Goal: Task Accomplishment & Management: Use online tool/utility

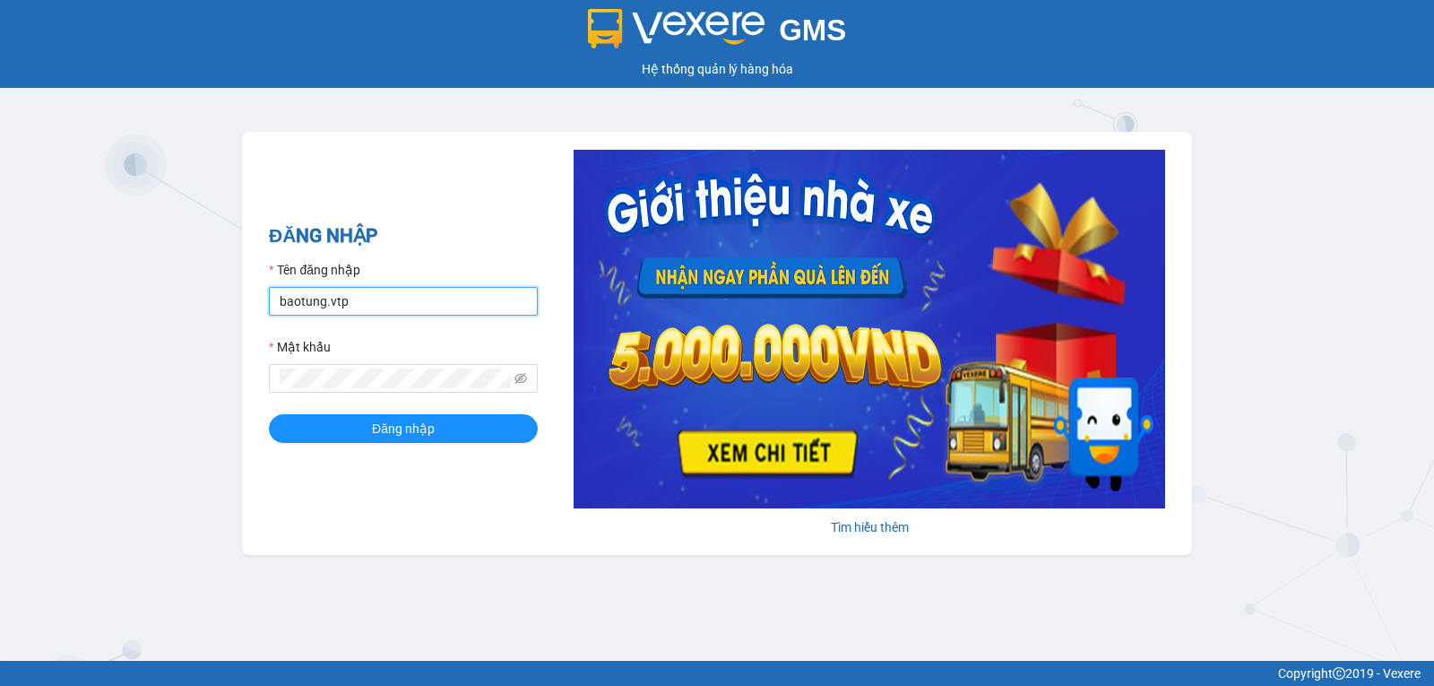
click at [370, 295] on input "baotung.vtp" at bounding box center [403, 301] width 269 height 29
type input "thanhtuan.vtp"
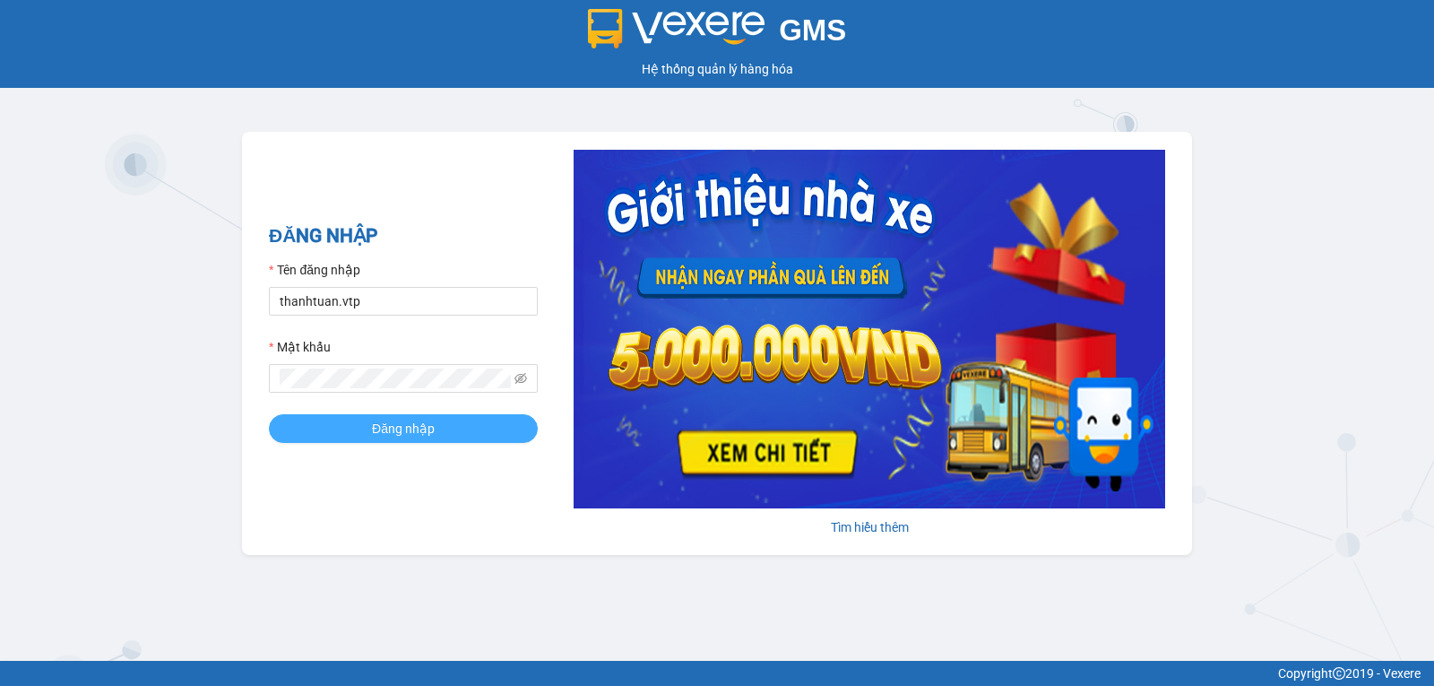
click at [385, 436] on span "Đăng nhập" at bounding box center [403, 428] width 63 height 20
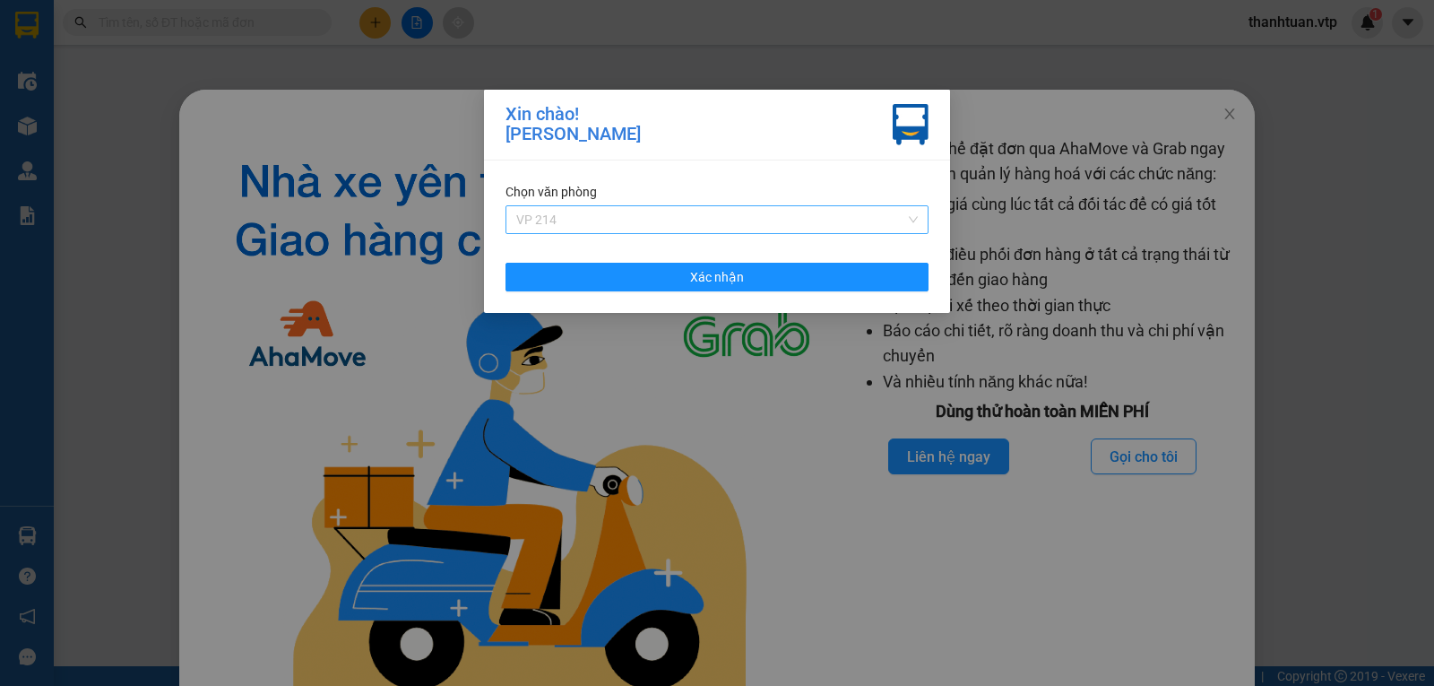
click at [677, 221] on span "VP 214" at bounding box center [716, 219] width 401 height 27
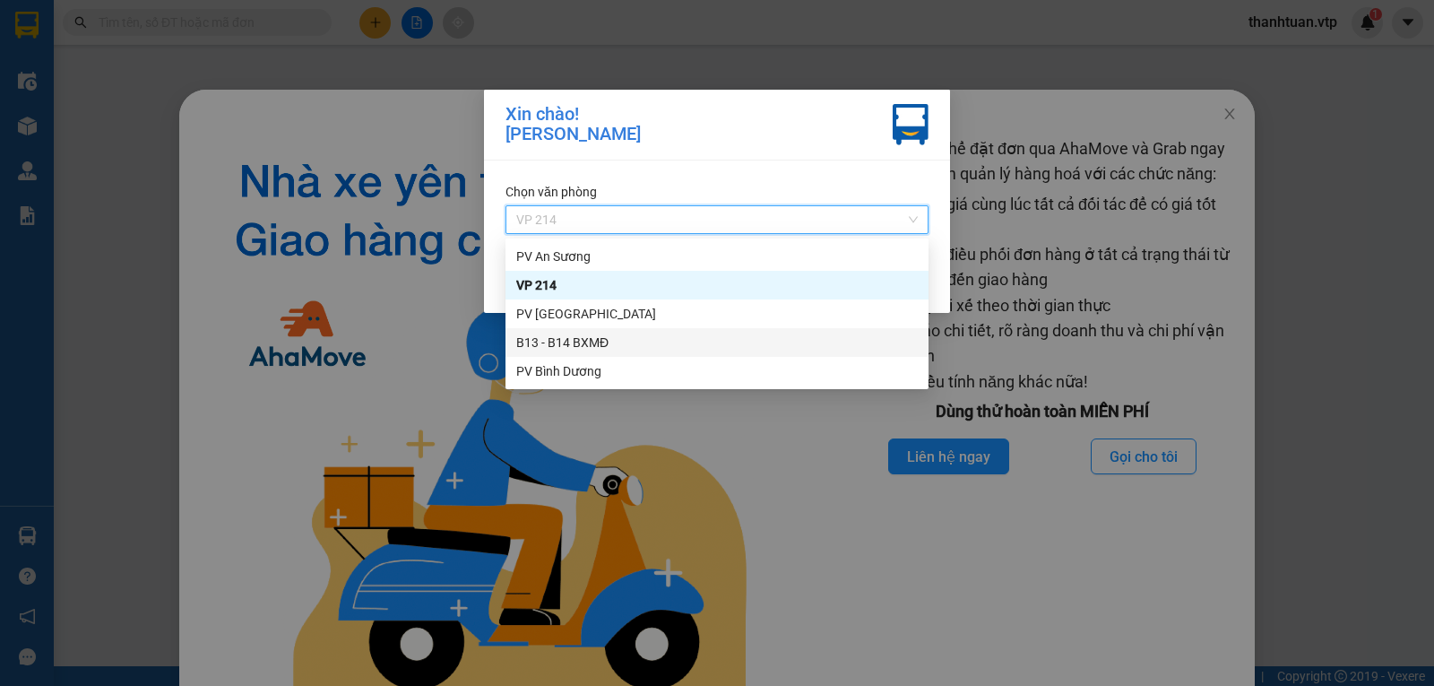
click at [557, 339] on div "B13 - B14 BXMĐ" at bounding box center [716, 342] width 401 height 20
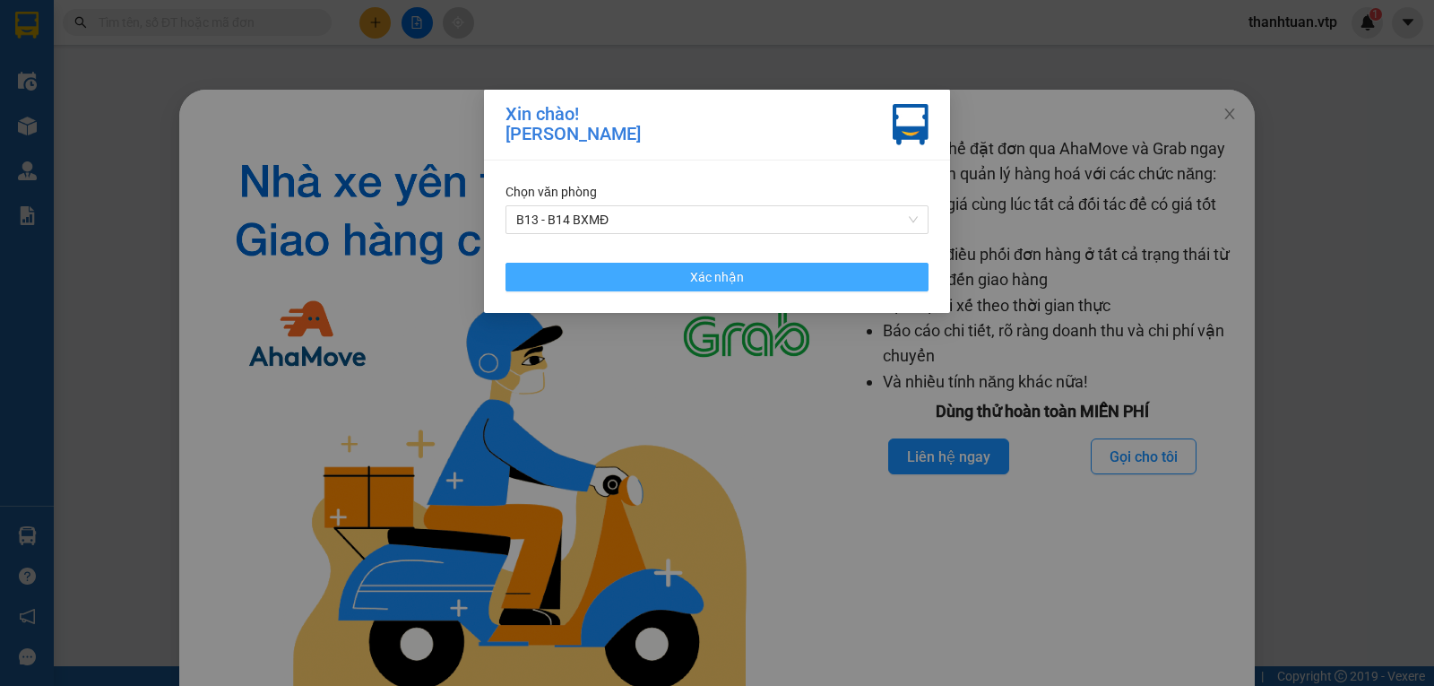
click at [694, 276] on span "Xác nhận" at bounding box center [717, 277] width 54 height 20
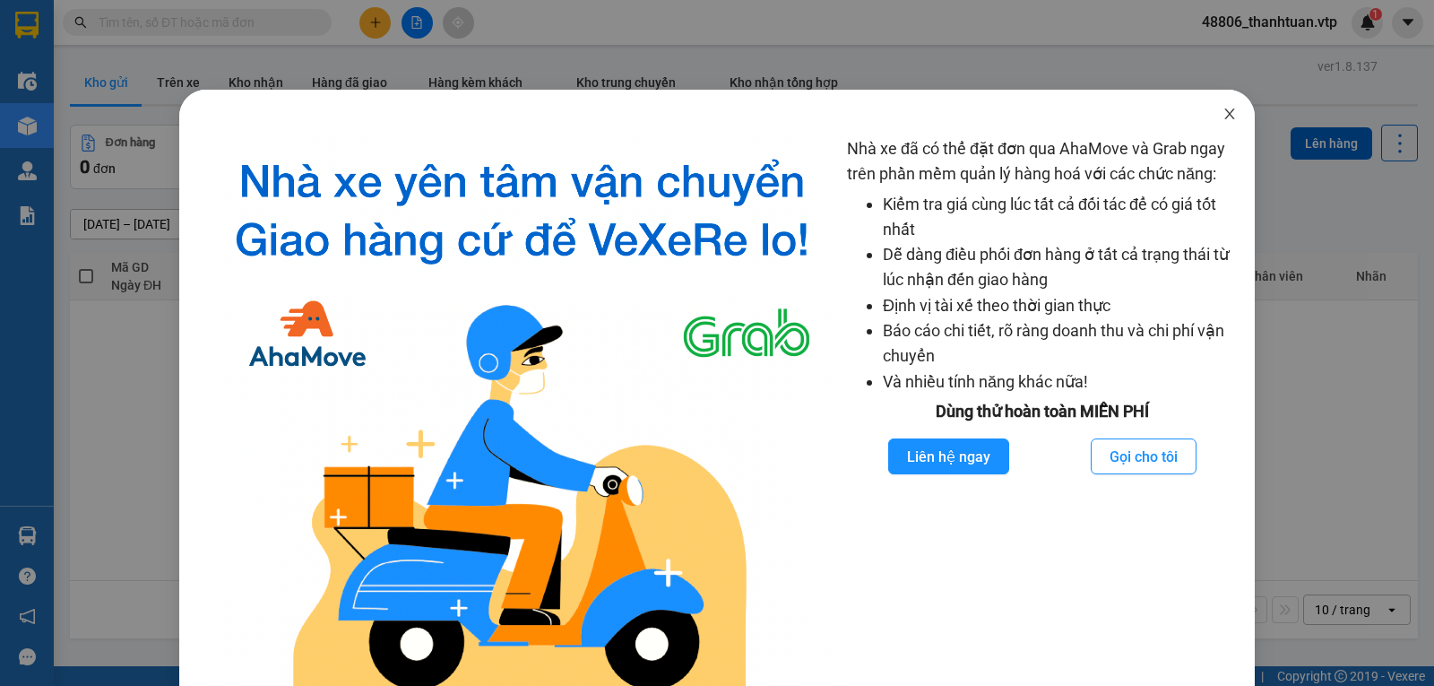
click at [1222, 119] on icon "close" at bounding box center [1229, 114] width 14 height 14
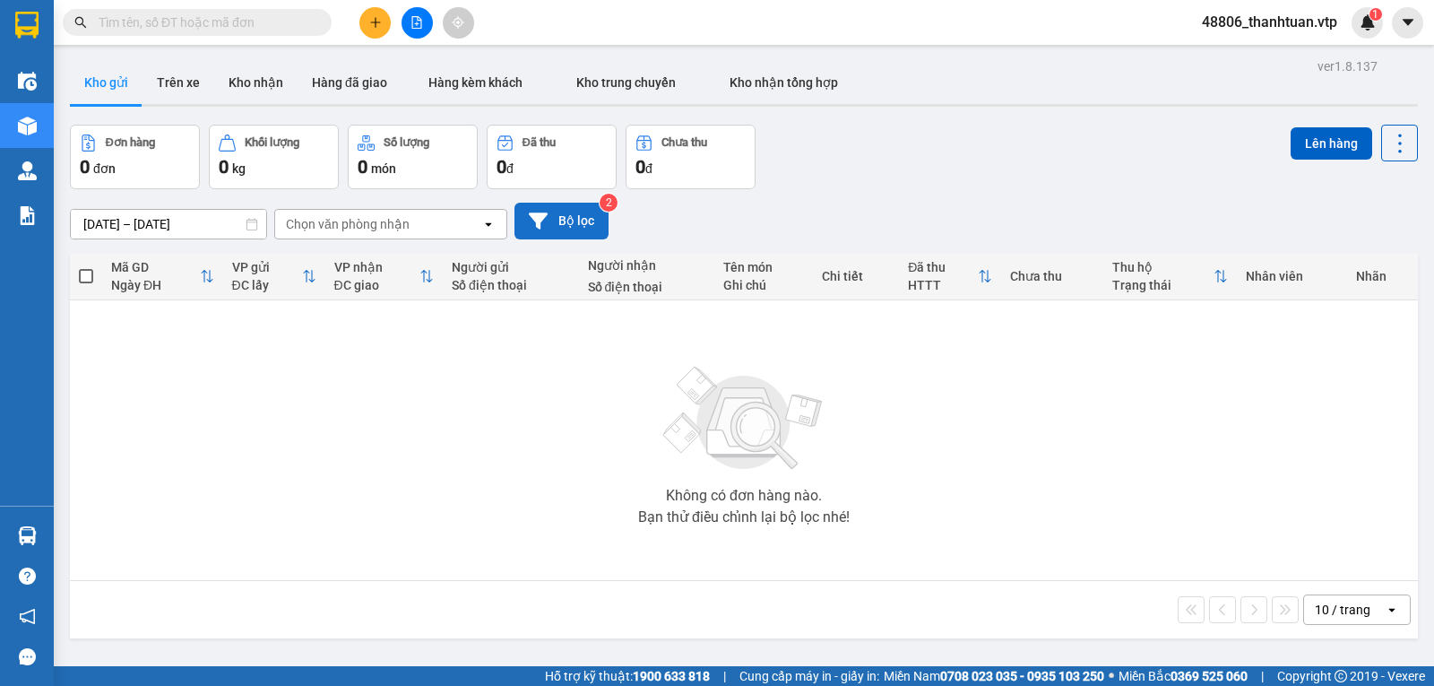
click at [566, 226] on button "Bộ lọc" at bounding box center [561, 221] width 94 height 37
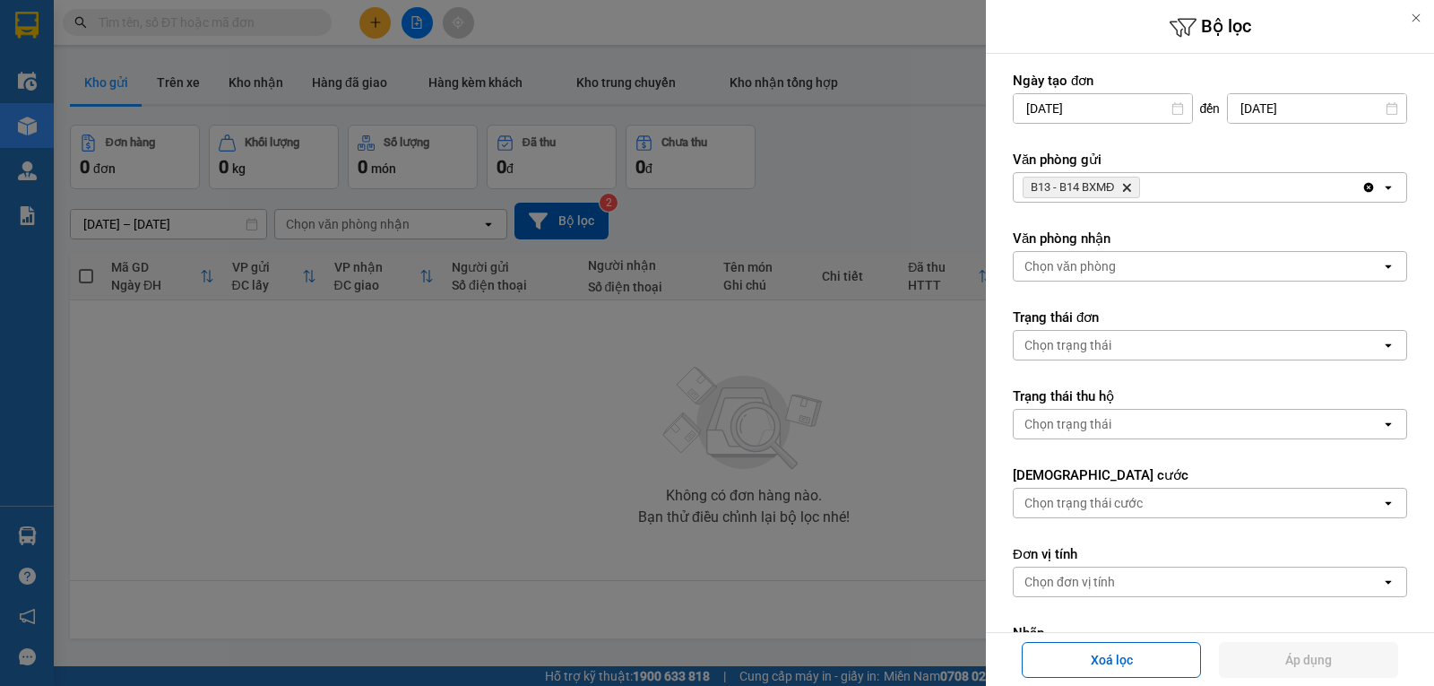
click at [1151, 185] on div "B13 - B14 BXMĐ Delete" at bounding box center [1187, 187] width 348 height 29
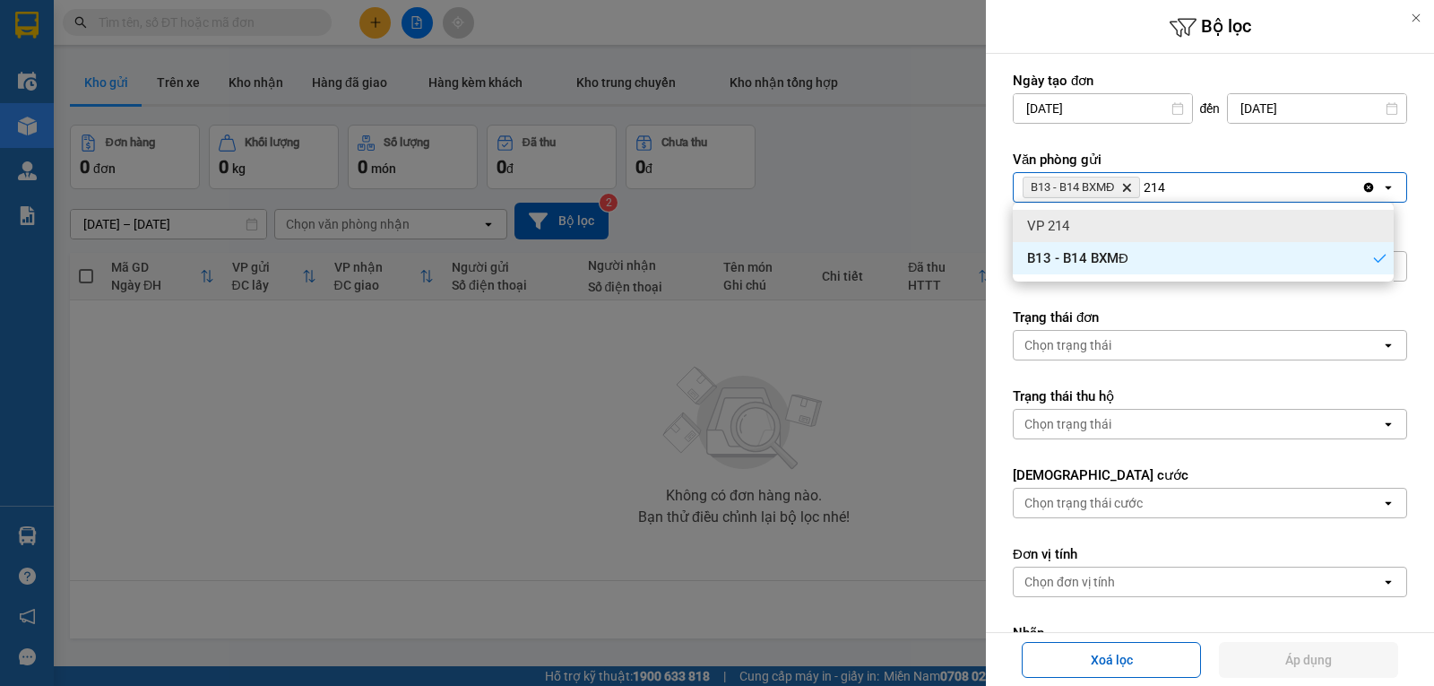
type input "214"
click at [1096, 223] on div "VP 214" at bounding box center [1203, 226] width 381 height 32
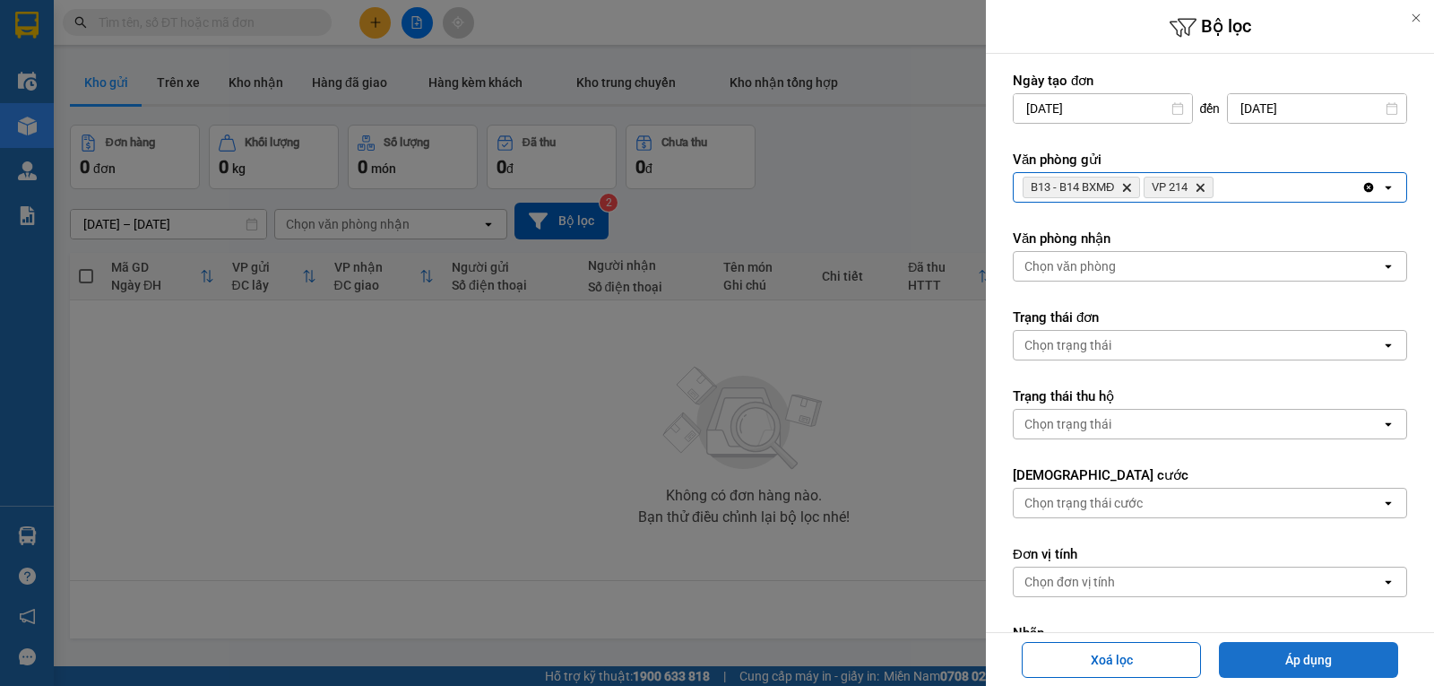
click at [1304, 657] on button "Áp dụng" at bounding box center [1308, 660] width 179 height 36
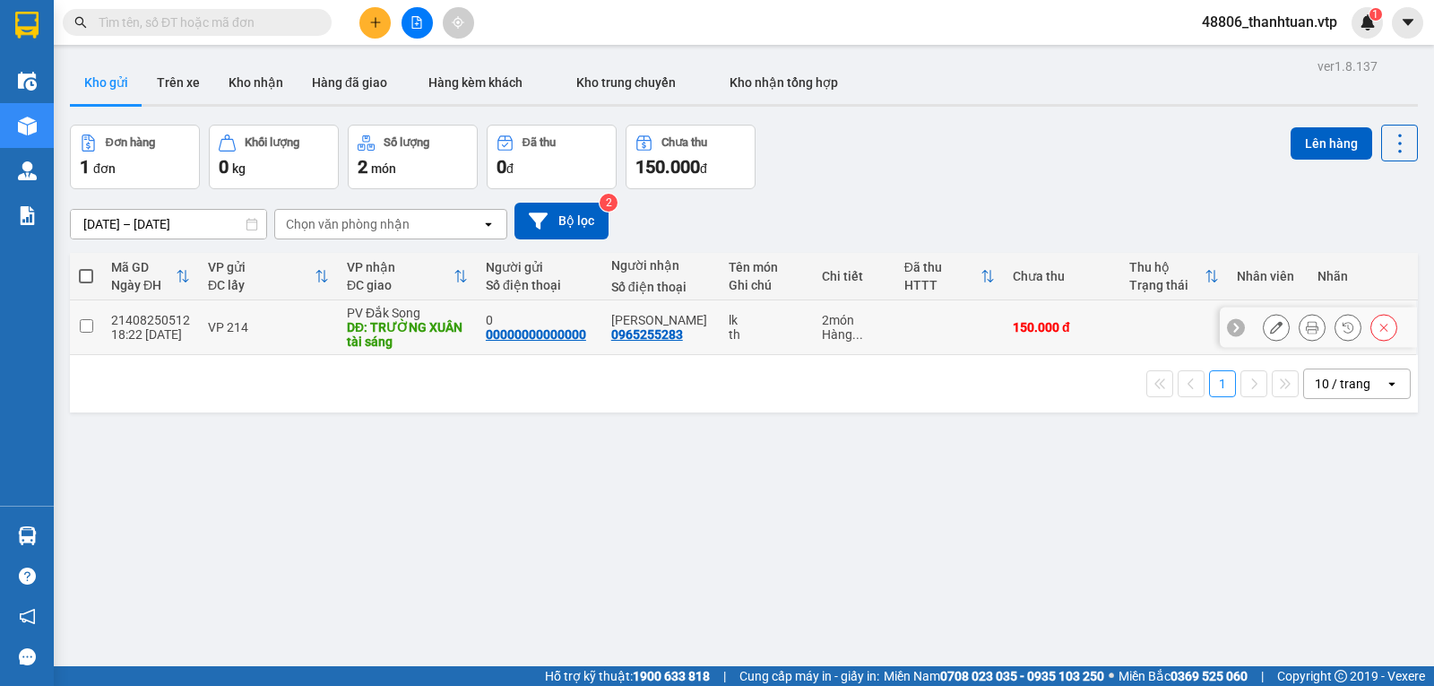
click at [82, 332] on input "checkbox" at bounding box center [86, 325] width 13 height 13
checkbox input "true"
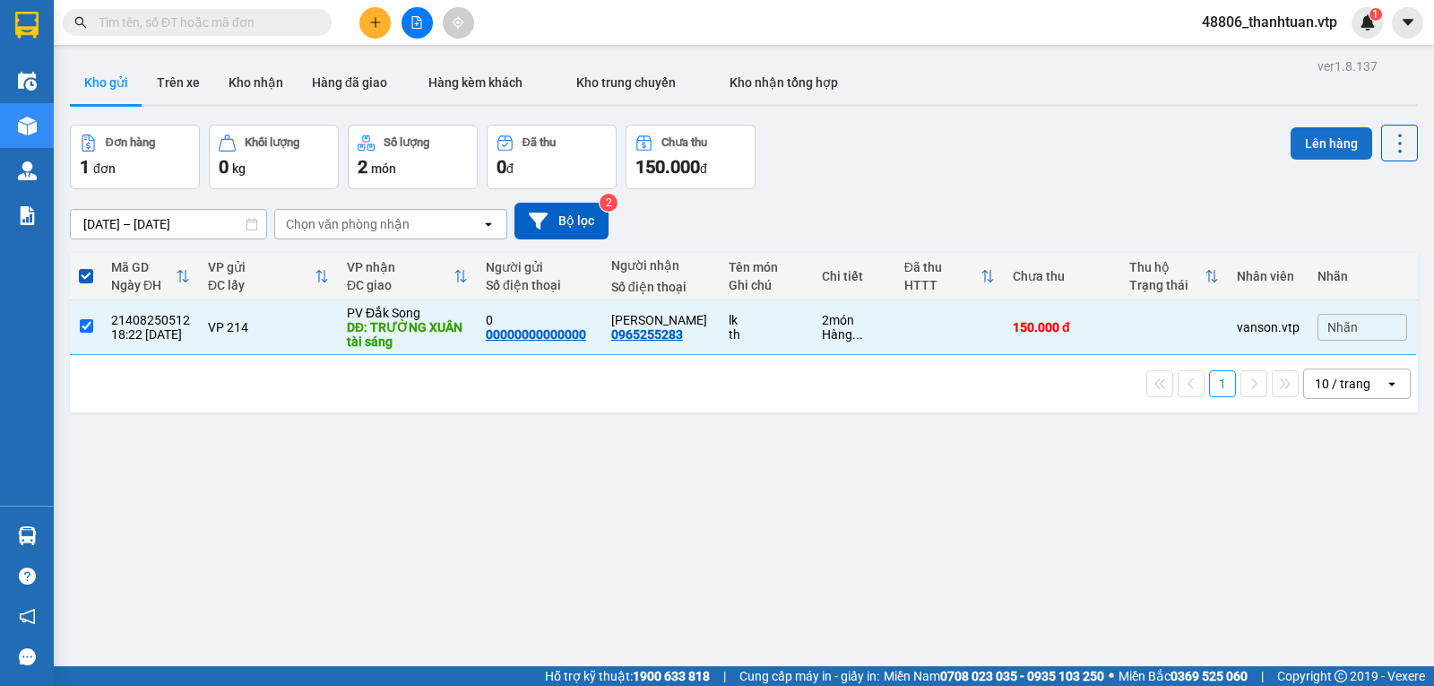
click at [1329, 142] on button "Lên hàng" at bounding box center [1331, 143] width 82 height 32
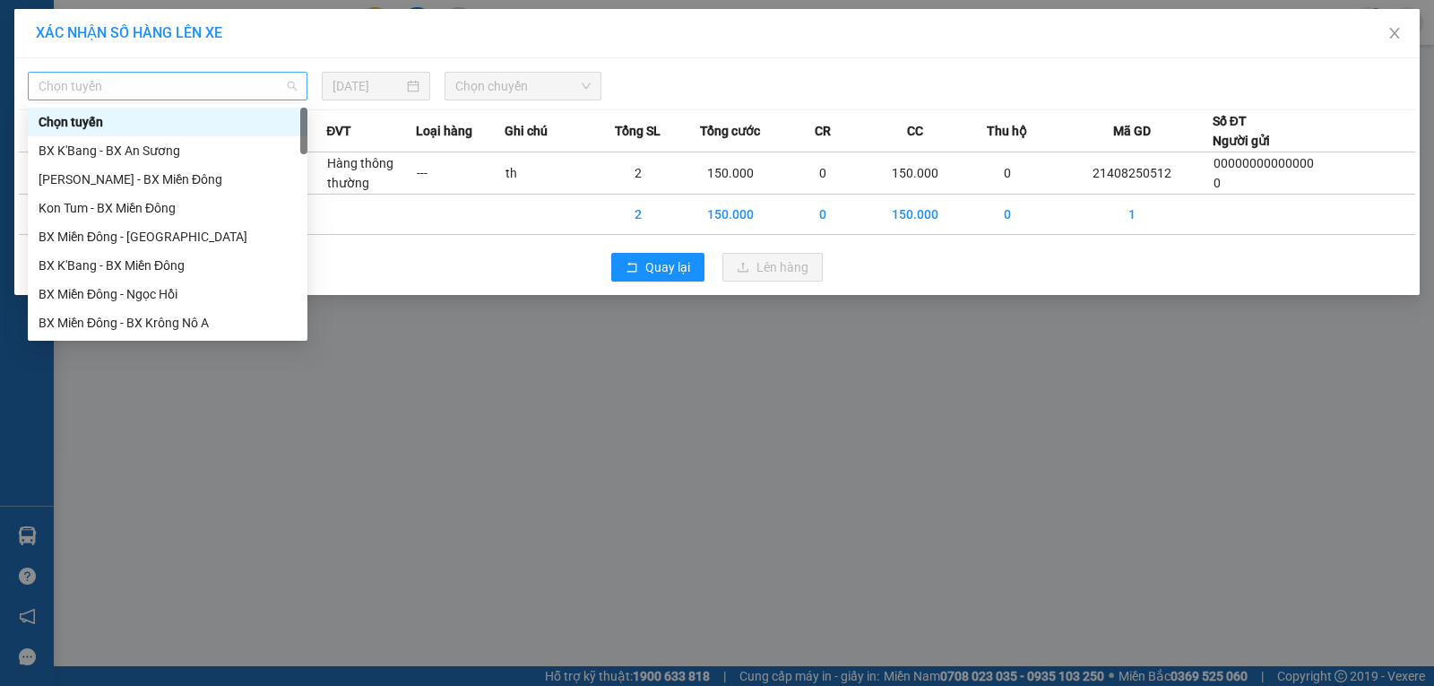
click at [185, 78] on span "Chọn tuyến" at bounding box center [168, 86] width 258 height 27
type input "kn"
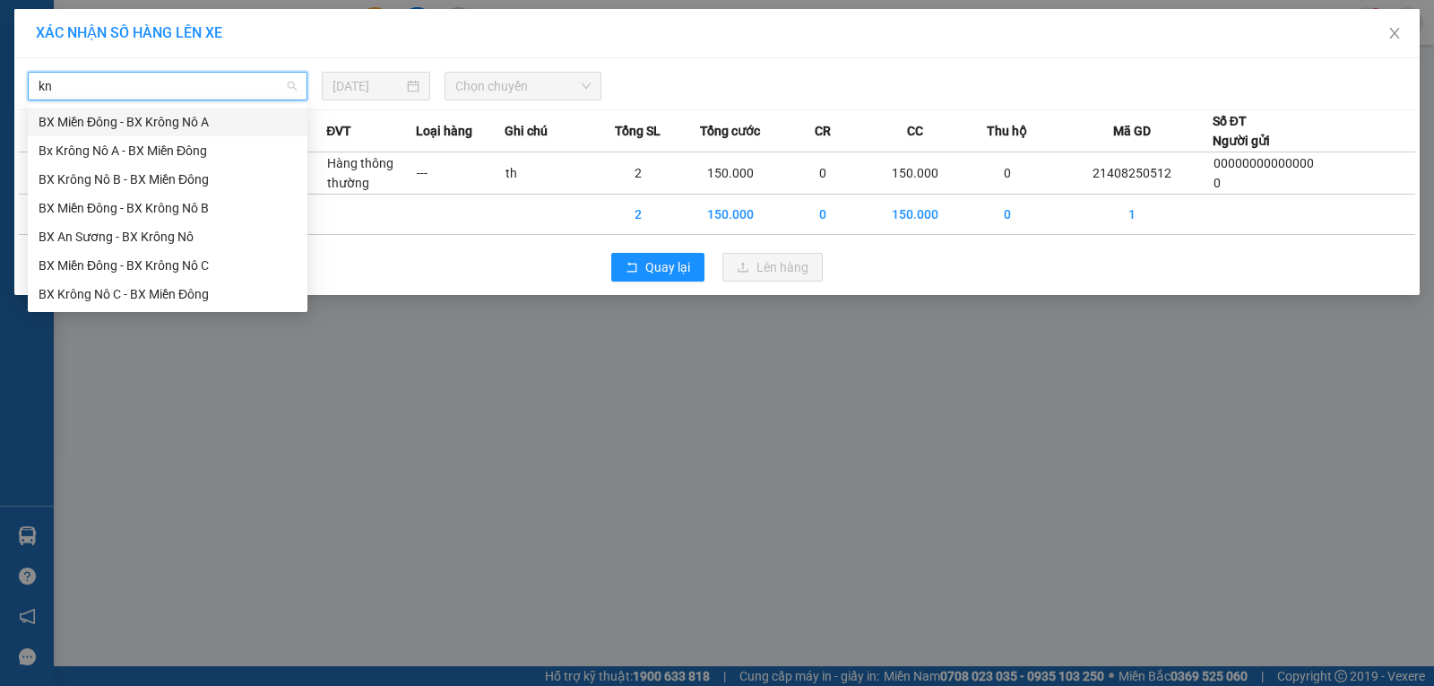
click at [175, 120] on div "BX Miền Đông - BX Krông Nô A" at bounding box center [168, 122] width 258 height 20
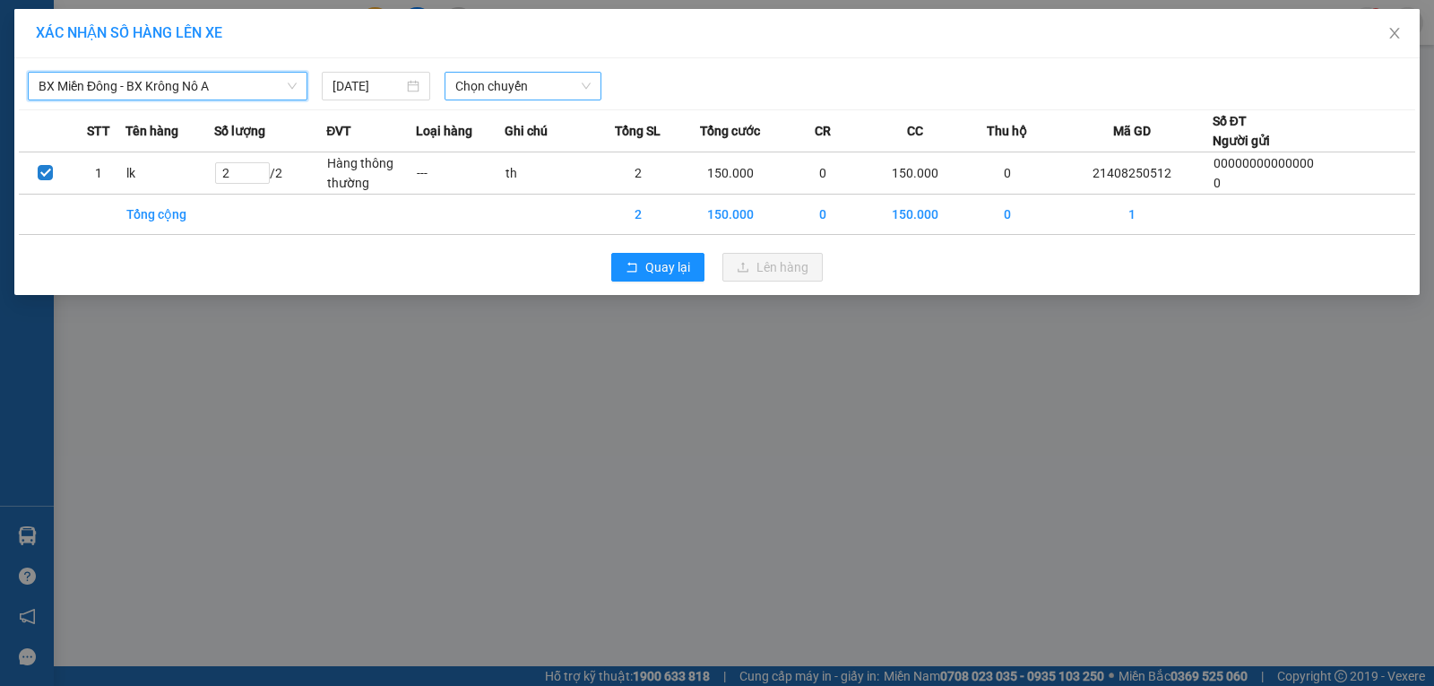
click at [575, 90] on span "Chọn chuyến" at bounding box center [522, 86] width 135 height 27
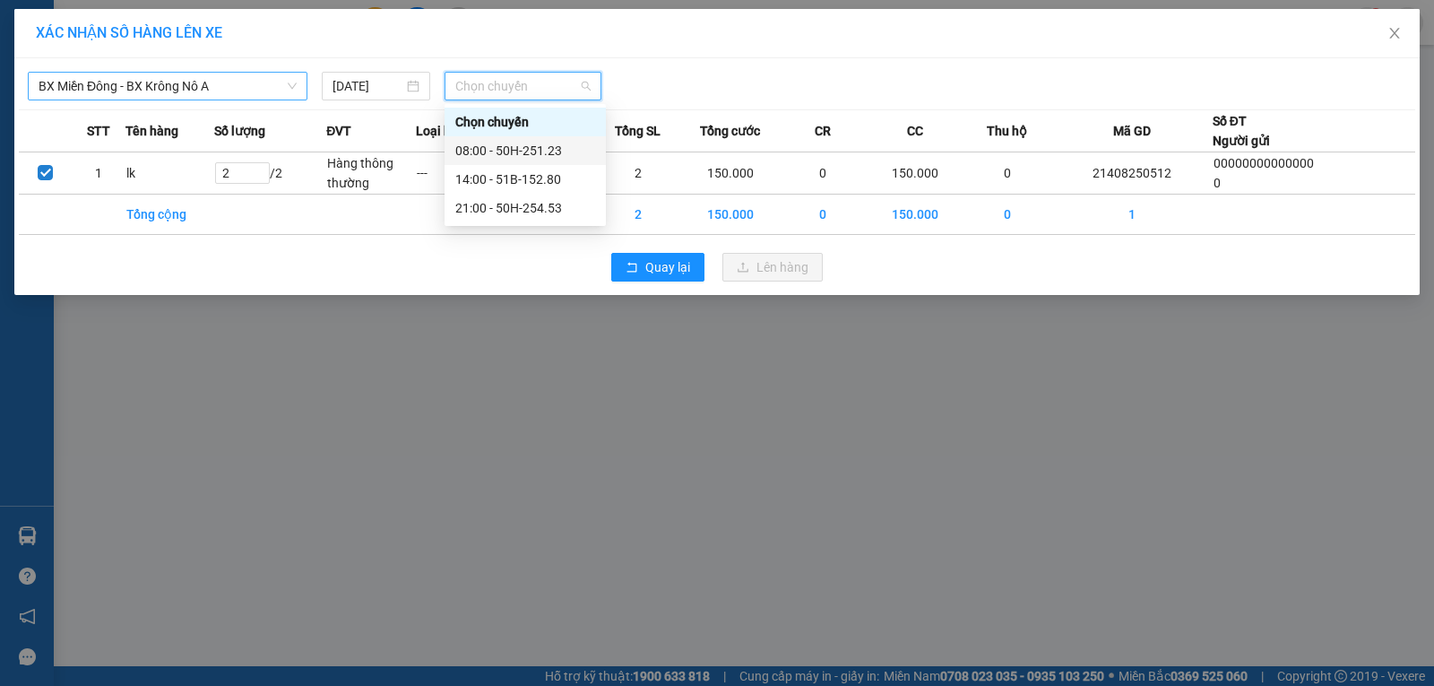
click at [480, 150] on div "08:00 - 50H-251.23" at bounding box center [525, 151] width 140 height 20
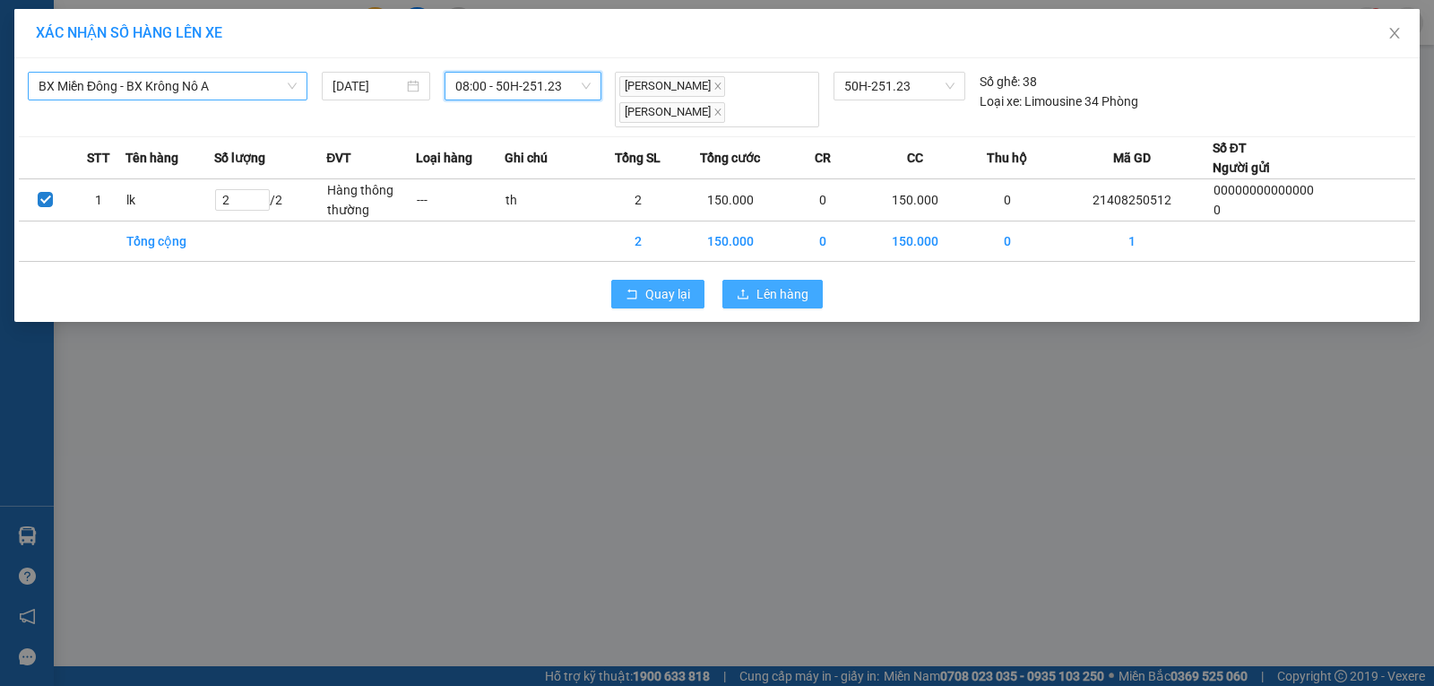
drag, startPoint x: 768, startPoint y: 282, endPoint x: 689, endPoint y: 273, distance: 79.4
click at [767, 284] on span "Lên hàng" at bounding box center [782, 294] width 52 height 20
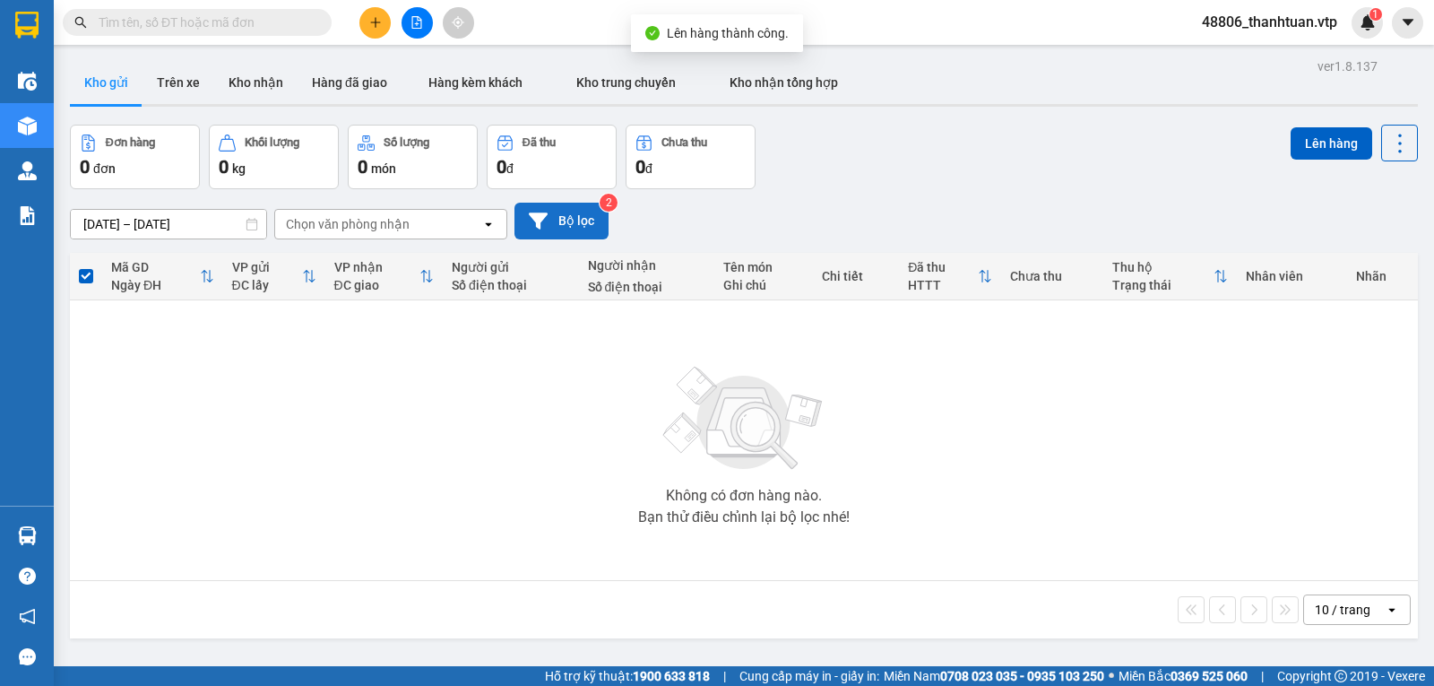
click at [558, 227] on button "Bộ lọc" at bounding box center [561, 221] width 94 height 37
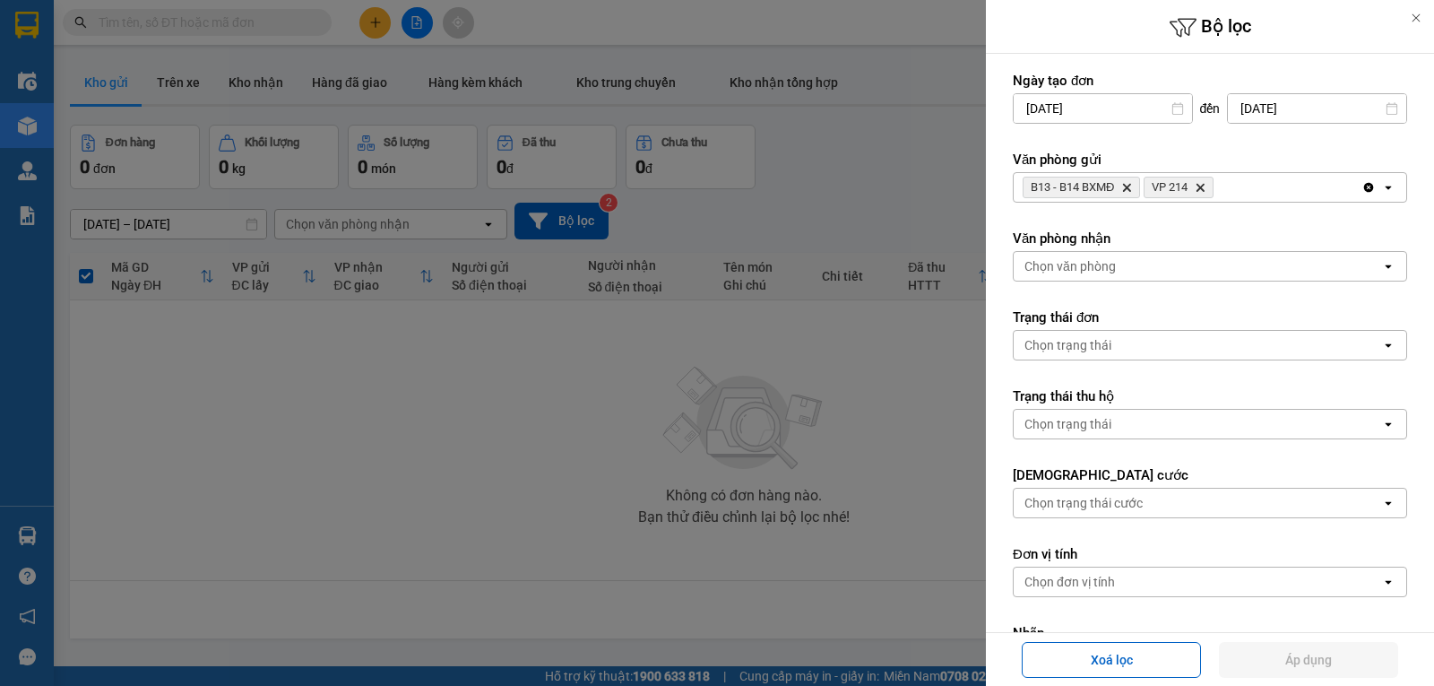
click at [1200, 185] on icon "Delete" at bounding box center [1199, 187] width 11 height 11
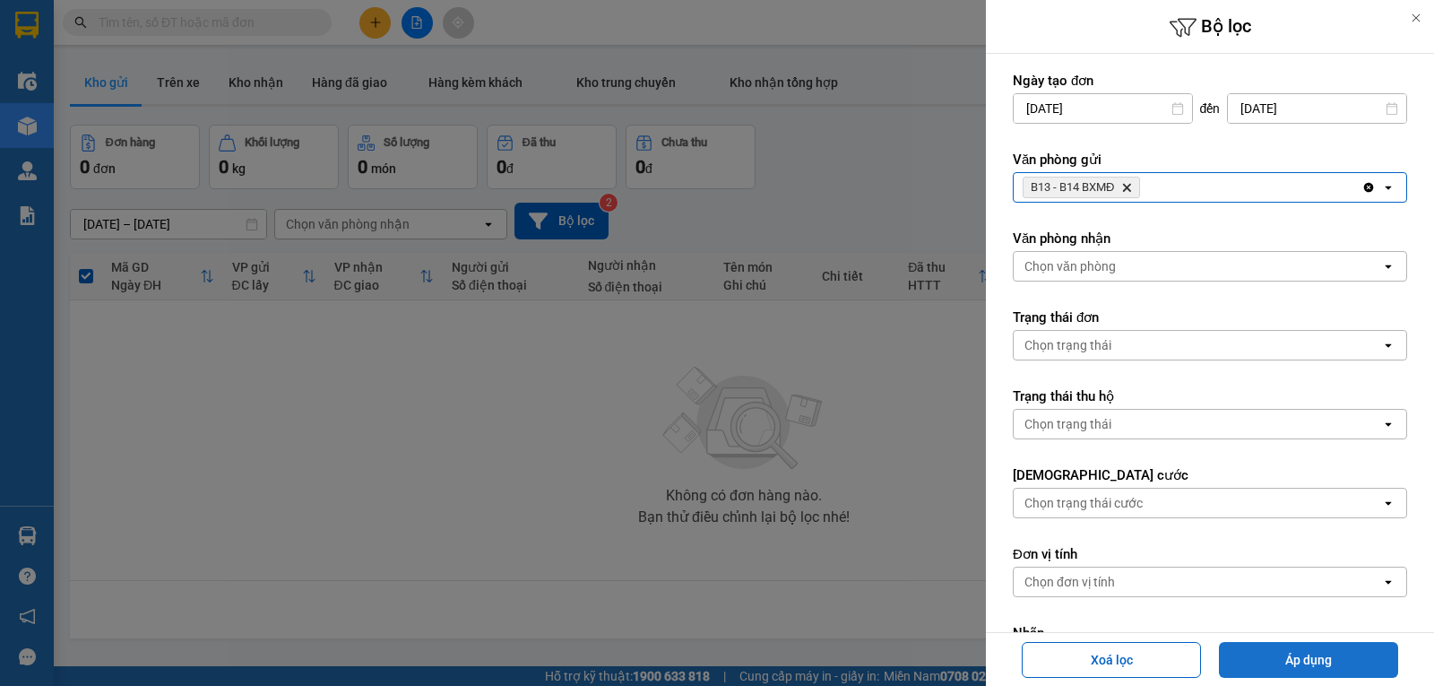
click at [1322, 661] on button "Áp dụng" at bounding box center [1308, 660] width 179 height 36
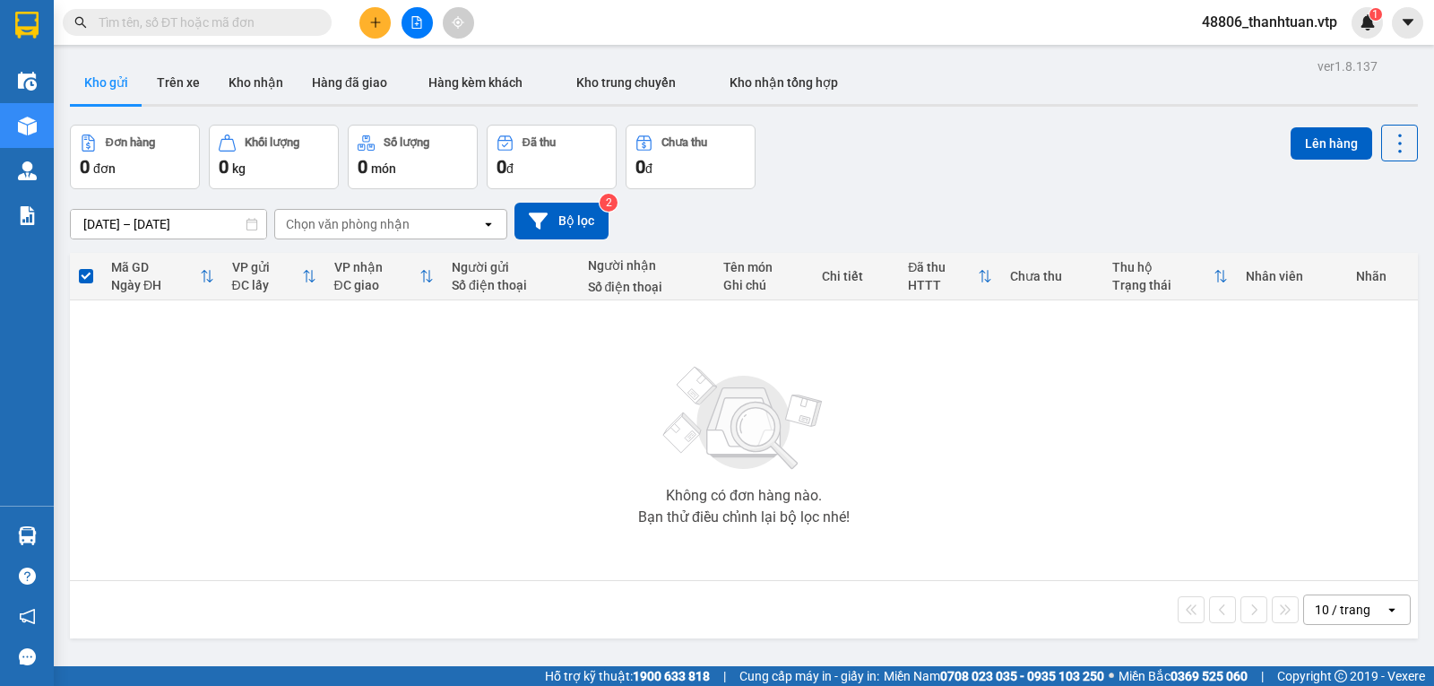
click at [416, 20] on icon "file-add" at bounding box center [416, 22] width 13 height 13
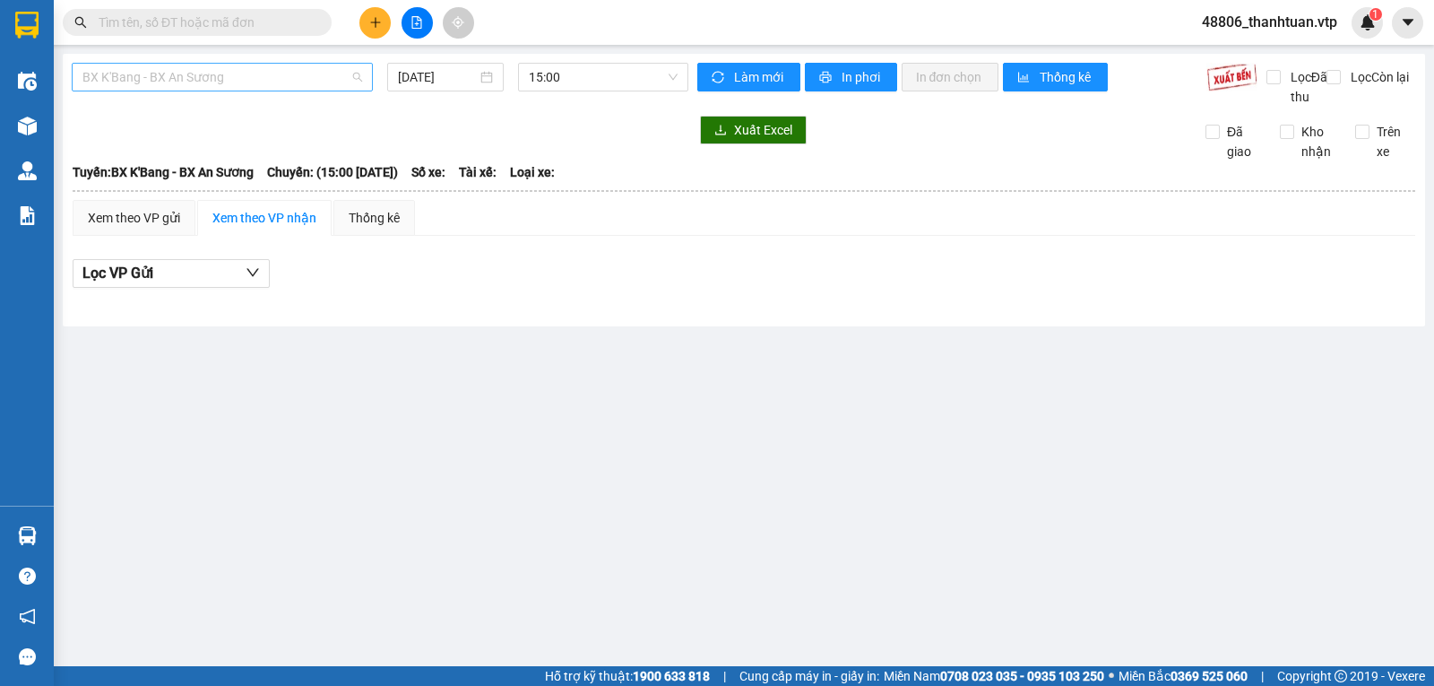
click at [317, 82] on span "BX K'Bang - BX An Sương" at bounding box center [222, 77] width 280 height 27
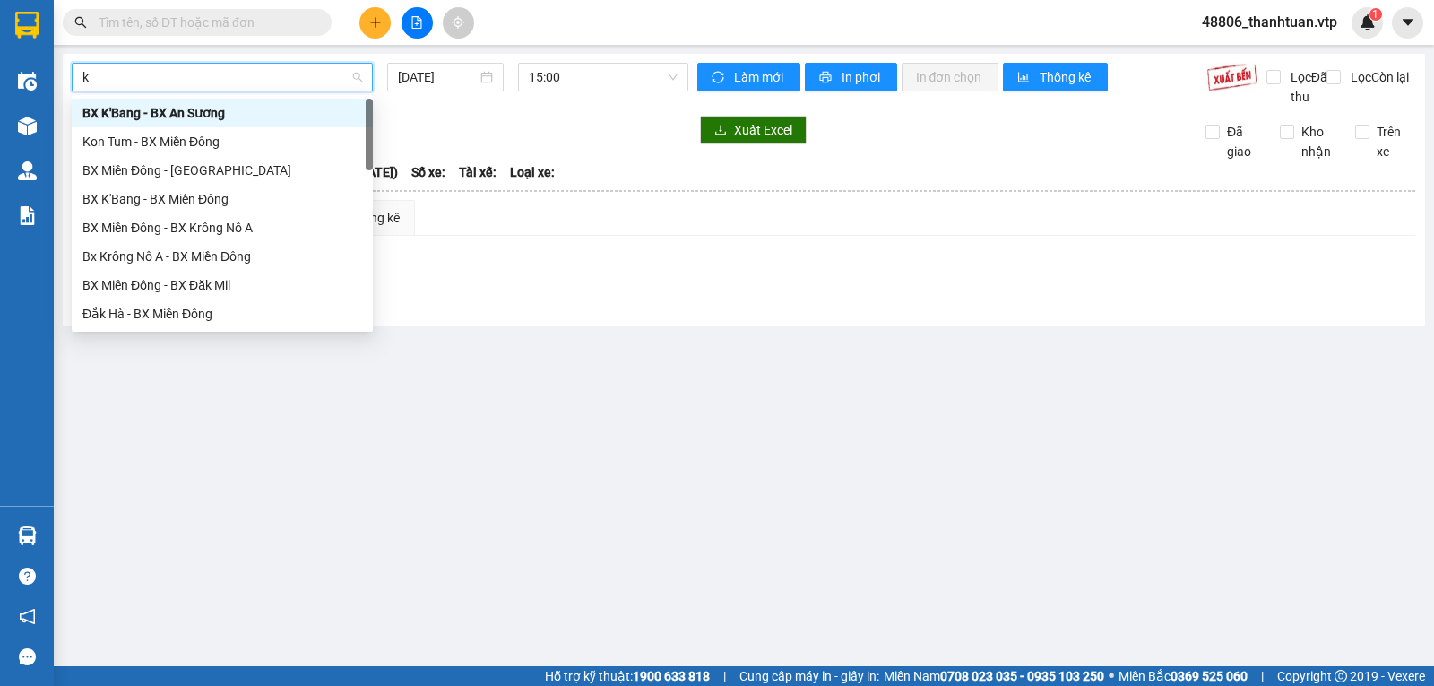
type input "kn"
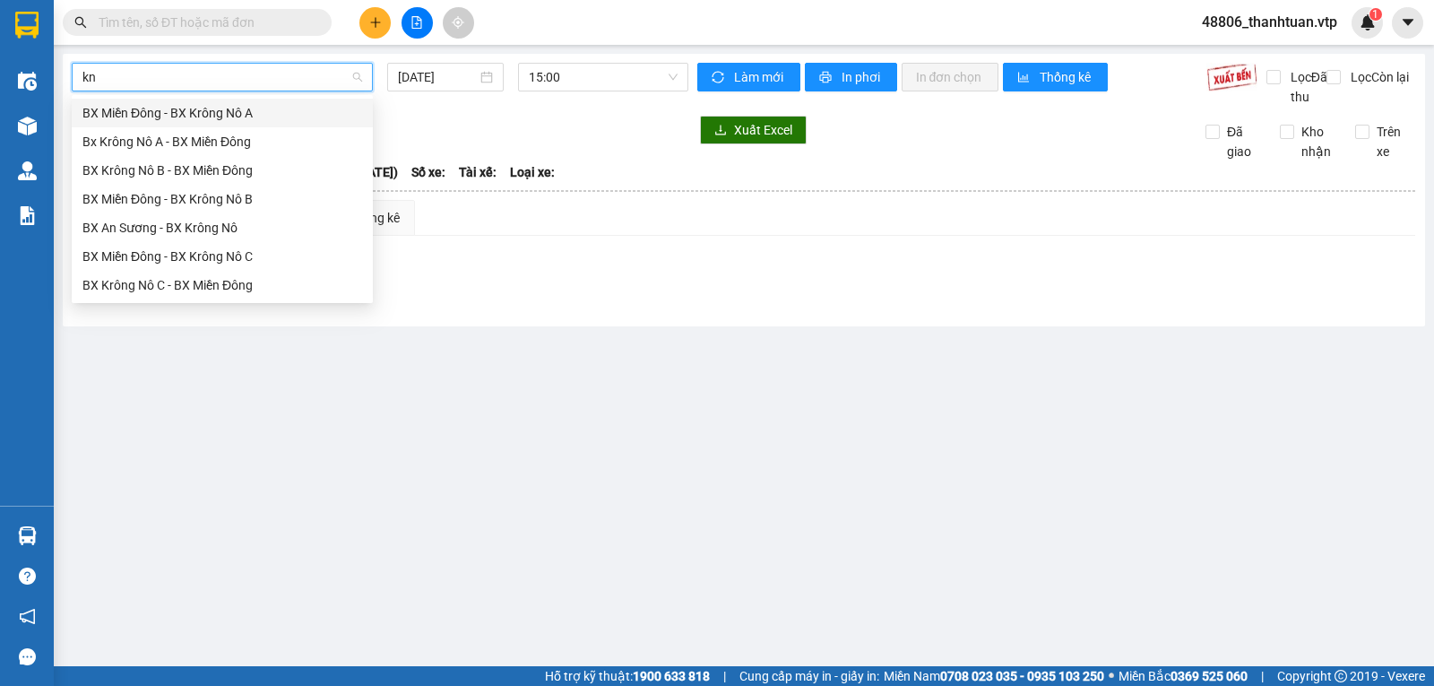
click at [251, 117] on div "BX Miền Đông - BX Krông Nô A" at bounding box center [222, 113] width 280 height 20
type input "[DATE]"
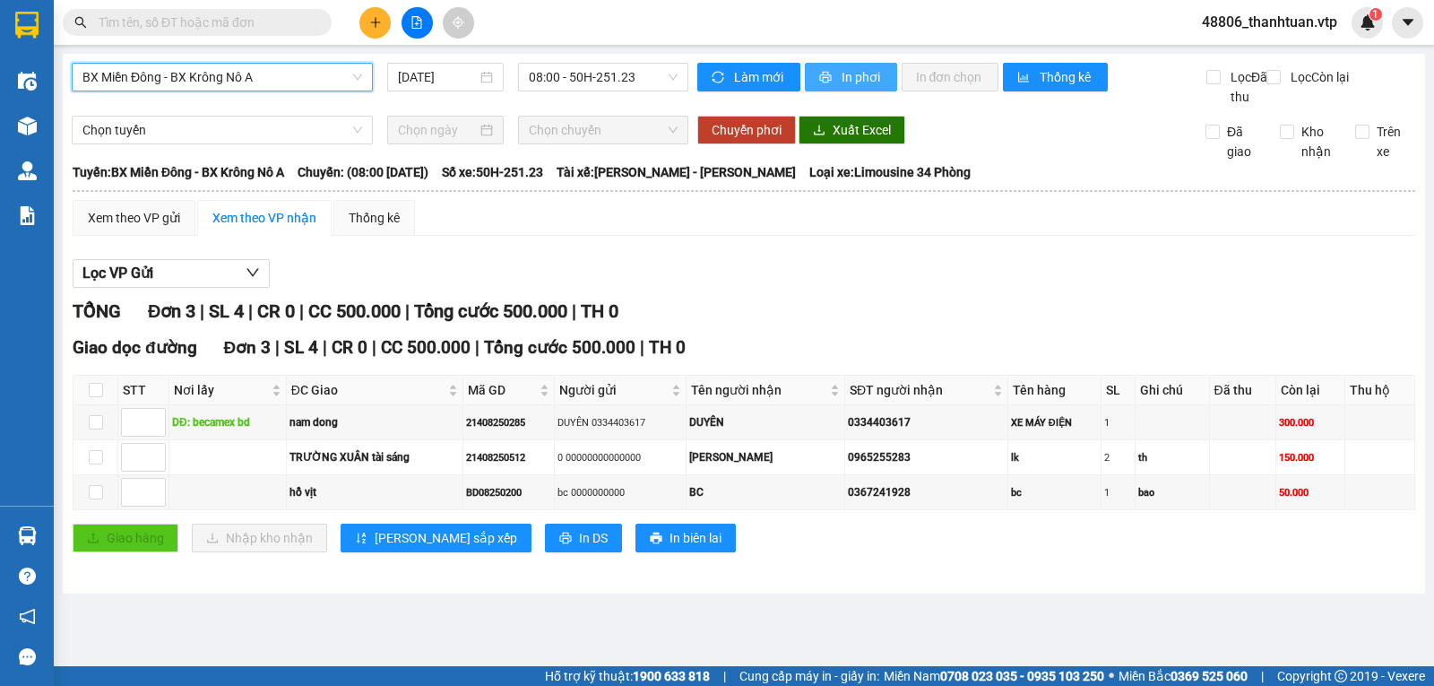
click at [854, 76] on span "In phơi" at bounding box center [861, 77] width 41 height 20
click at [221, 24] on input "text" at bounding box center [204, 23] width 211 height 20
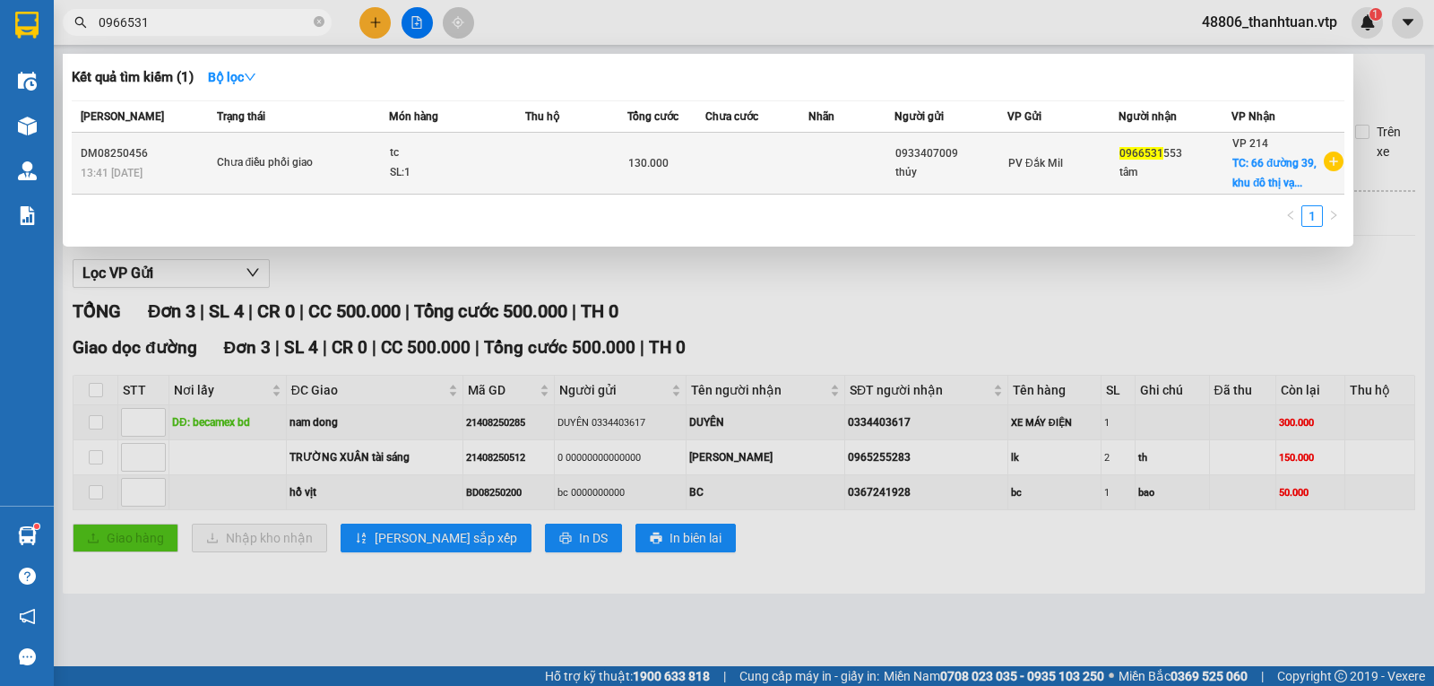
type input "0966531"
click at [815, 160] on td at bounding box center [851, 164] width 86 height 62
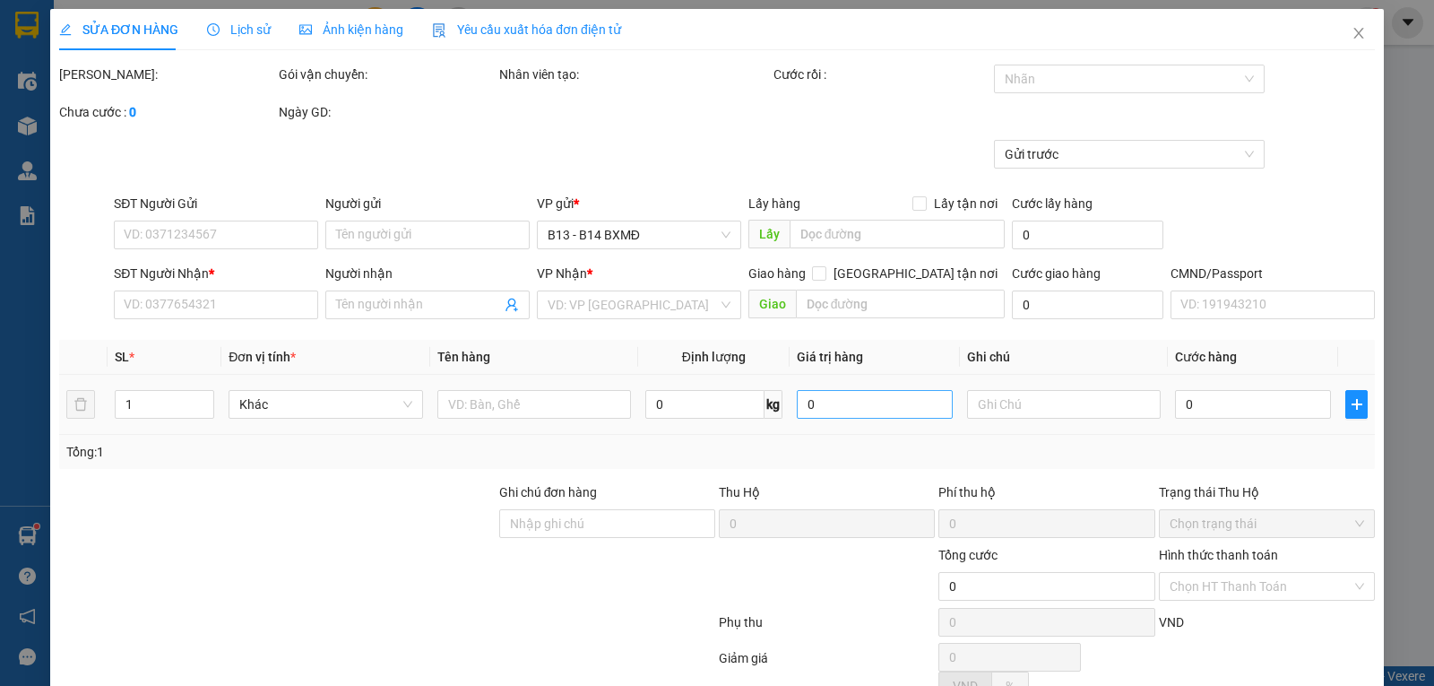
type input "2.000"
type input "0933407009"
type input "thủy"
type input "0966531553"
type input "tâm"
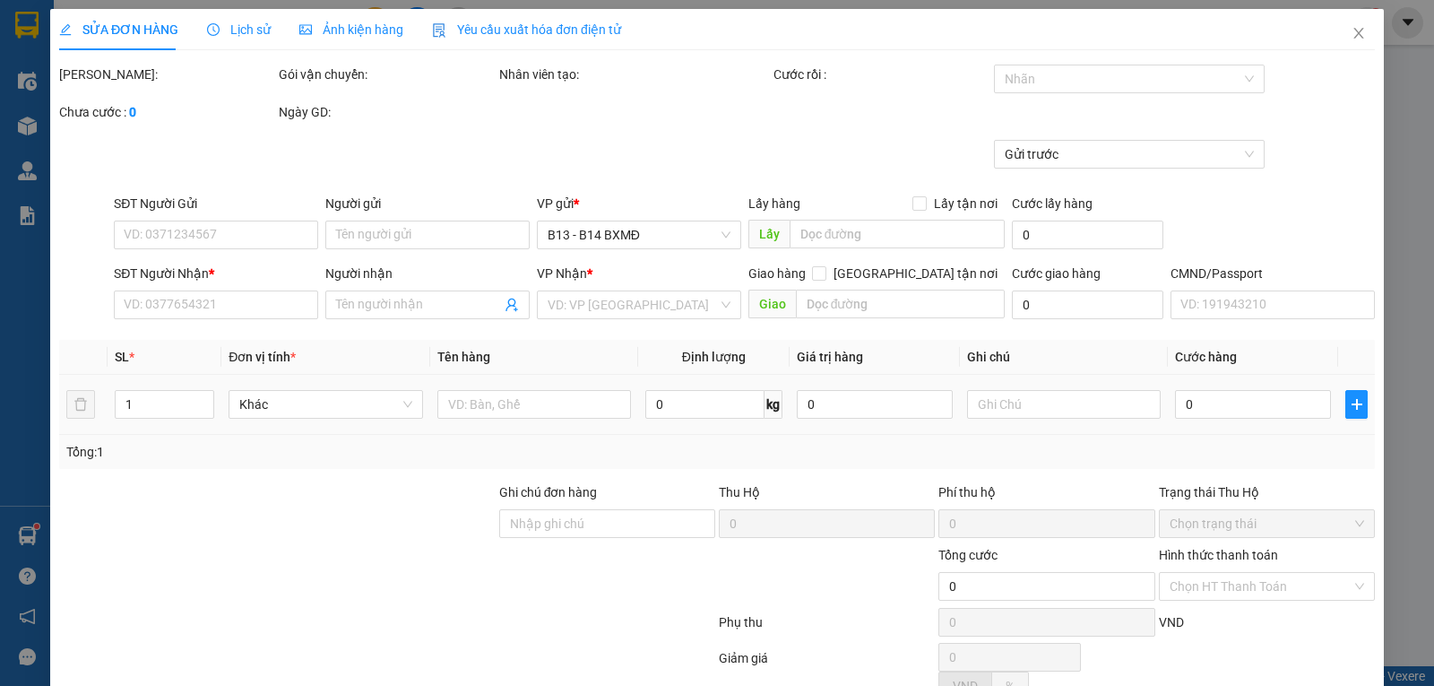
checkbox input "true"
type input "[STREET_ADDRESS] đức"
type input "130.000"
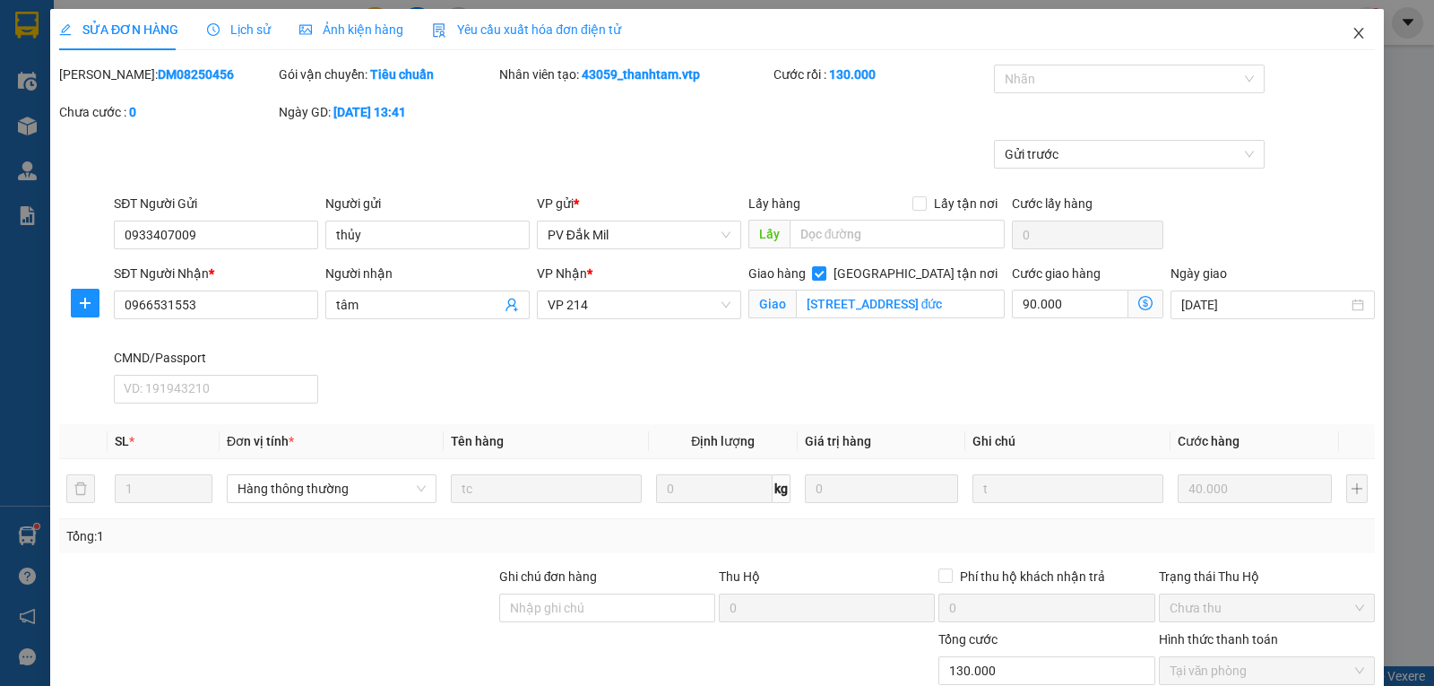
click at [1353, 31] on icon "close" at bounding box center [1358, 33] width 10 height 11
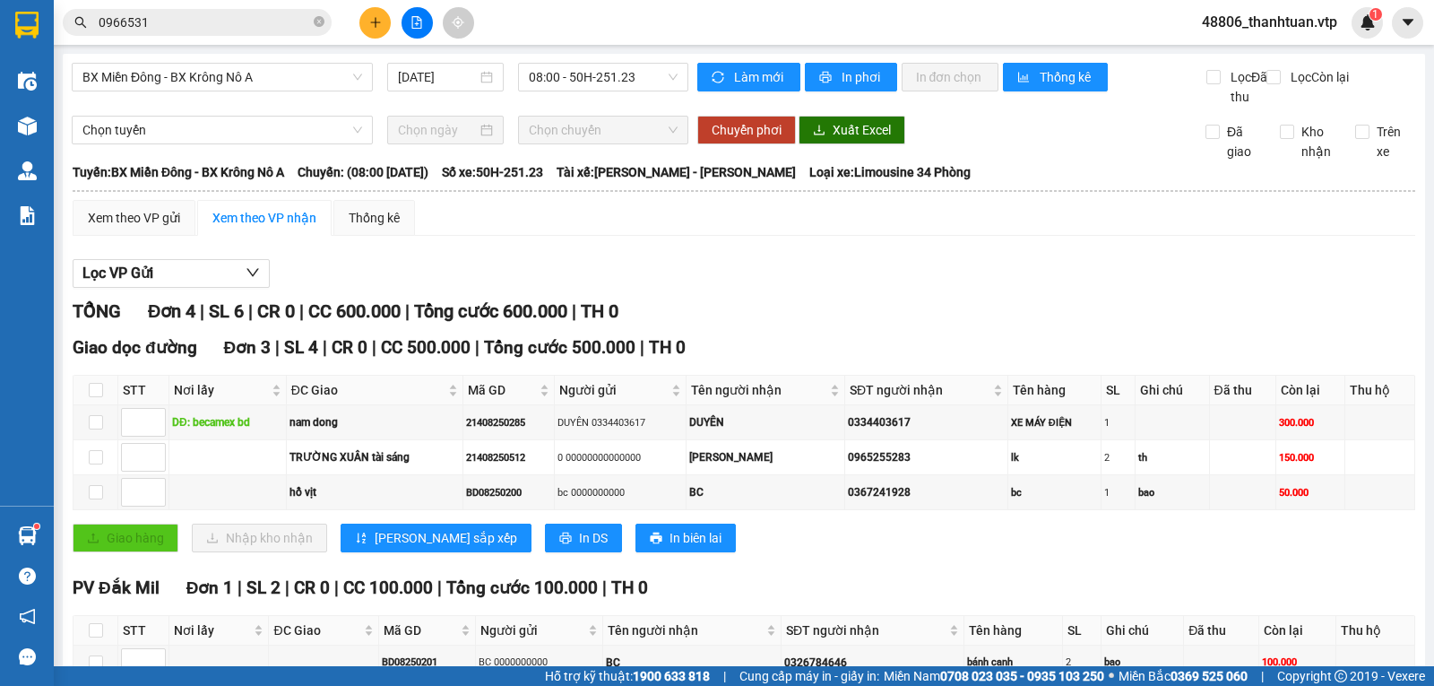
click at [376, 23] on icon "plus" at bounding box center [375, 22] width 13 height 13
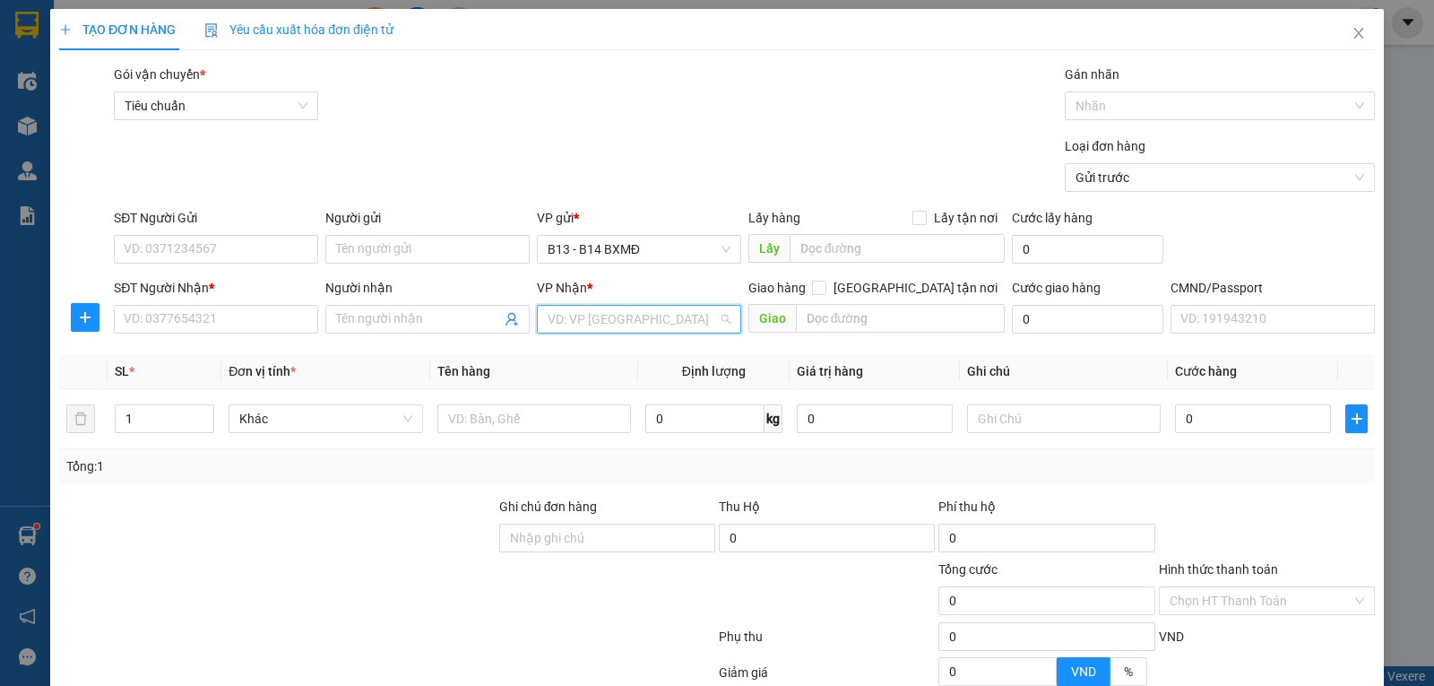
click at [584, 328] on input "search" at bounding box center [633, 319] width 170 height 27
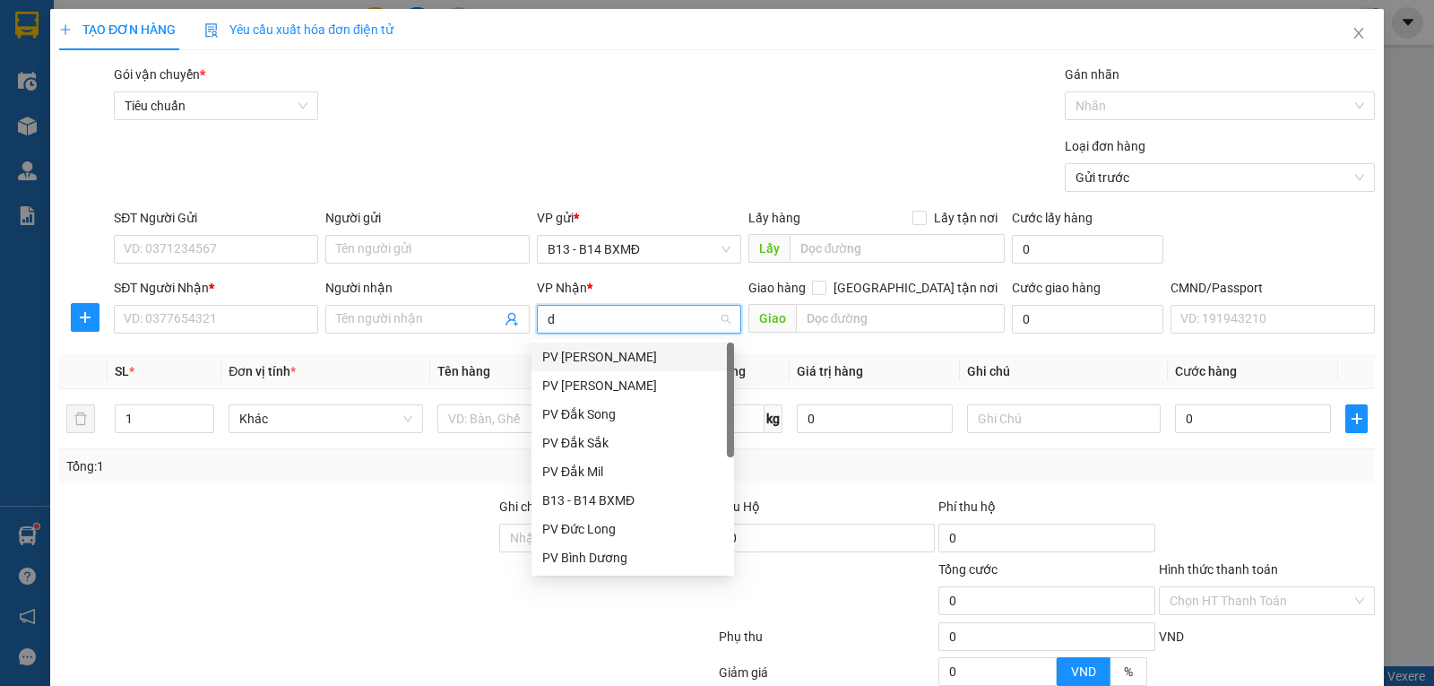
type input "dm"
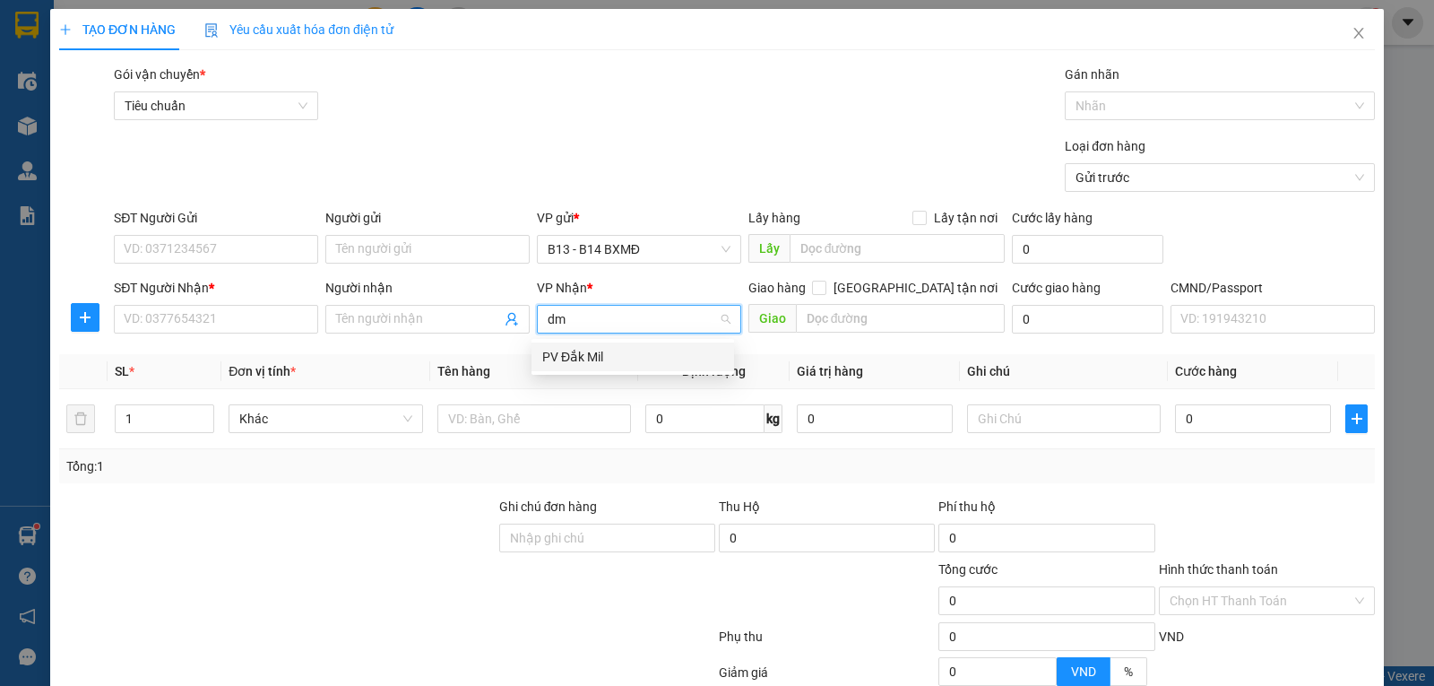
click at [559, 352] on div "PV Đắk Mil" at bounding box center [632, 357] width 181 height 20
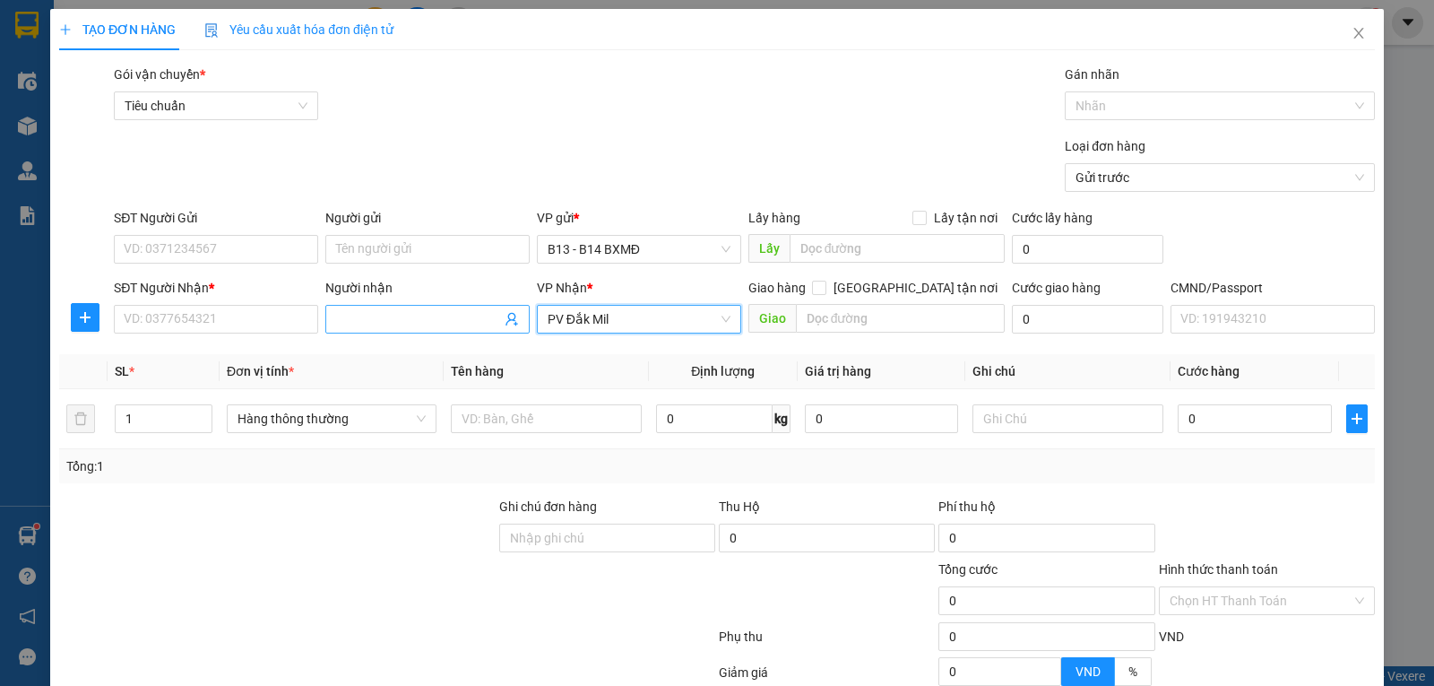
click at [396, 325] on input "Người nhận" at bounding box center [418, 319] width 165 height 20
type input "b"
type input "ngọc"
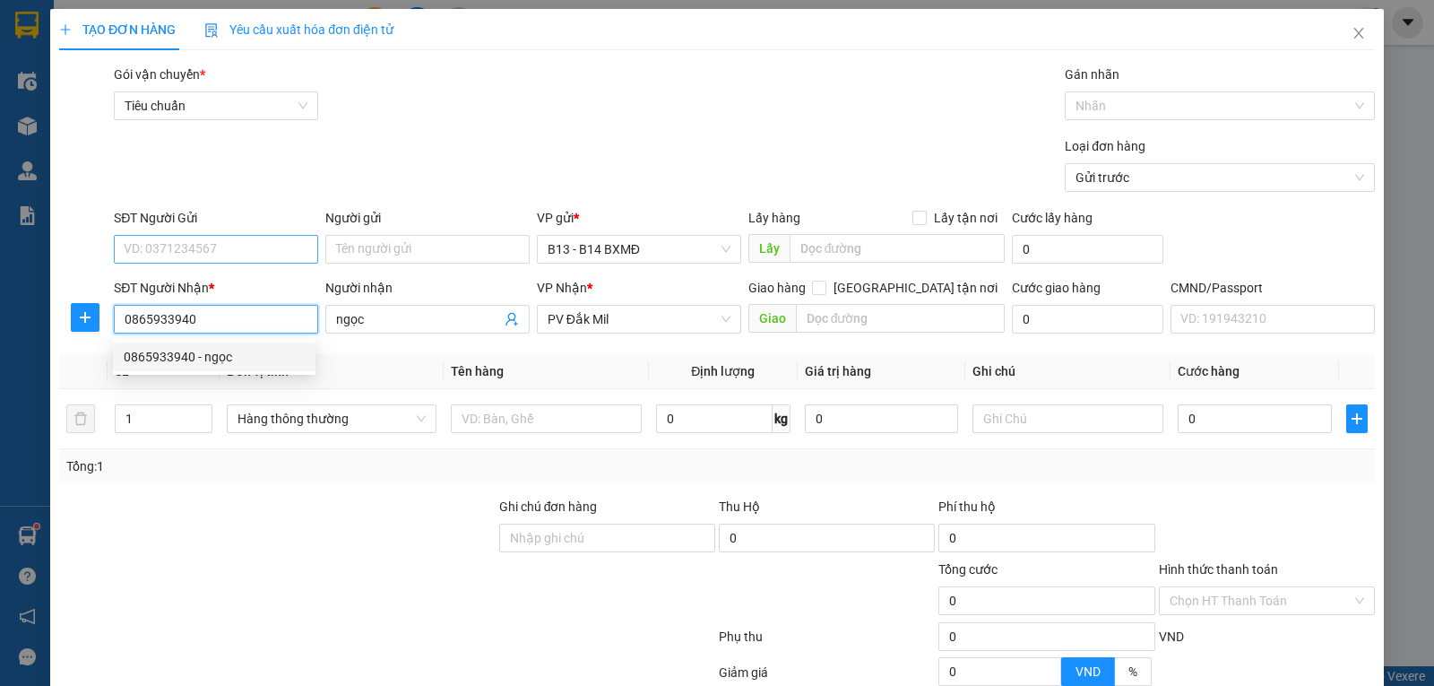
type input "0865933940"
click at [221, 246] on input "SĐT Người Gửi" at bounding box center [216, 249] width 204 height 29
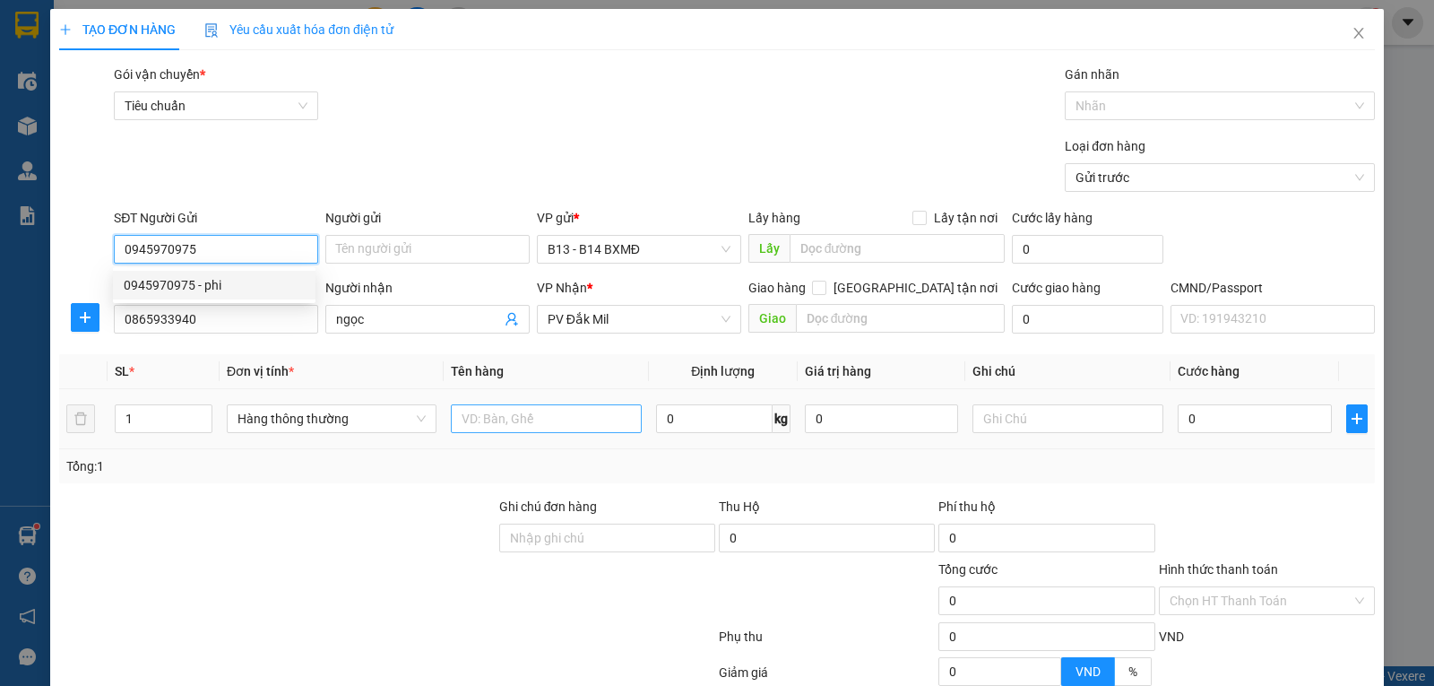
type input "0945970975"
click at [466, 412] on input "text" at bounding box center [546, 418] width 191 height 29
type input "o"
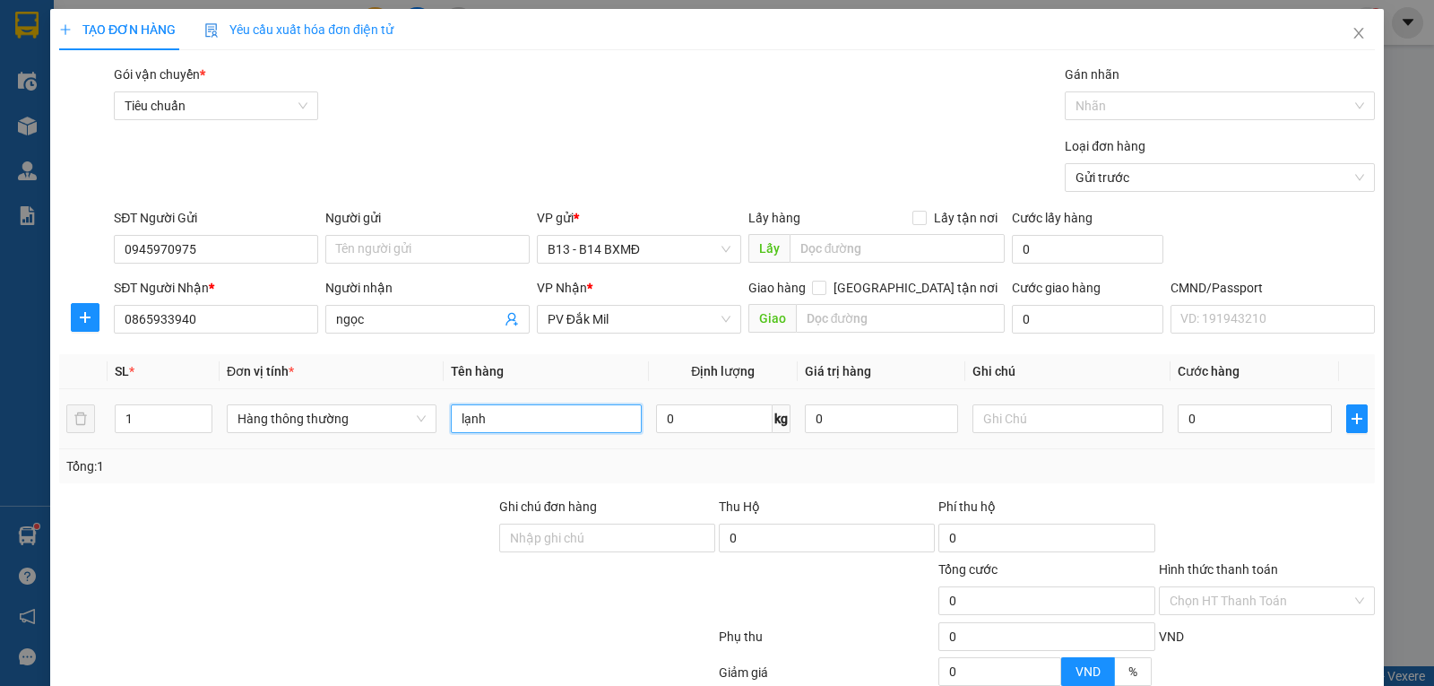
type input "lạnh"
type input "tx"
type input "6"
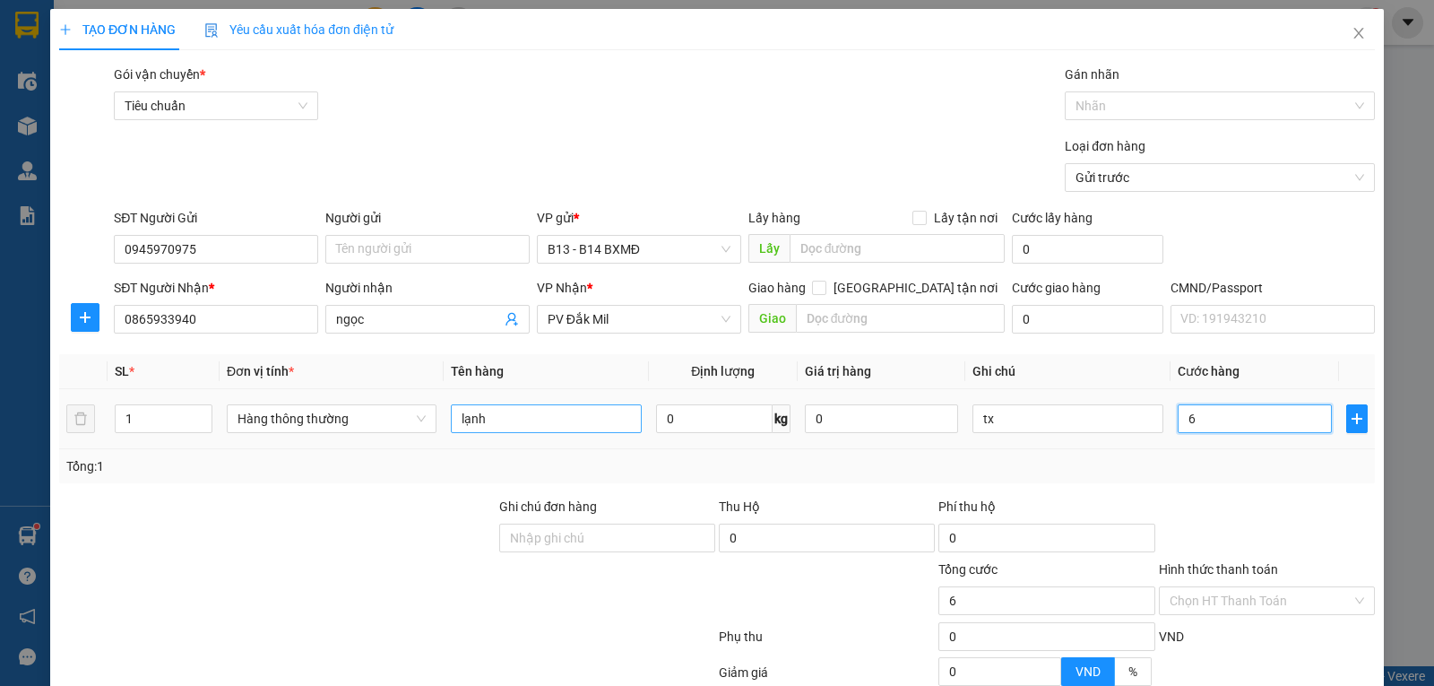
type input "60"
type input "600"
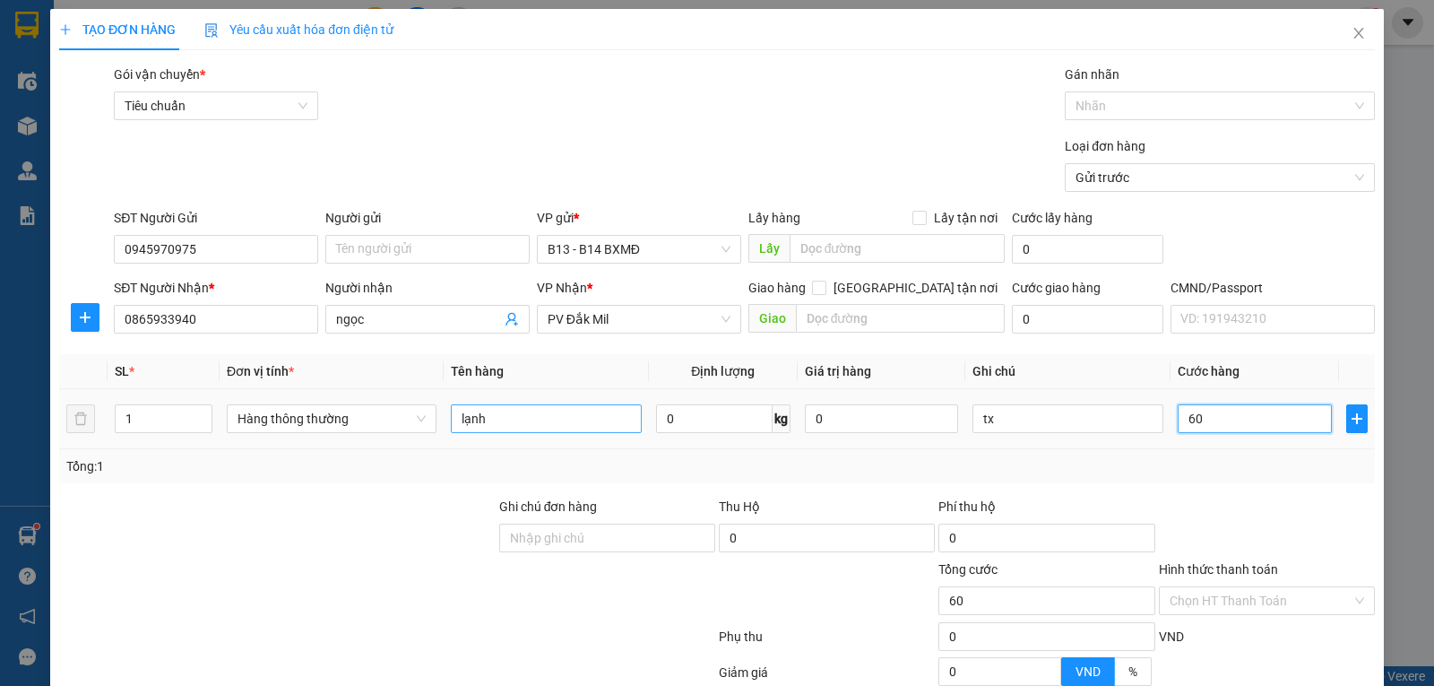
type input "600"
type input "6.000"
type input "60.000"
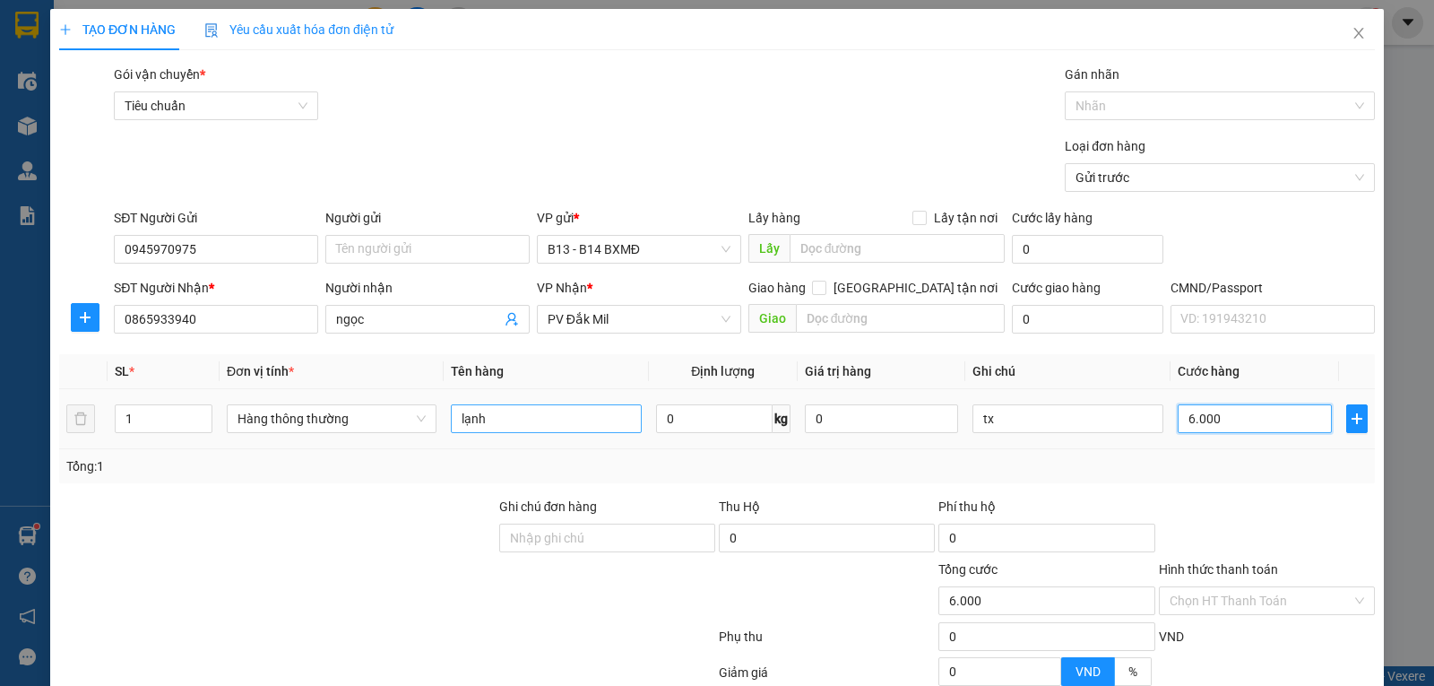
type input "60.000"
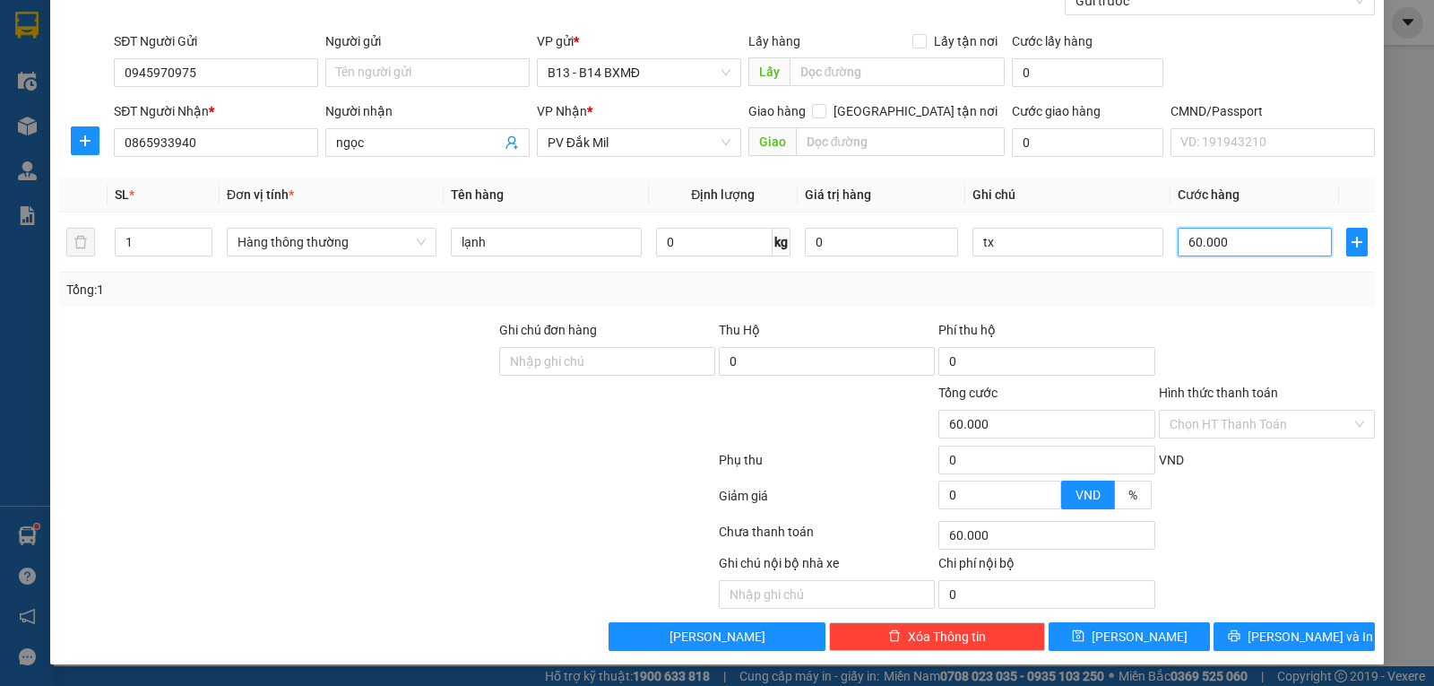
scroll to position [180, 0]
type input "60.000"
click at [1240, 635] on icon "printer" at bounding box center [1234, 635] width 13 height 13
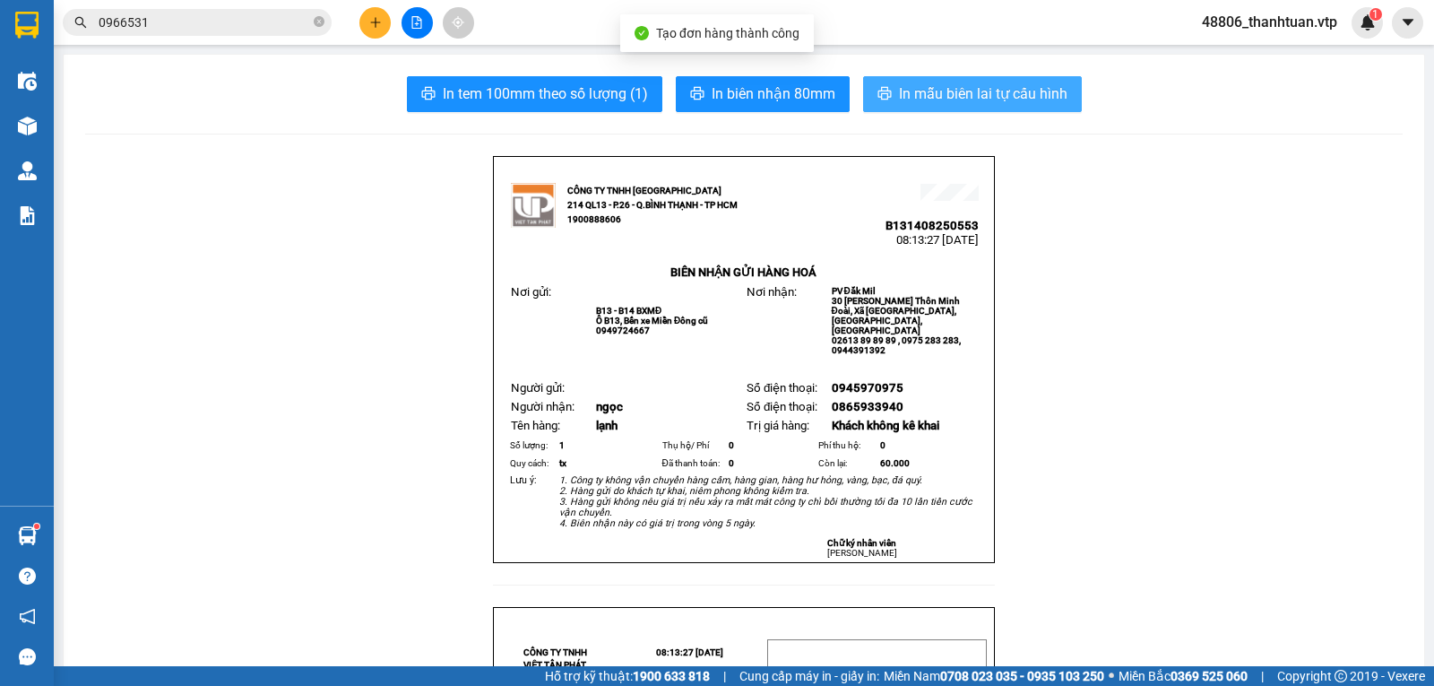
click at [963, 94] on span "In mẫu biên lai tự cấu hình" at bounding box center [983, 93] width 168 height 22
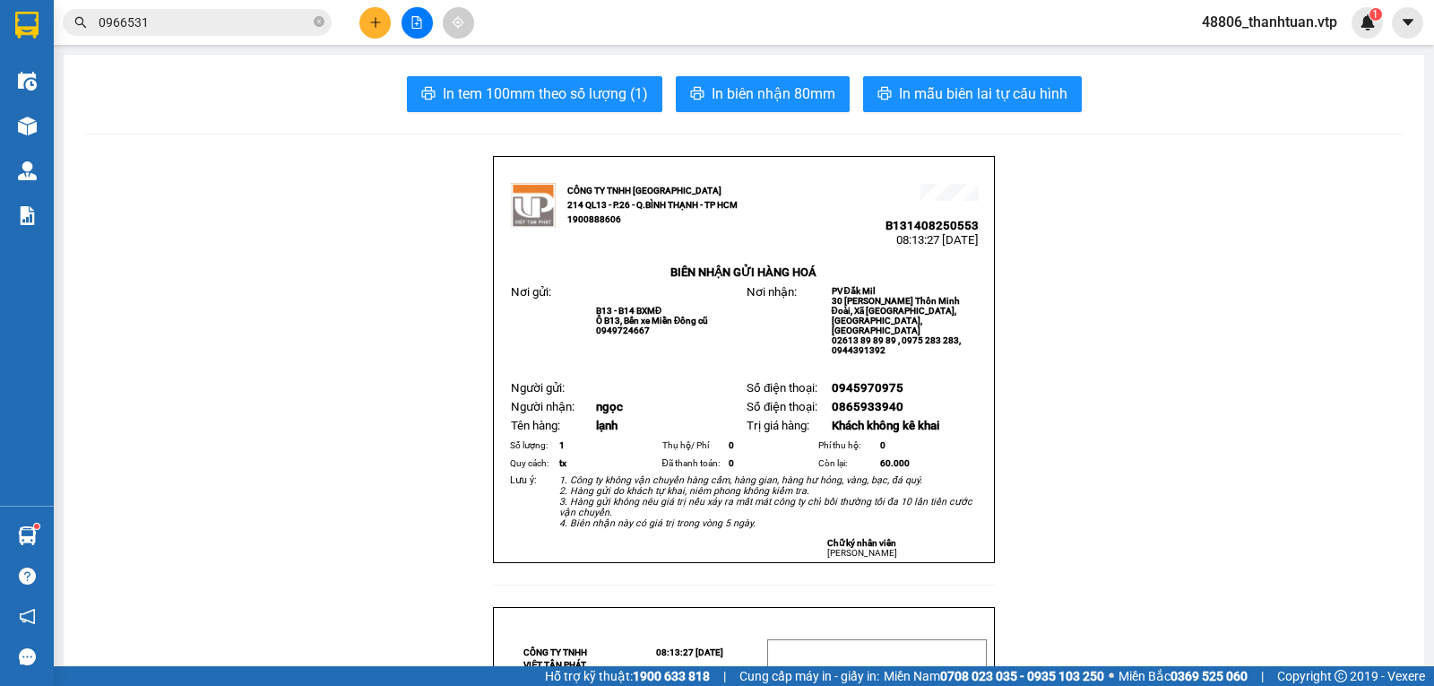
click at [373, 17] on icon "plus" at bounding box center [375, 22] width 13 height 13
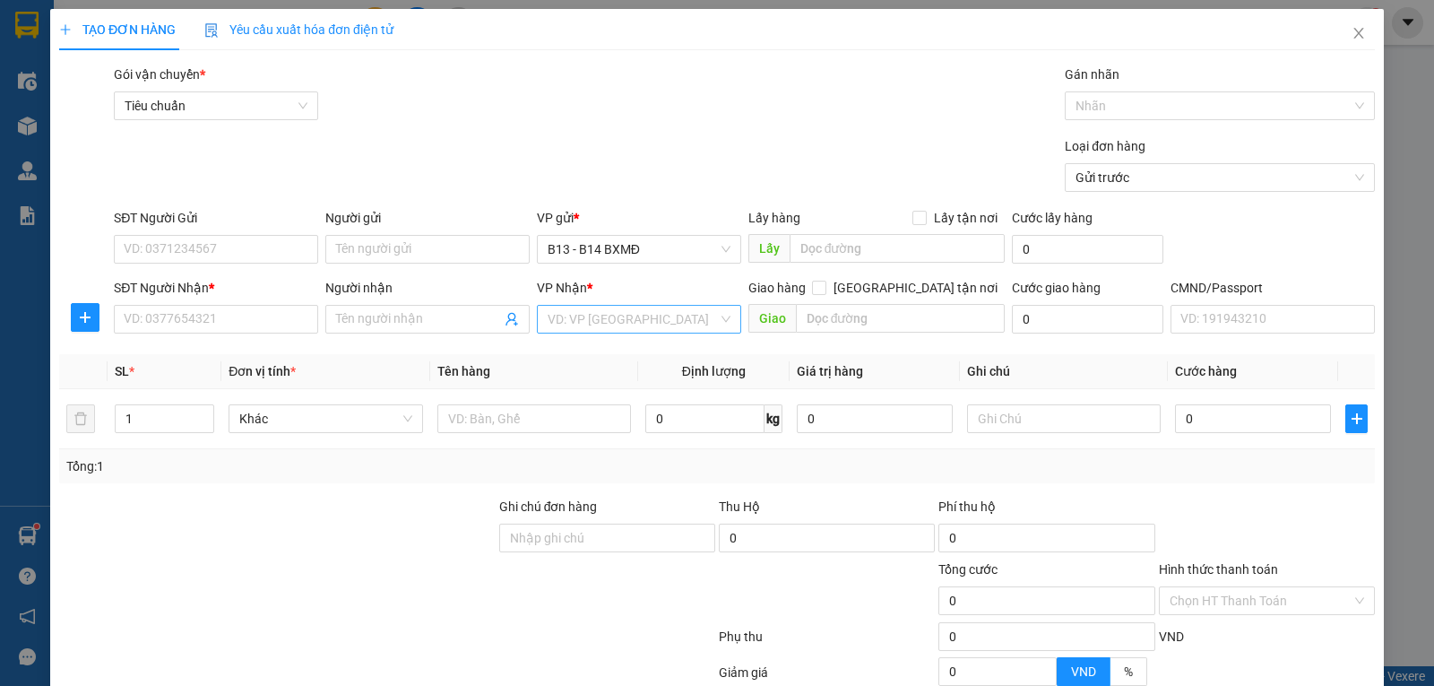
click at [570, 330] on input "search" at bounding box center [633, 319] width 170 height 27
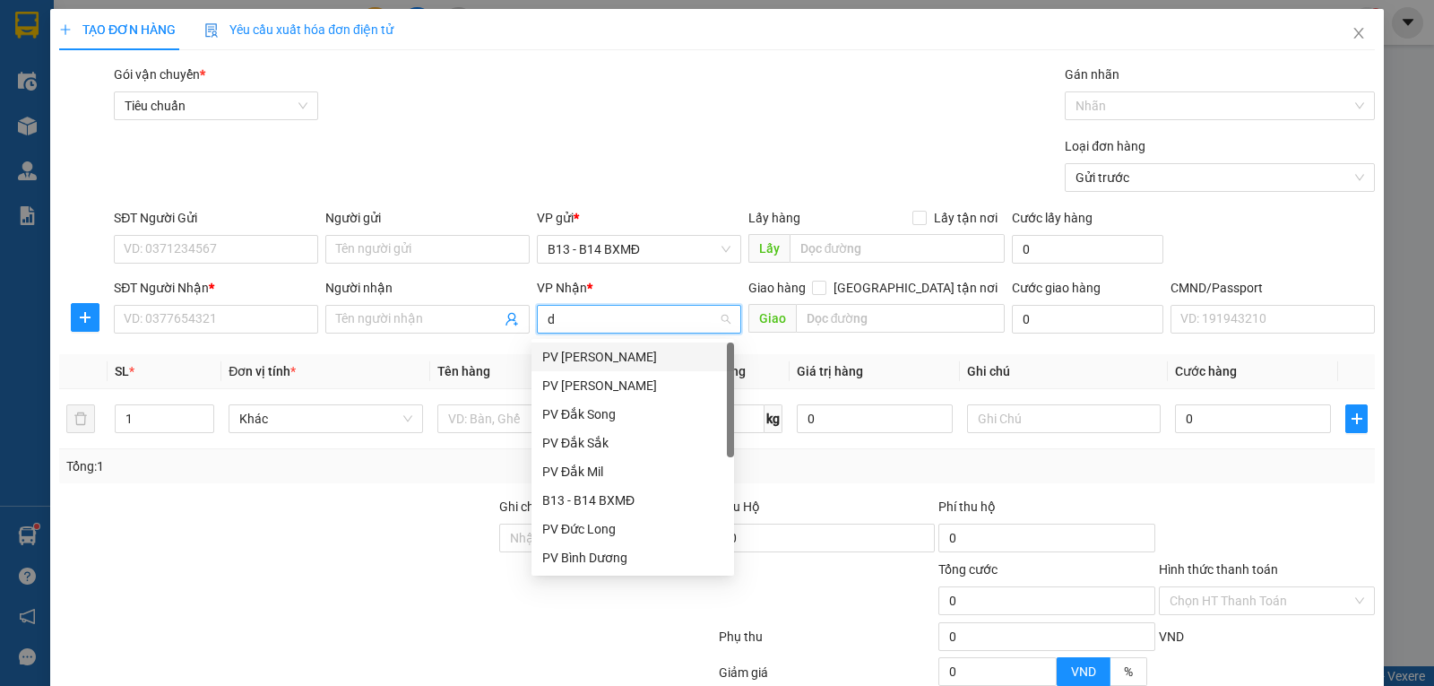
type input "ds"
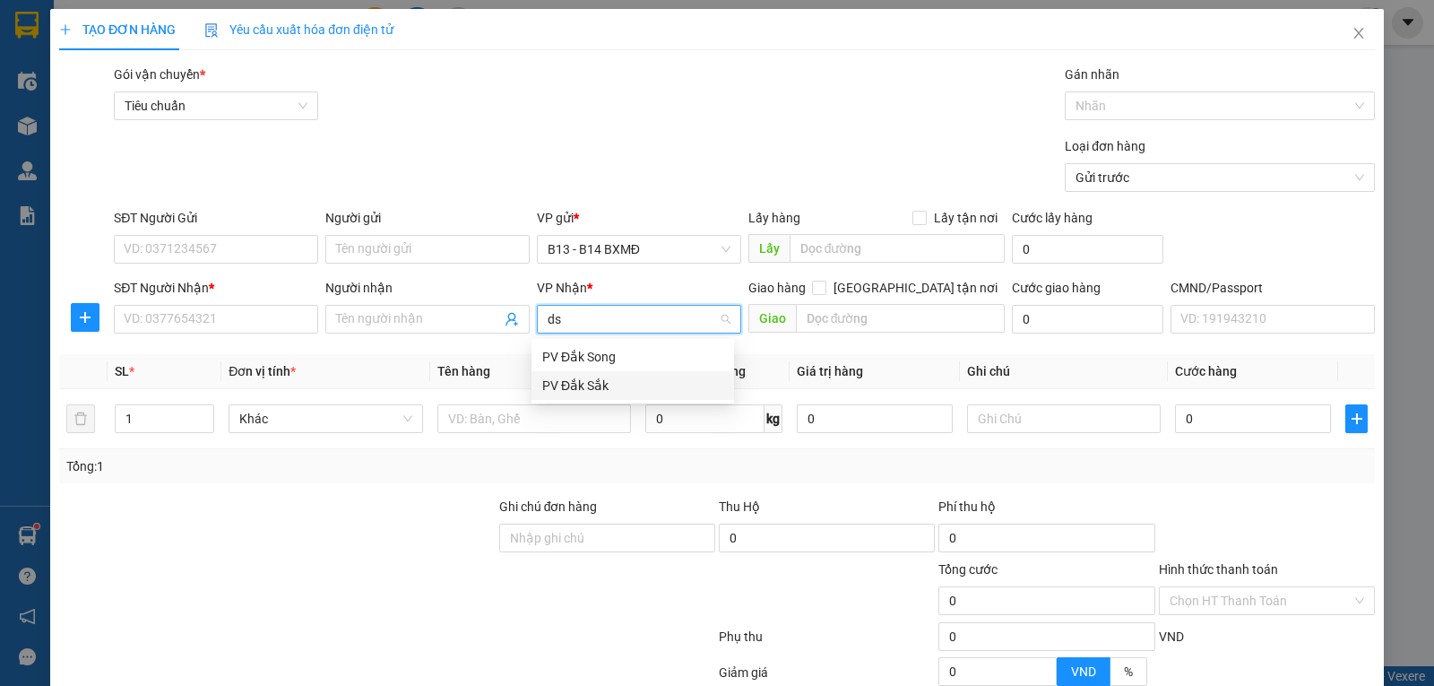
drag, startPoint x: 558, startPoint y: 389, endPoint x: 499, endPoint y: 361, distance: 65.3
click at [556, 389] on div "PV Đắk Sắk" at bounding box center [632, 385] width 181 height 20
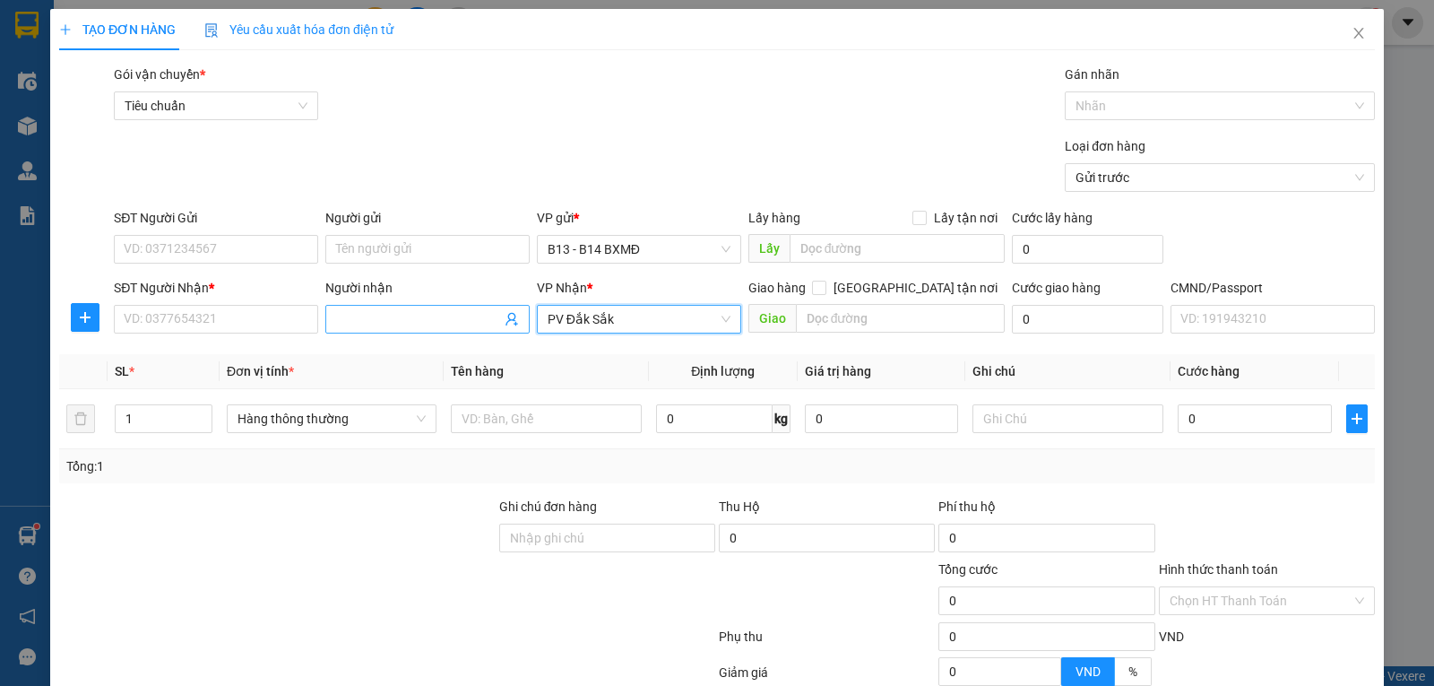
click at [420, 329] on input "Người nhận" at bounding box center [418, 319] width 165 height 20
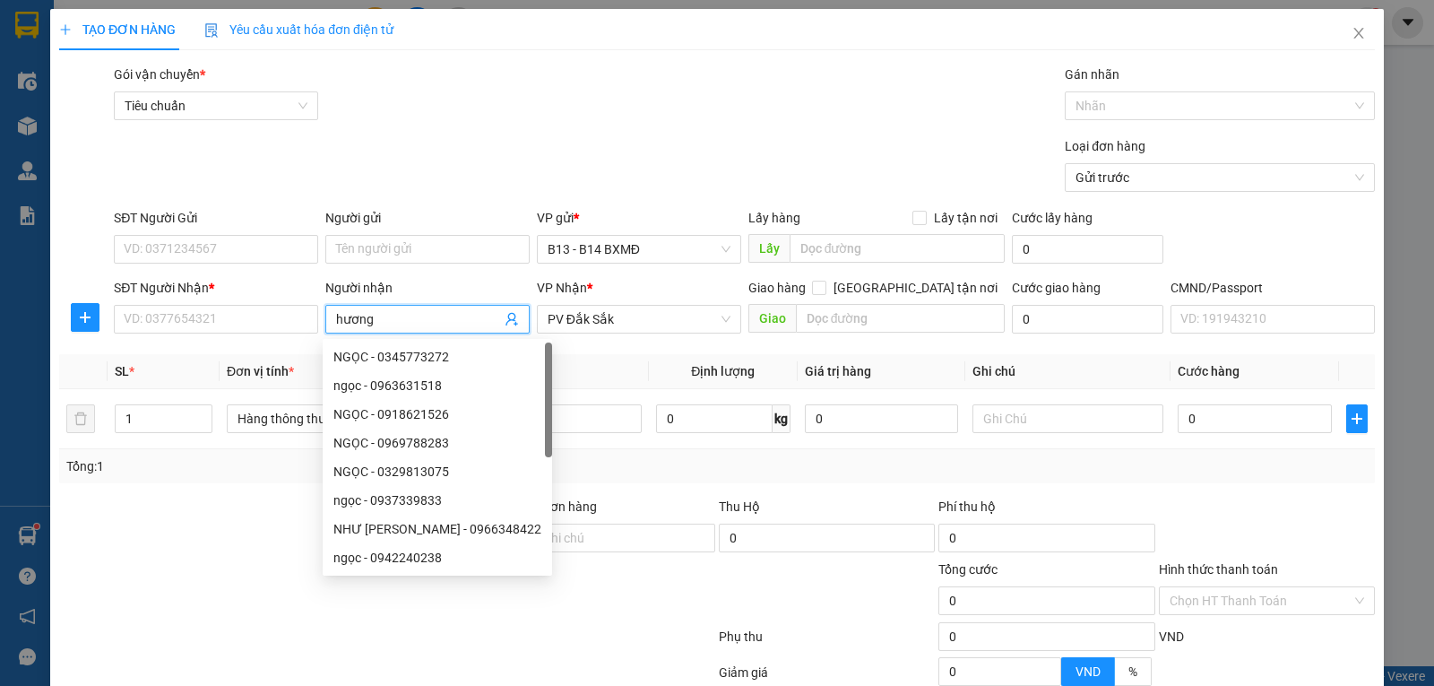
type input "hương"
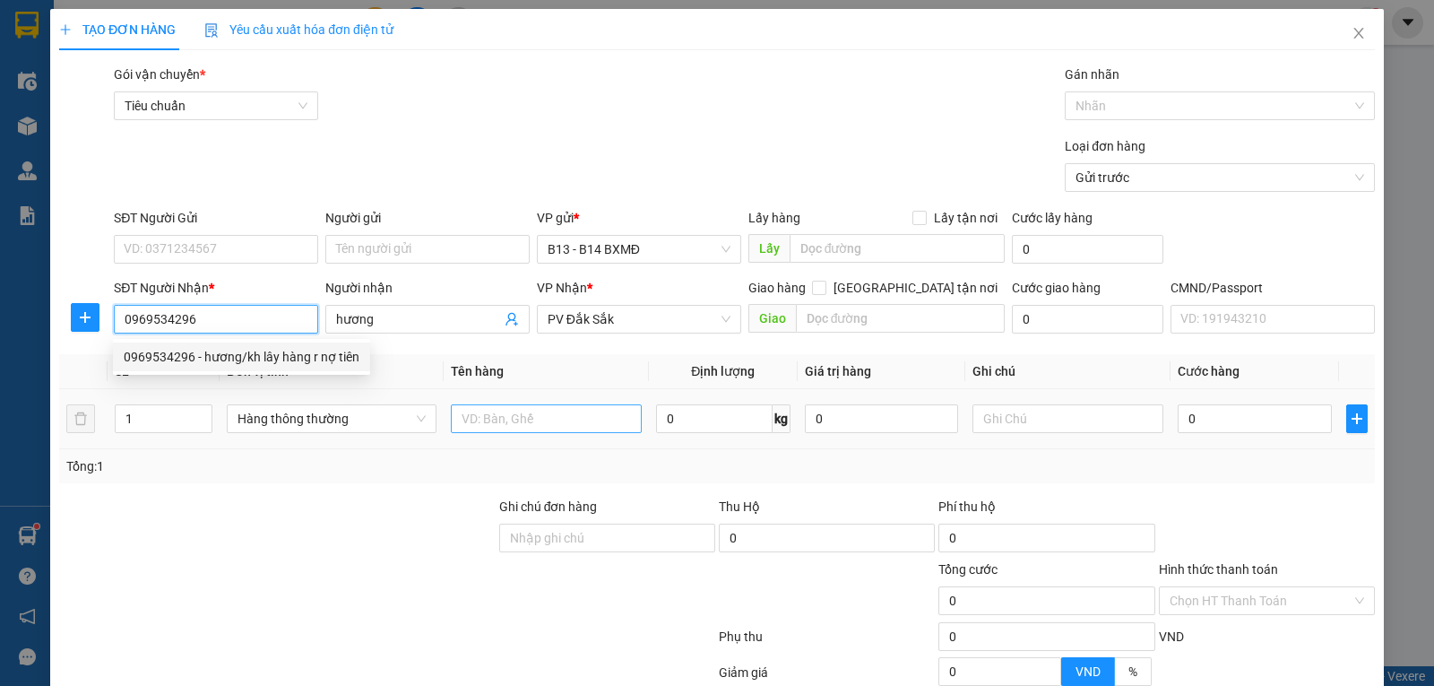
type input "0969534296"
click at [498, 415] on input "text" at bounding box center [546, 418] width 191 height 29
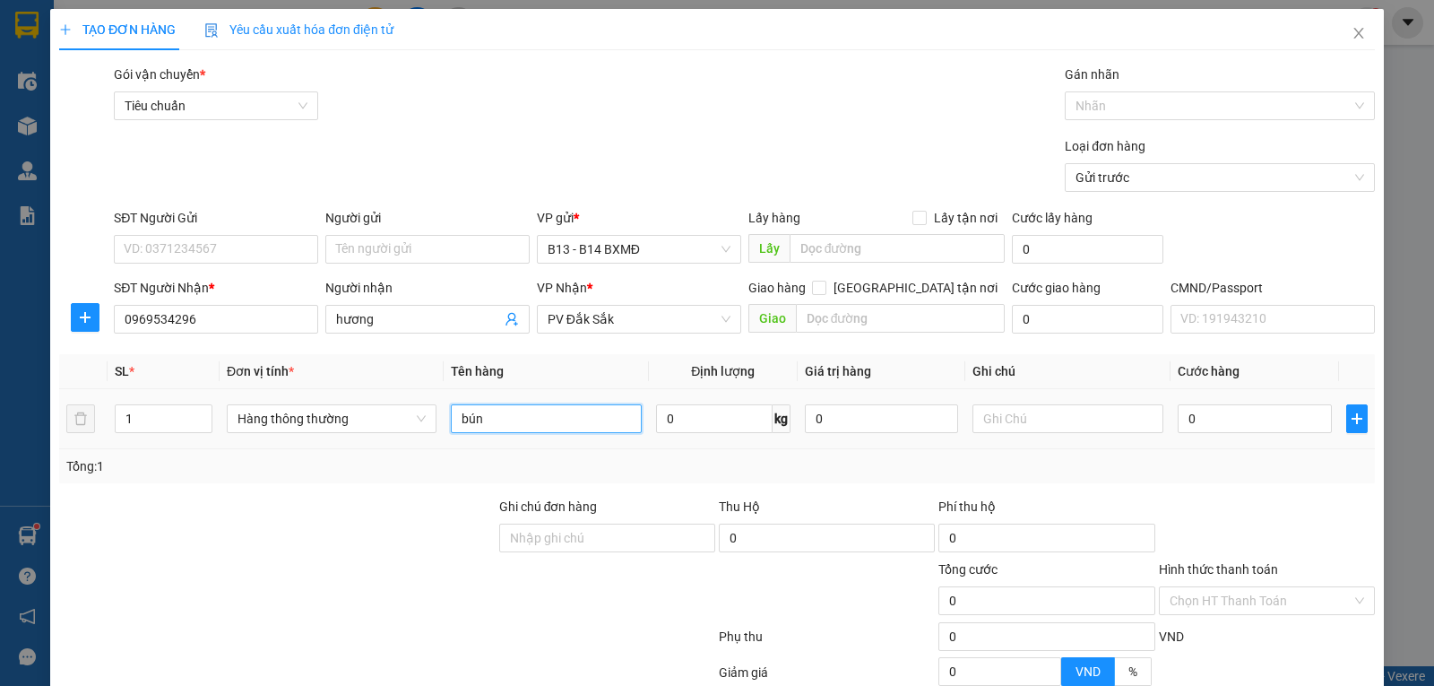
type input "bún"
type input "b"
type input "4"
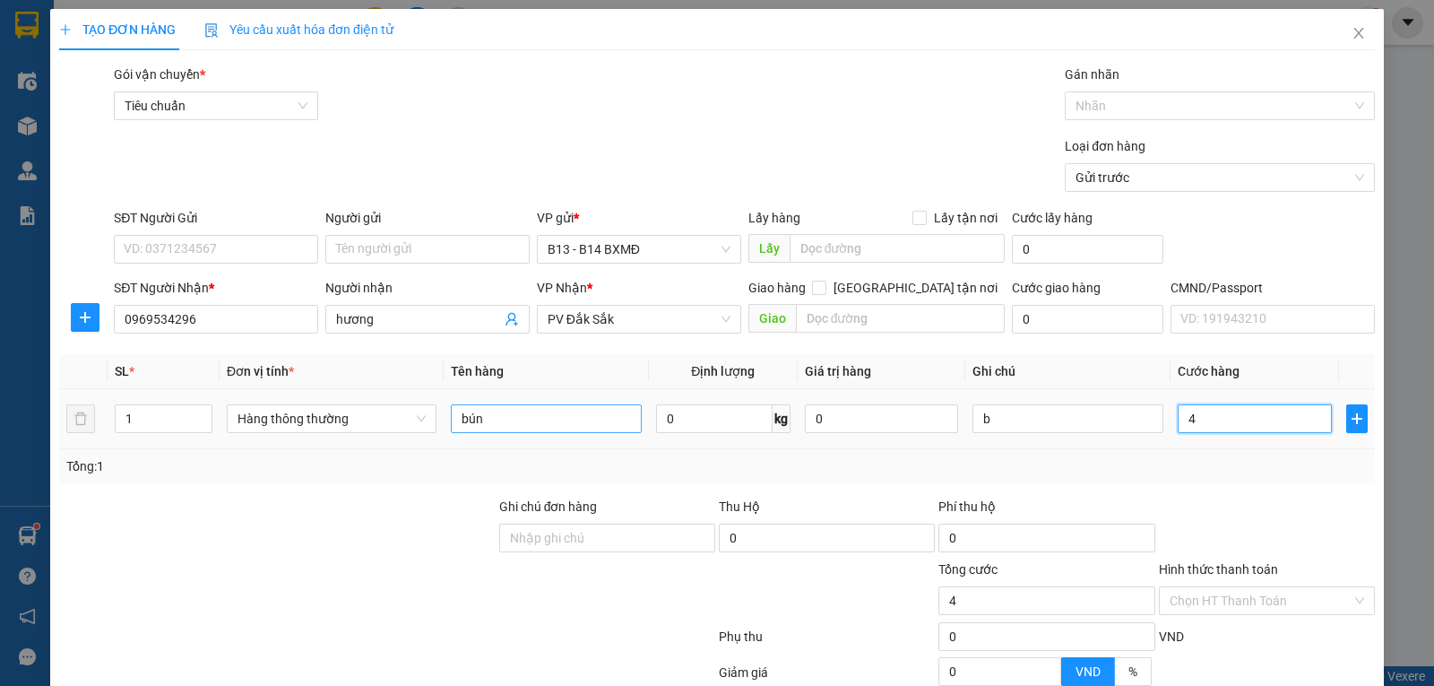
type input "40"
type input "400"
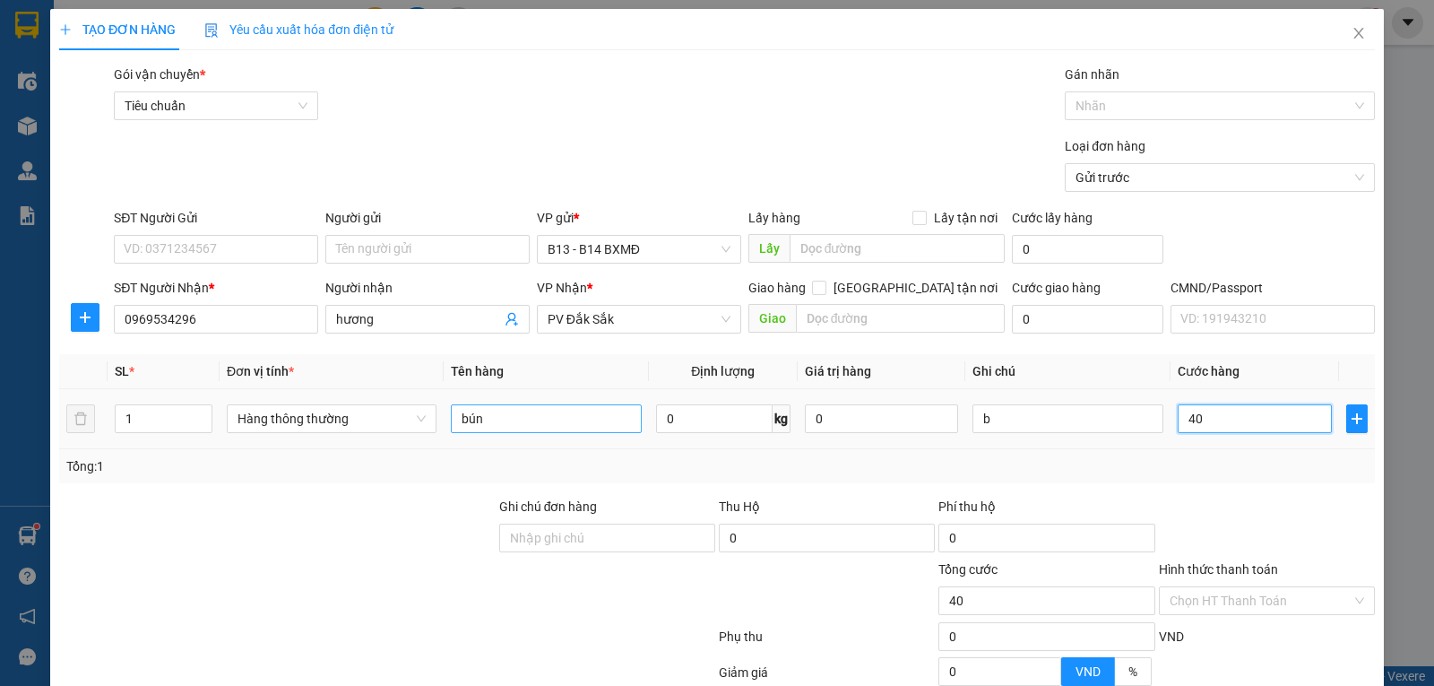
type input "400"
type input "4.000"
type input "40.000"
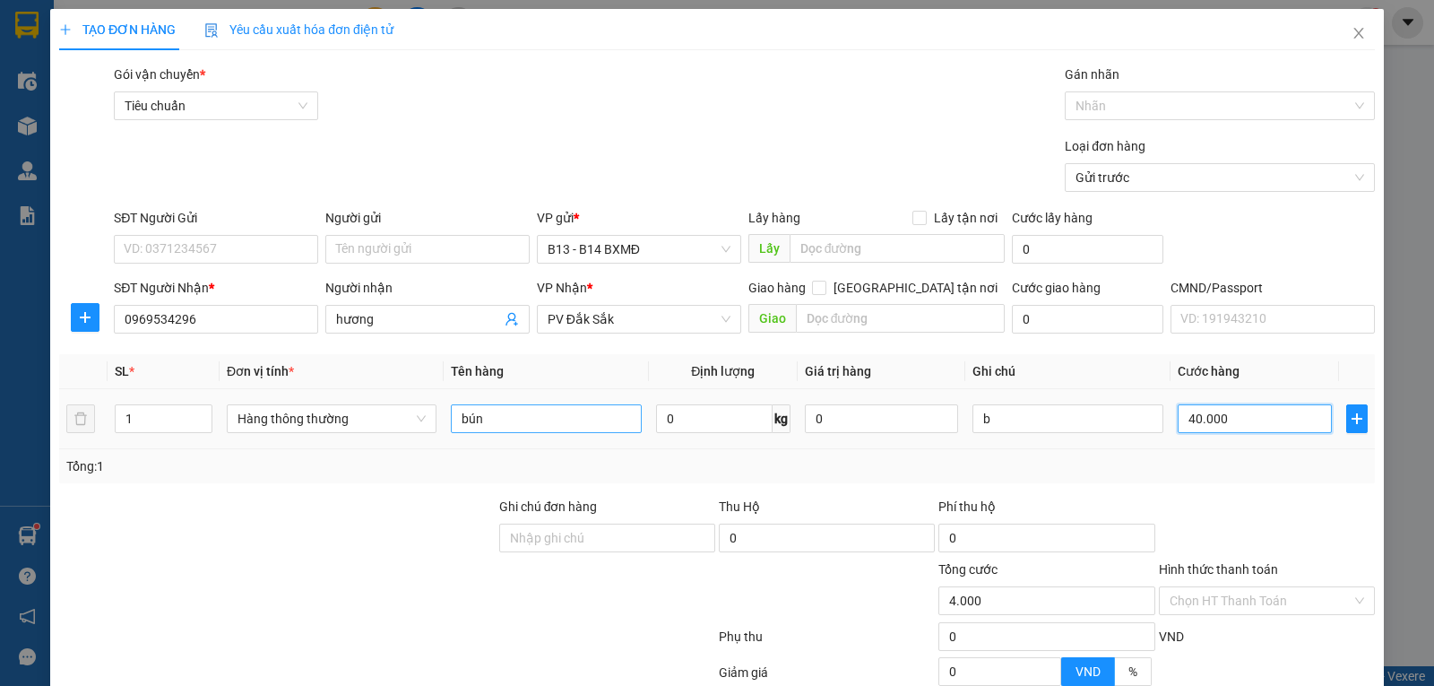
type input "40.000"
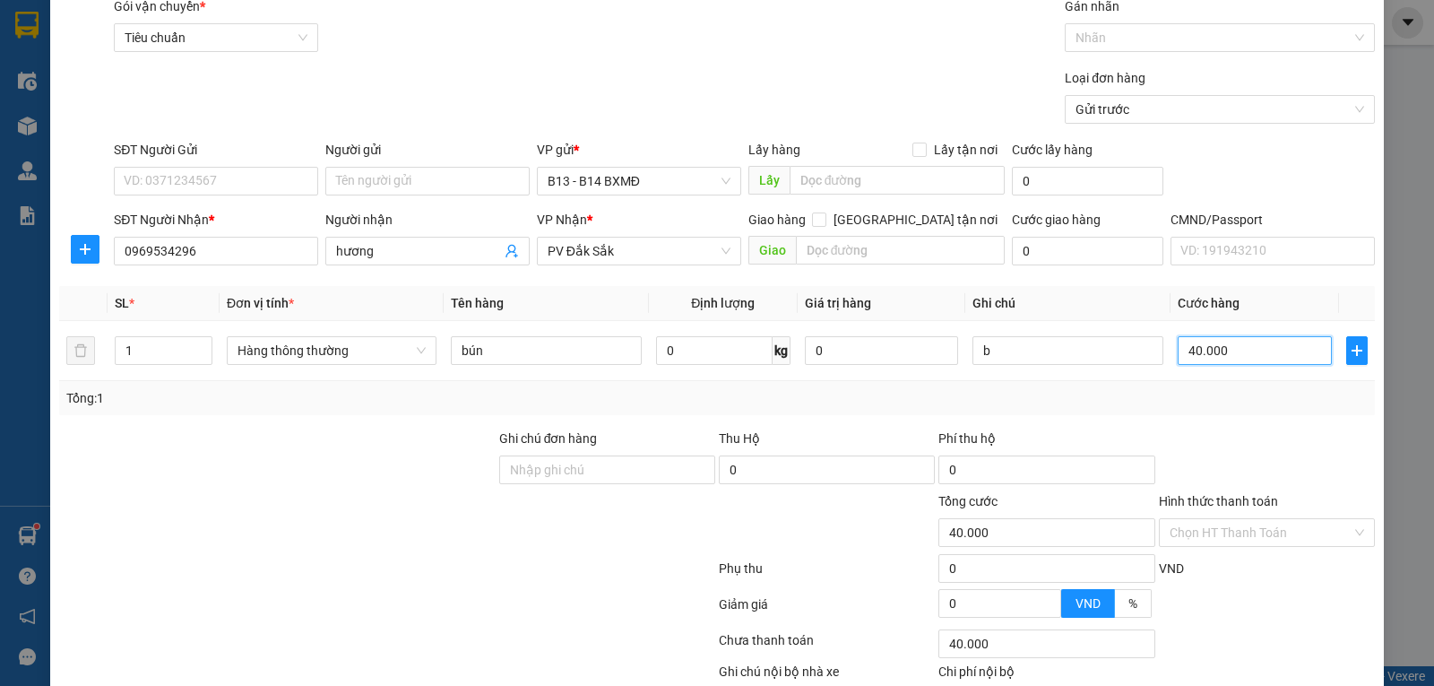
scroll to position [180, 0]
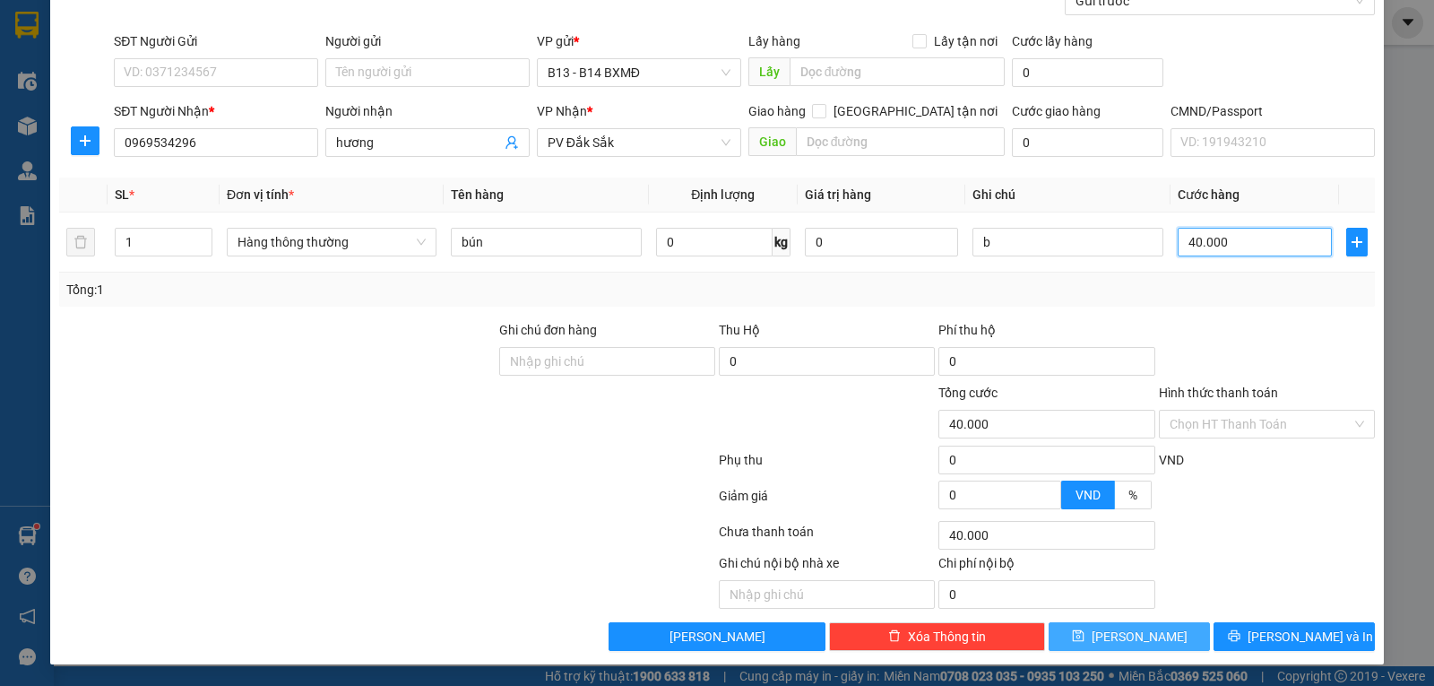
type input "40.000"
click at [1157, 630] on button "[PERSON_NAME]" at bounding box center [1128, 636] width 161 height 29
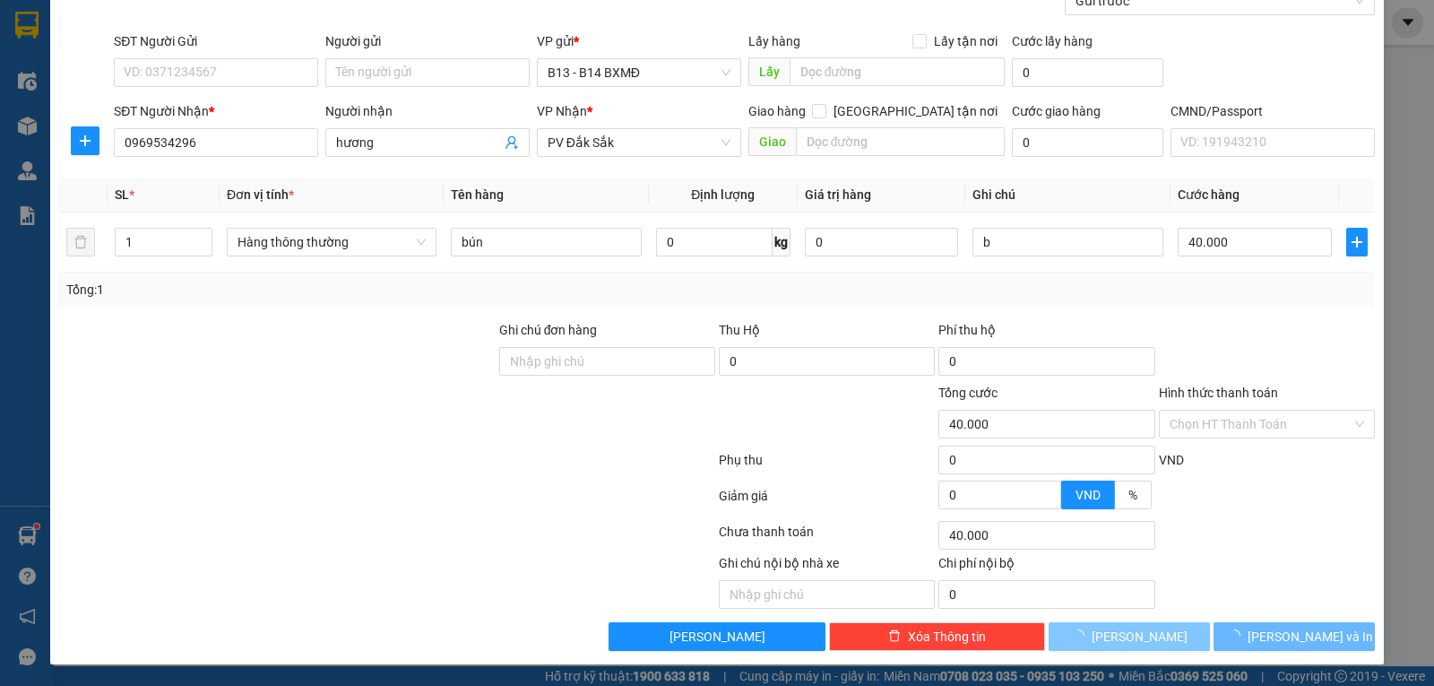
type input "0"
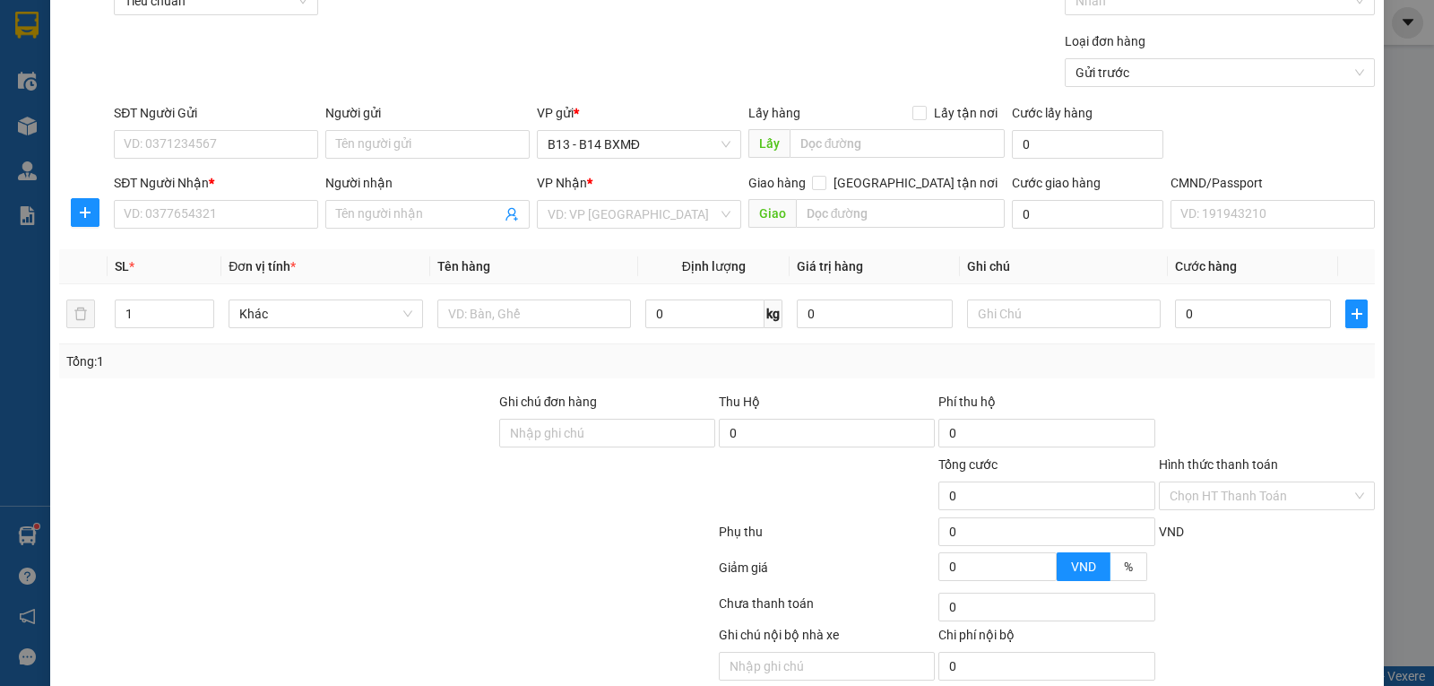
scroll to position [1, 0]
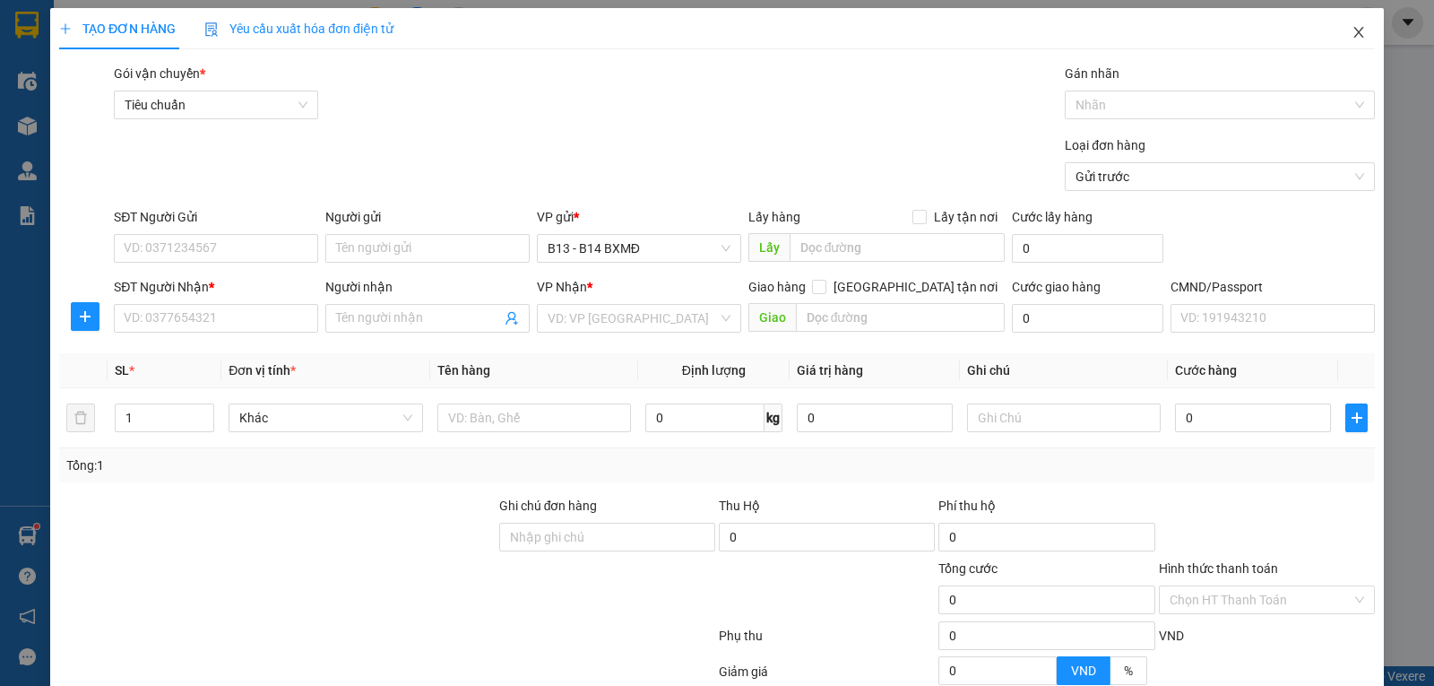
click at [1353, 32] on icon "close" at bounding box center [1358, 32] width 10 height 11
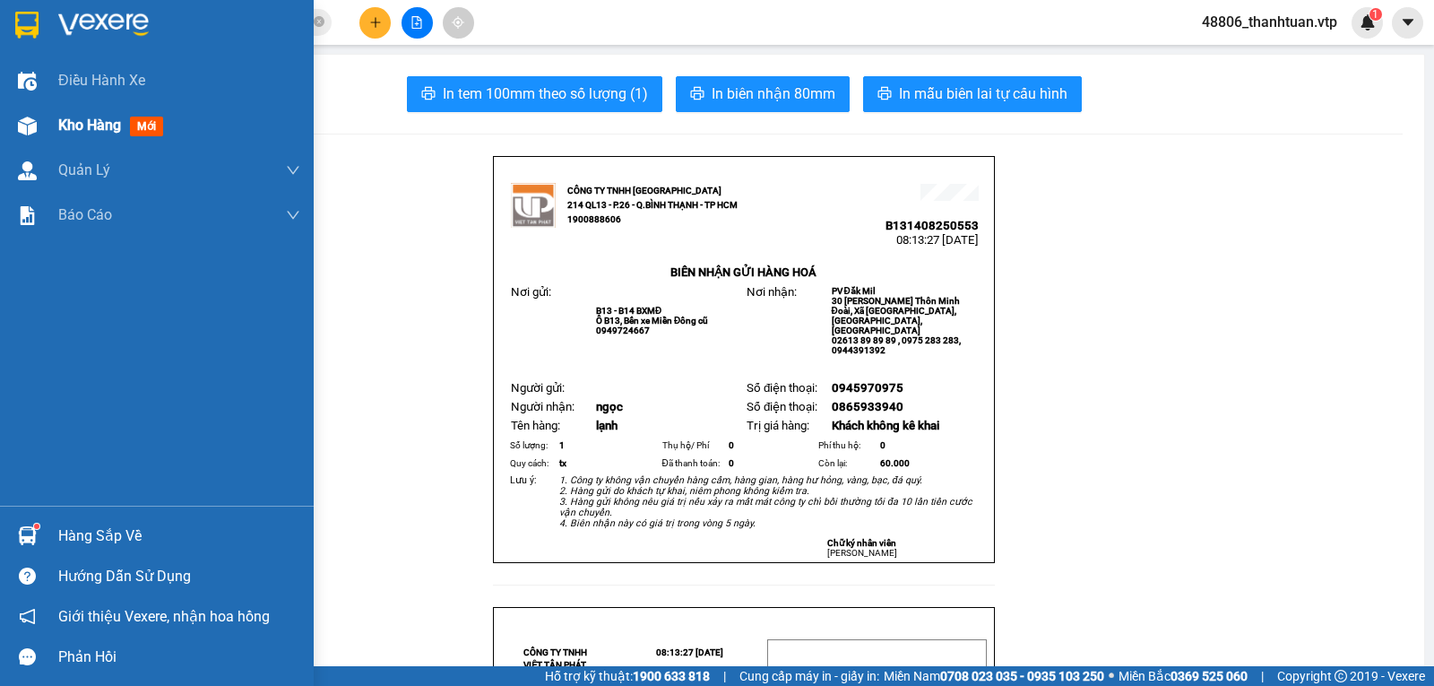
click at [60, 117] on span "Kho hàng" at bounding box center [89, 124] width 63 height 17
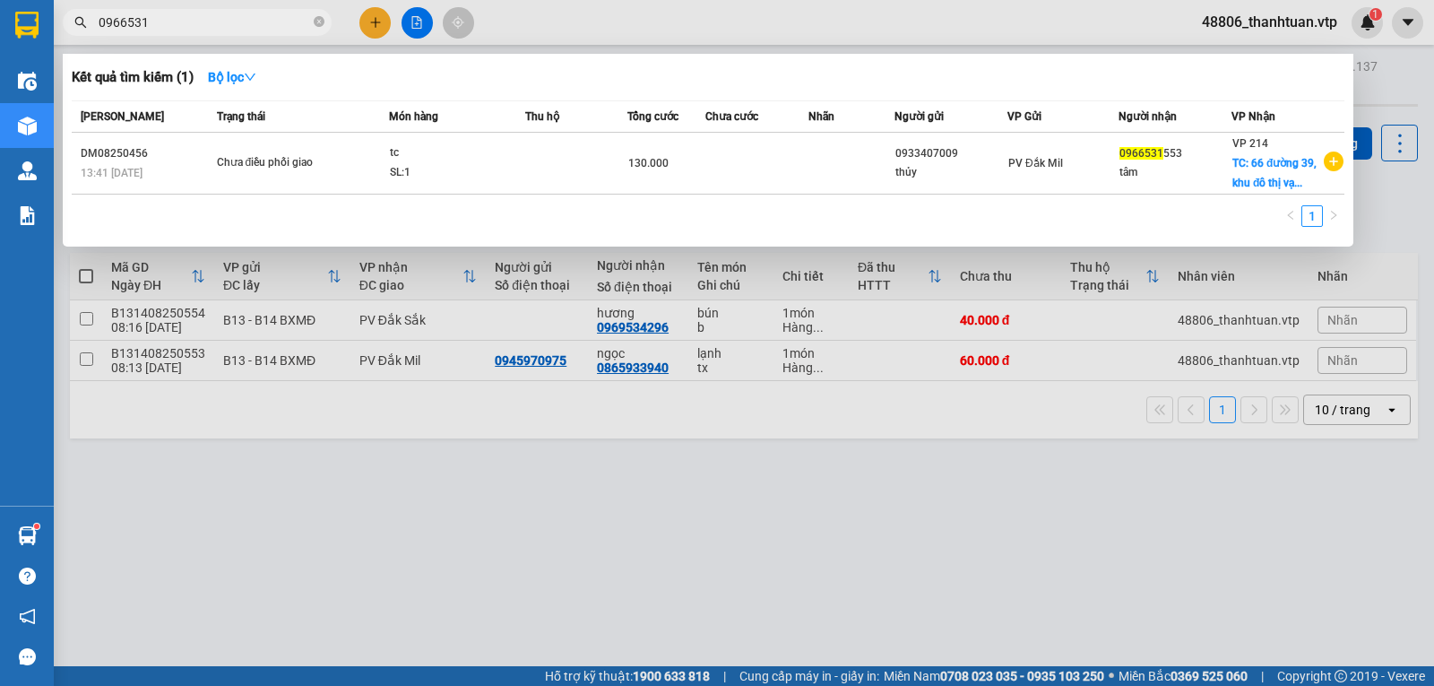
drag, startPoint x: 155, startPoint y: 16, endPoint x: 14, endPoint y: 46, distance: 143.8
click at [17, 45] on section "Kết quả tìm kiếm ( 1 ) Bộ lọc Mã ĐH Trạng thái Món hàng Thu hộ Tổng cước Chưa c…" at bounding box center [717, 343] width 1434 height 686
drag, startPoint x: 526, startPoint y: 539, endPoint x: 515, endPoint y: 498, distance: 41.7
click at [527, 539] on div at bounding box center [717, 343] width 1434 height 686
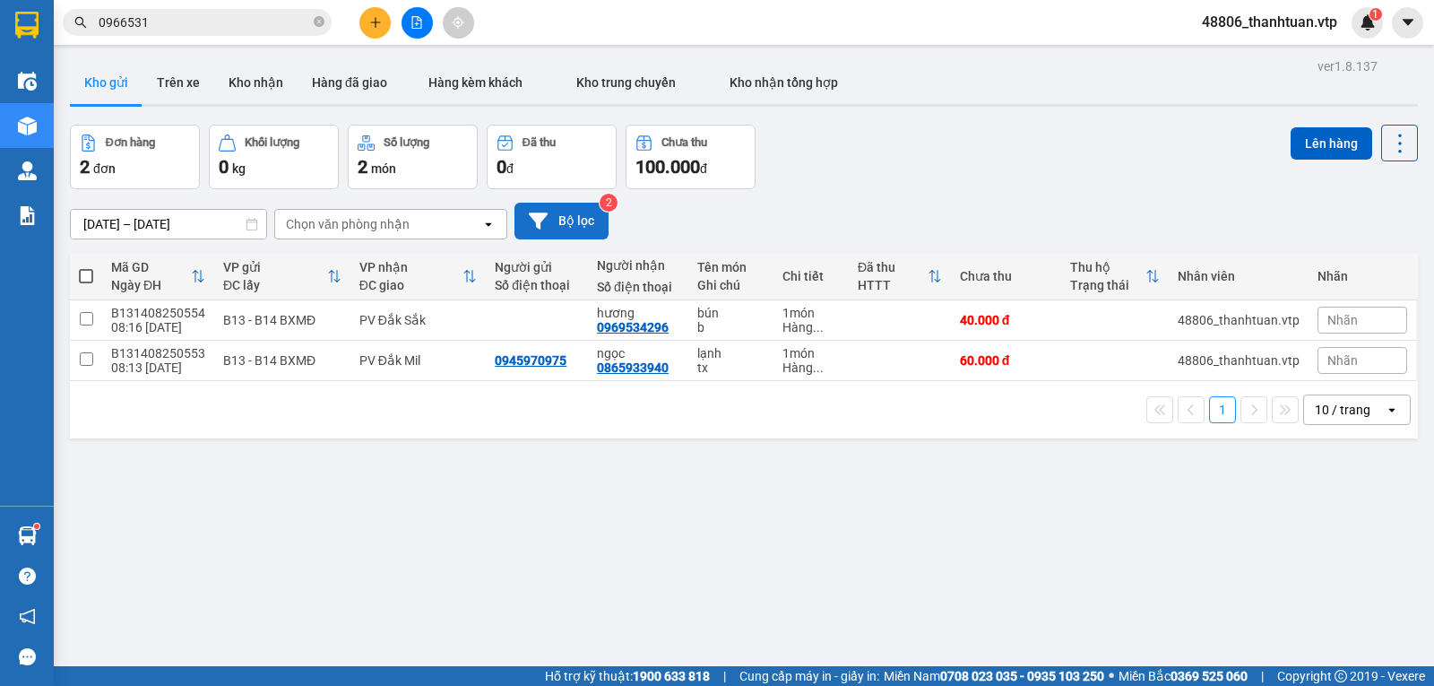
click at [582, 229] on button "Bộ lọc" at bounding box center [561, 221] width 94 height 37
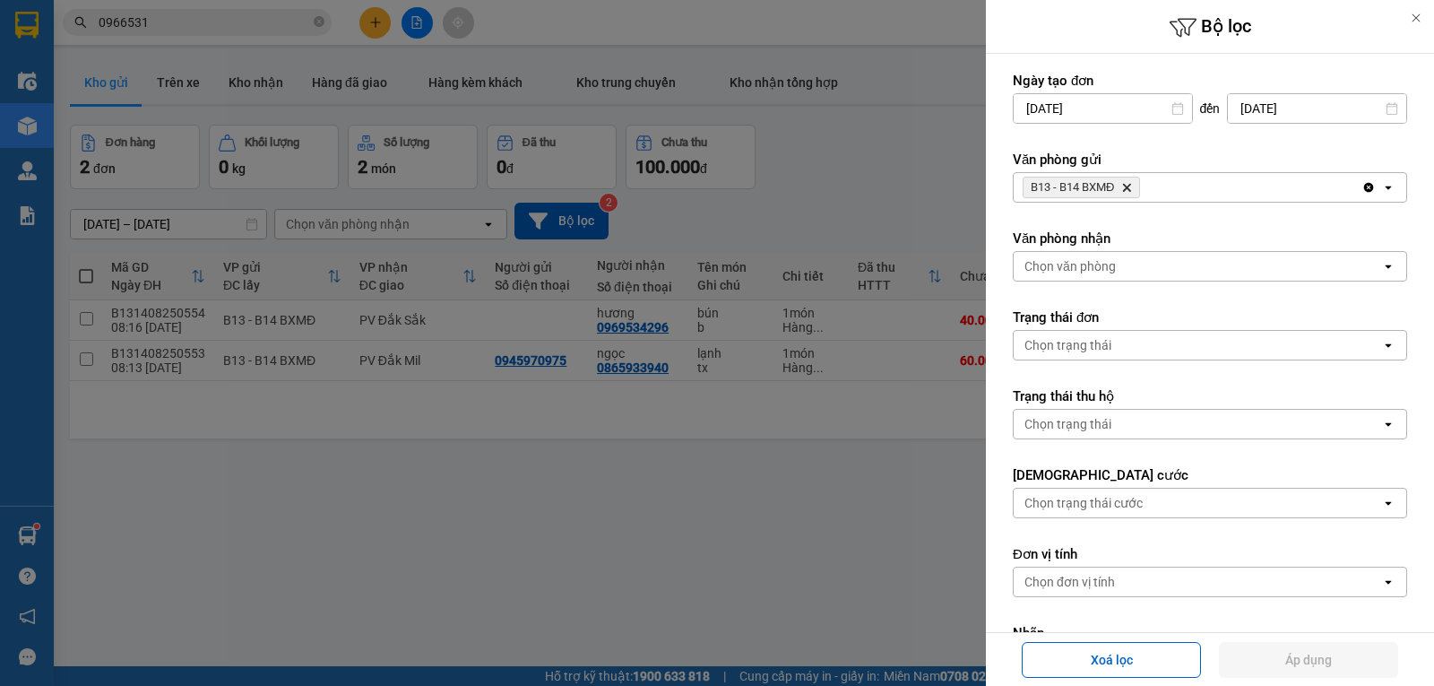
click at [1130, 185] on icon "Delete" at bounding box center [1126, 187] width 11 height 11
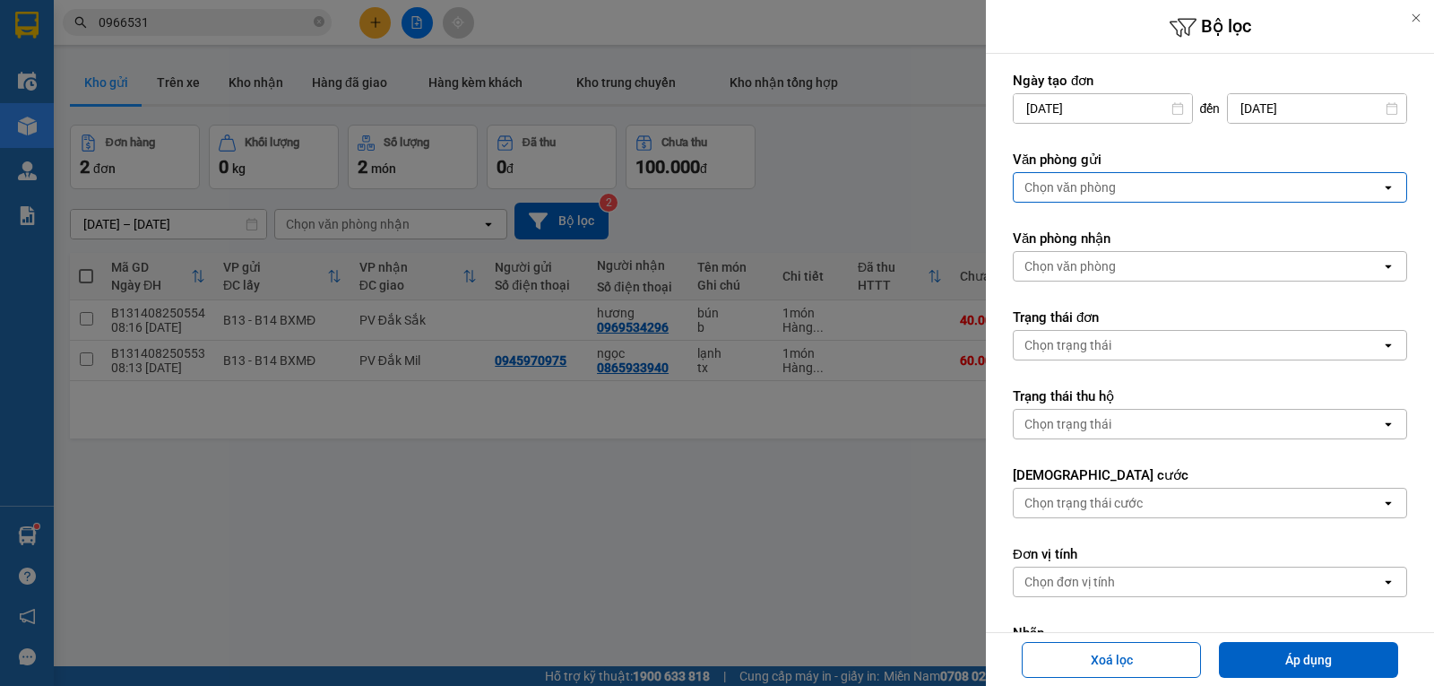
click at [1154, 186] on div "Chọn văn phòng" at bounding box center [1196, 187] width 367 height 29
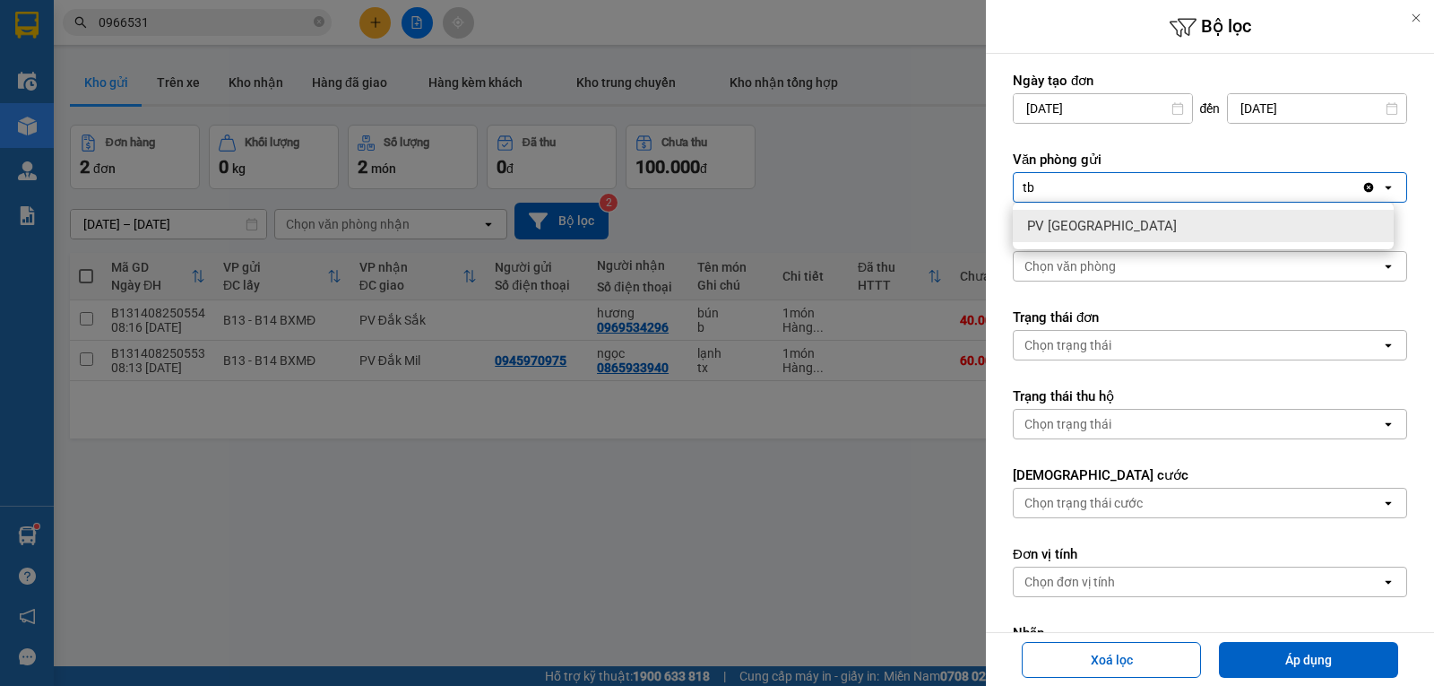
type input "tb"
click at [1090, 228] on span "PV [GEOGRAPHIC_DATA]" at bounding box center [1102, 226] width 150 height 18
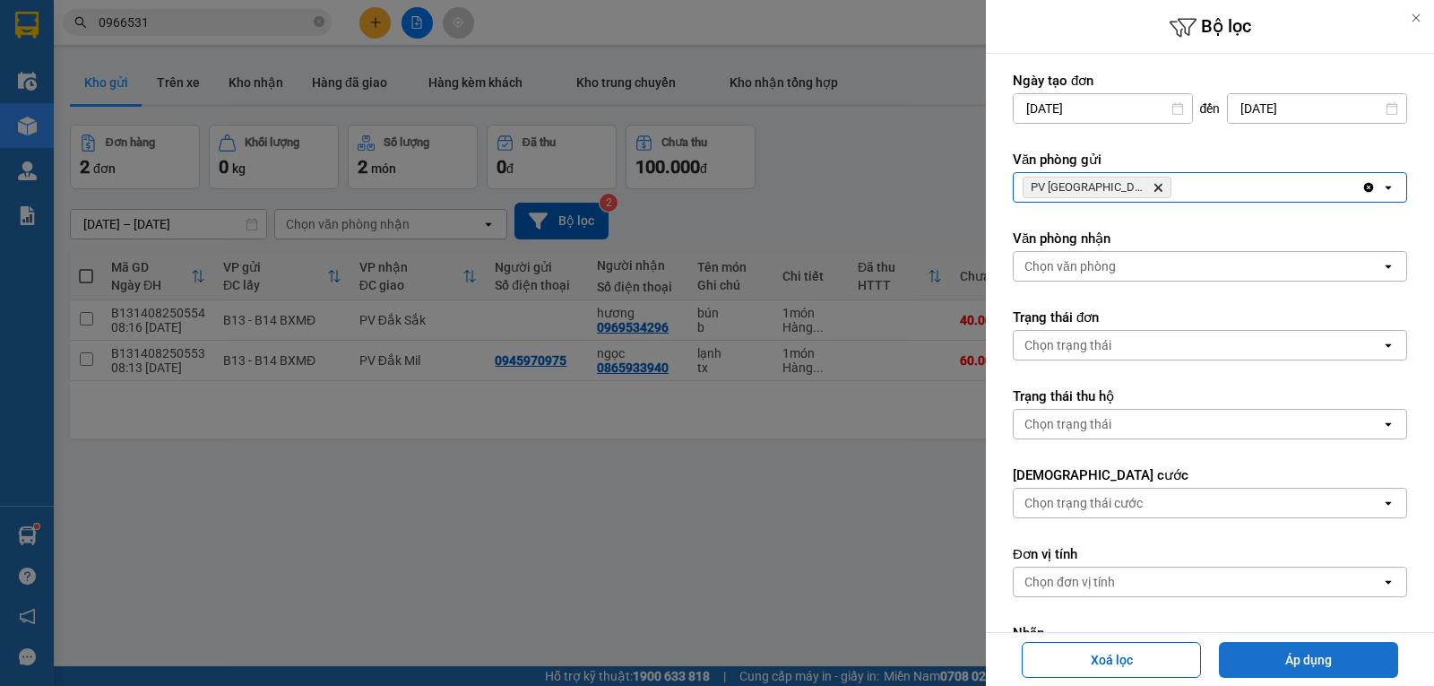
click at [1270, 657] on button "Áp dụng" at bounding box center [1308, 660] width 179 height 36
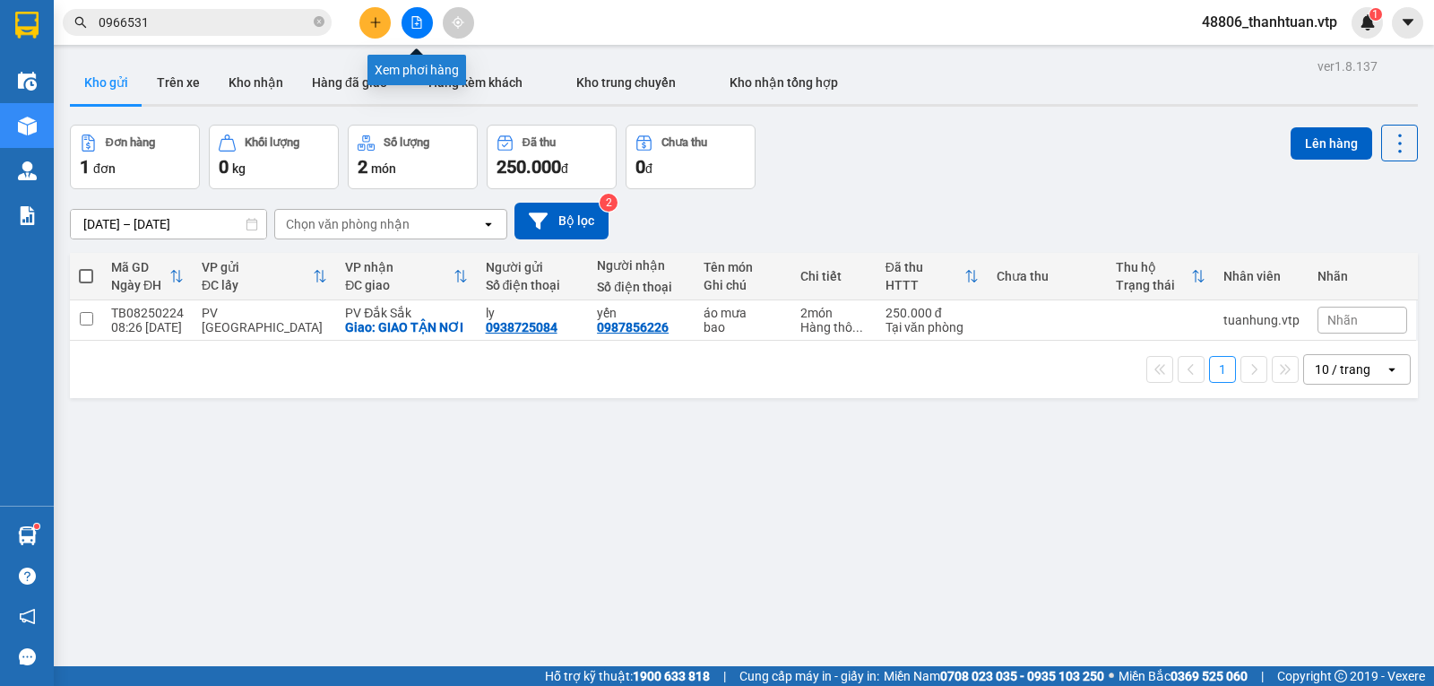
drag, startPoint x: 415, startPoint y: 22, endPoint x: 380, endPoint y: 47, distance: 43.6
click at [416, 22] on icon "file-add" at bounding box center [416, 22] width 13 height 13
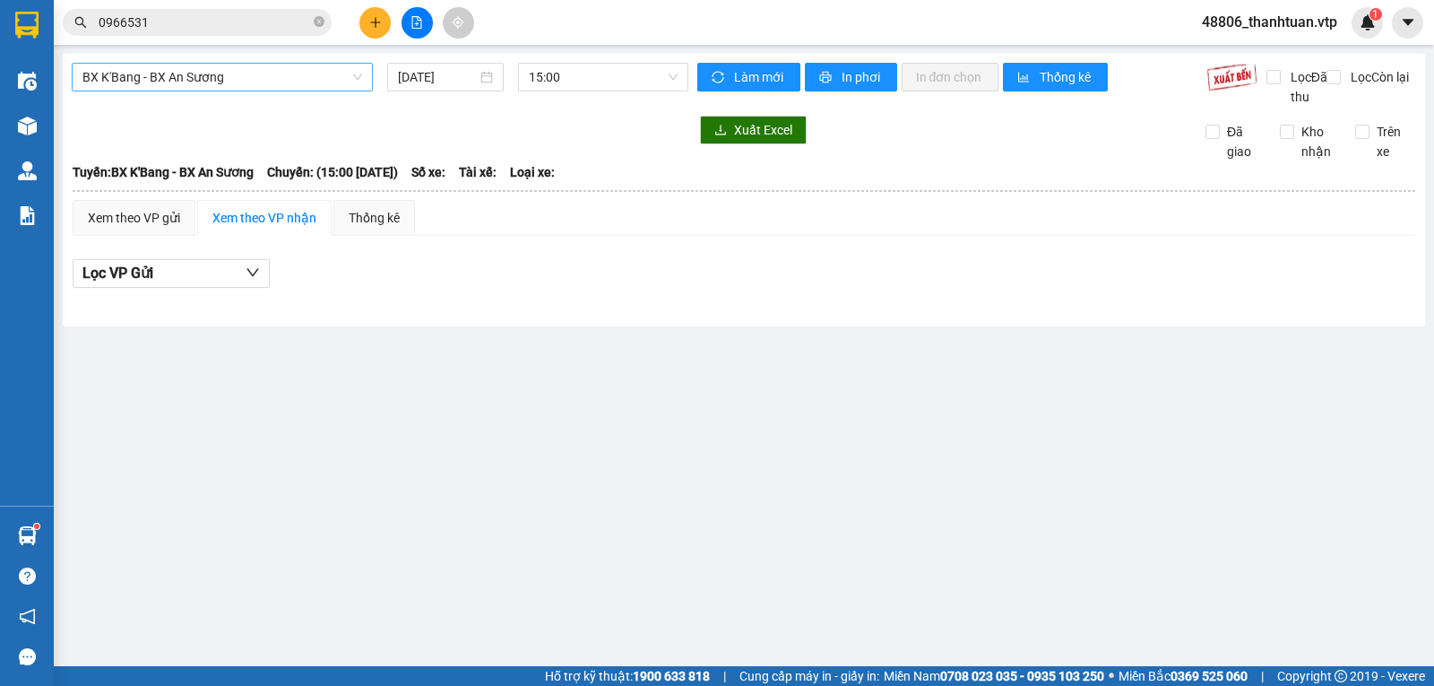
click at [272, 83] on span "BX K'Bang - BX An Sương" at bounding box center [222, 77] width 280 height 27
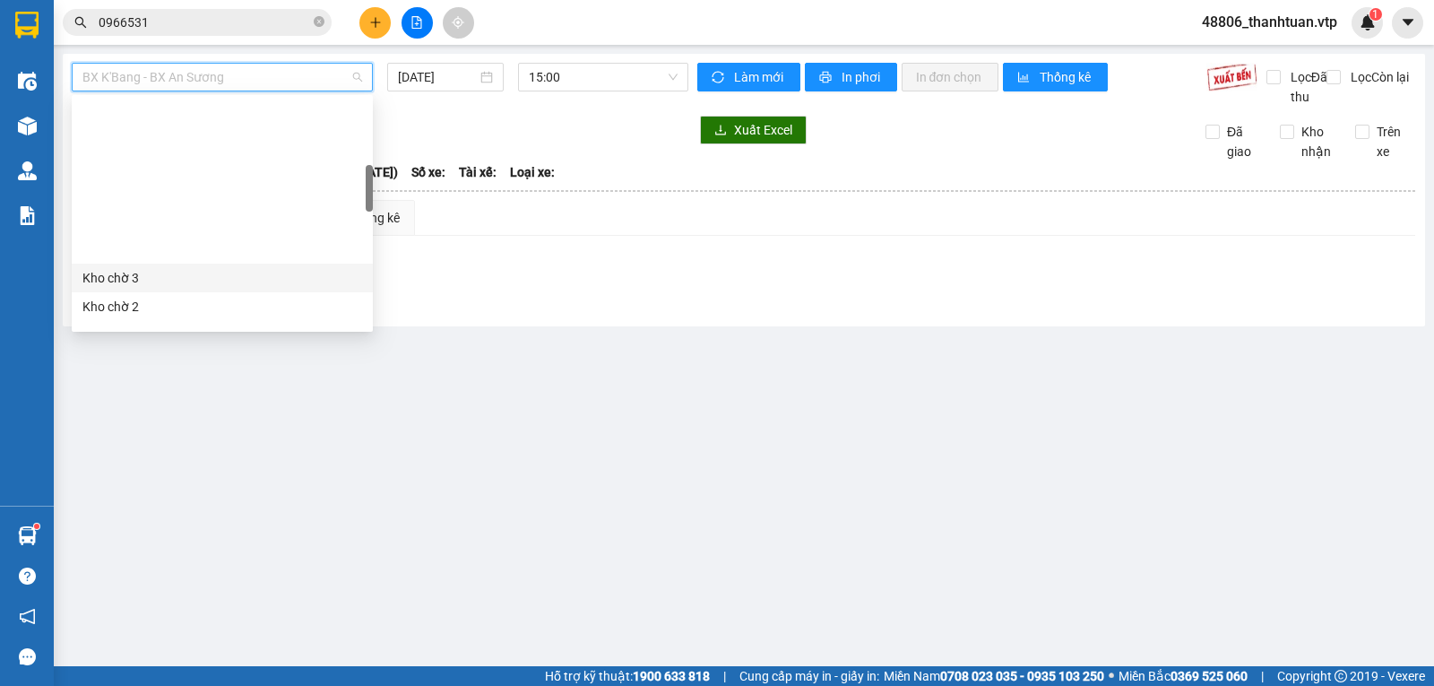
scroll to position [358, 0]
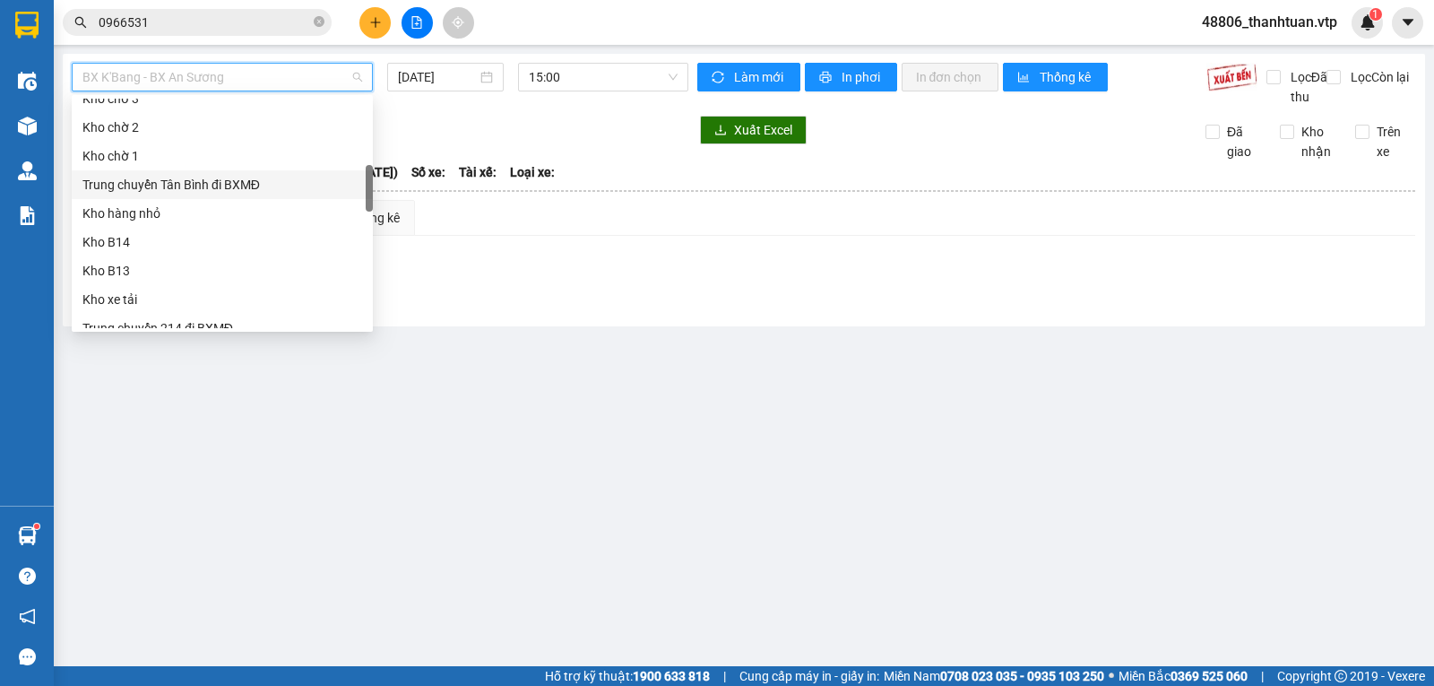
click at [237, 183] on div "Trung chuyển Tân Bình đi BXMĐ" at bounding box center [222, 185] width 280 height 20
type input "[DATE]"
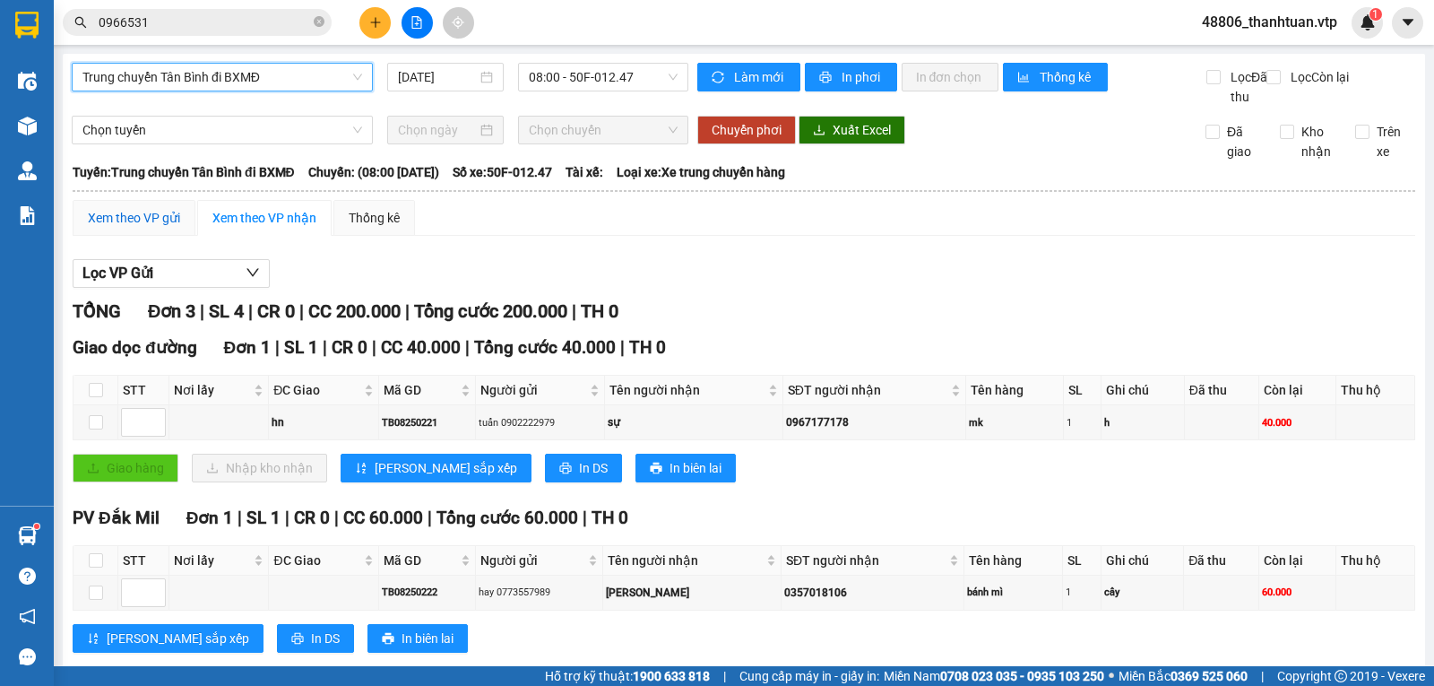
click at [127, 228] on div "Xem theo VP gửi" at bounding box center [134, 218] width 92 height 20
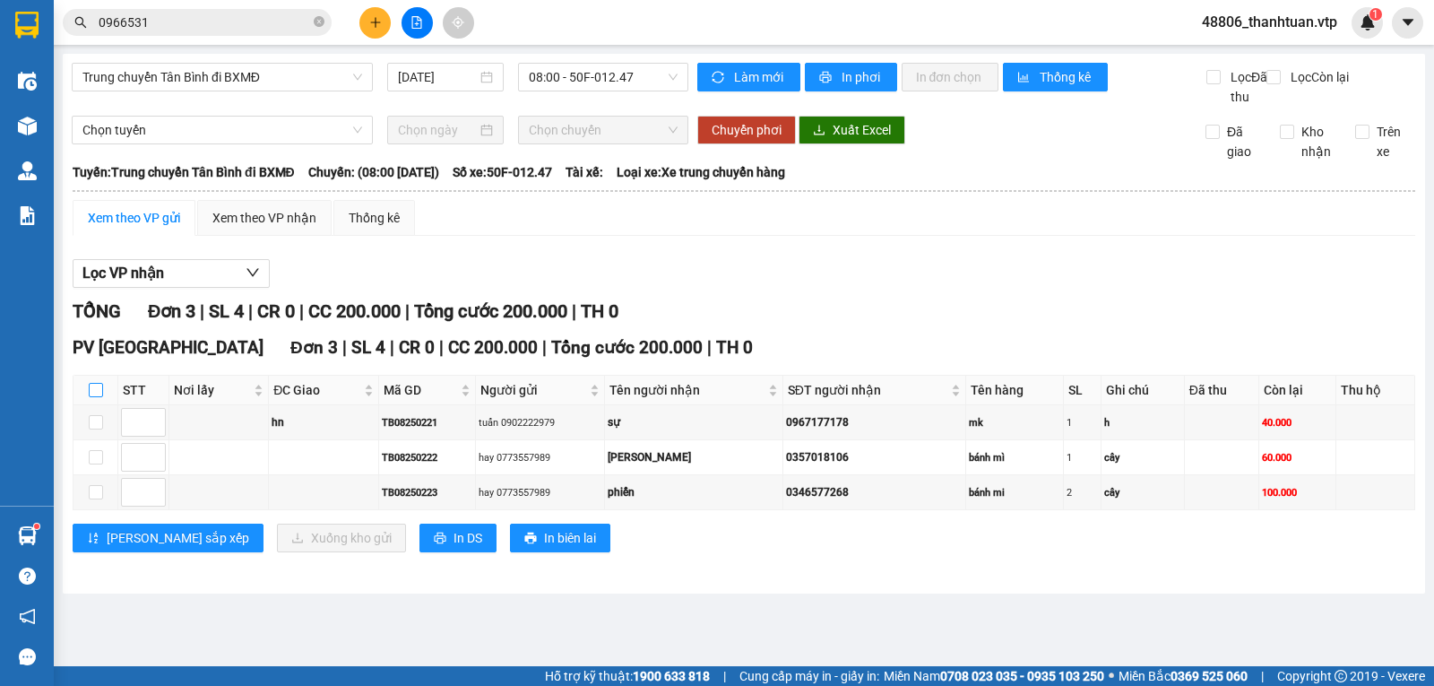
click at [98, 397] on input "checkbox" at bounding box center [96, 390] width 14 height 14
checkbox input "true"
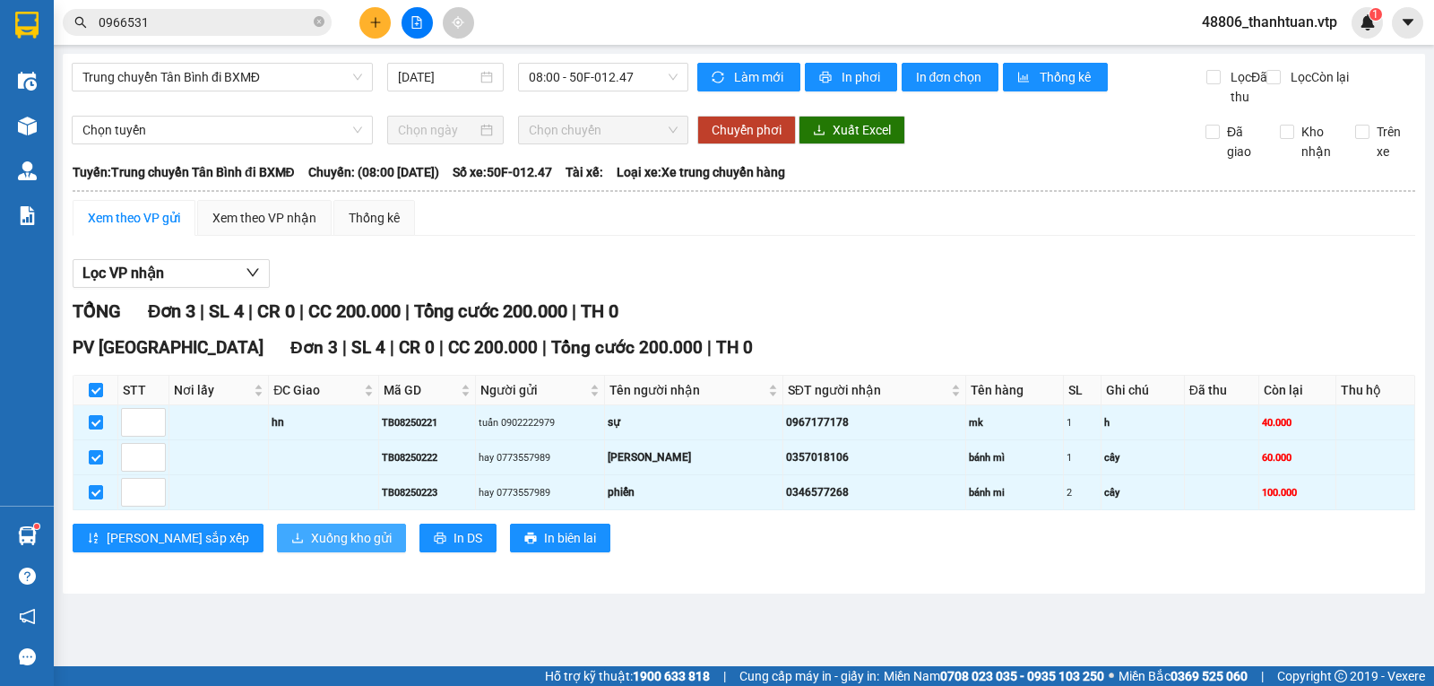
click at [311, 548] on span "Xuống kho gửi" at bounding box center [351, 538] width 81 height 20
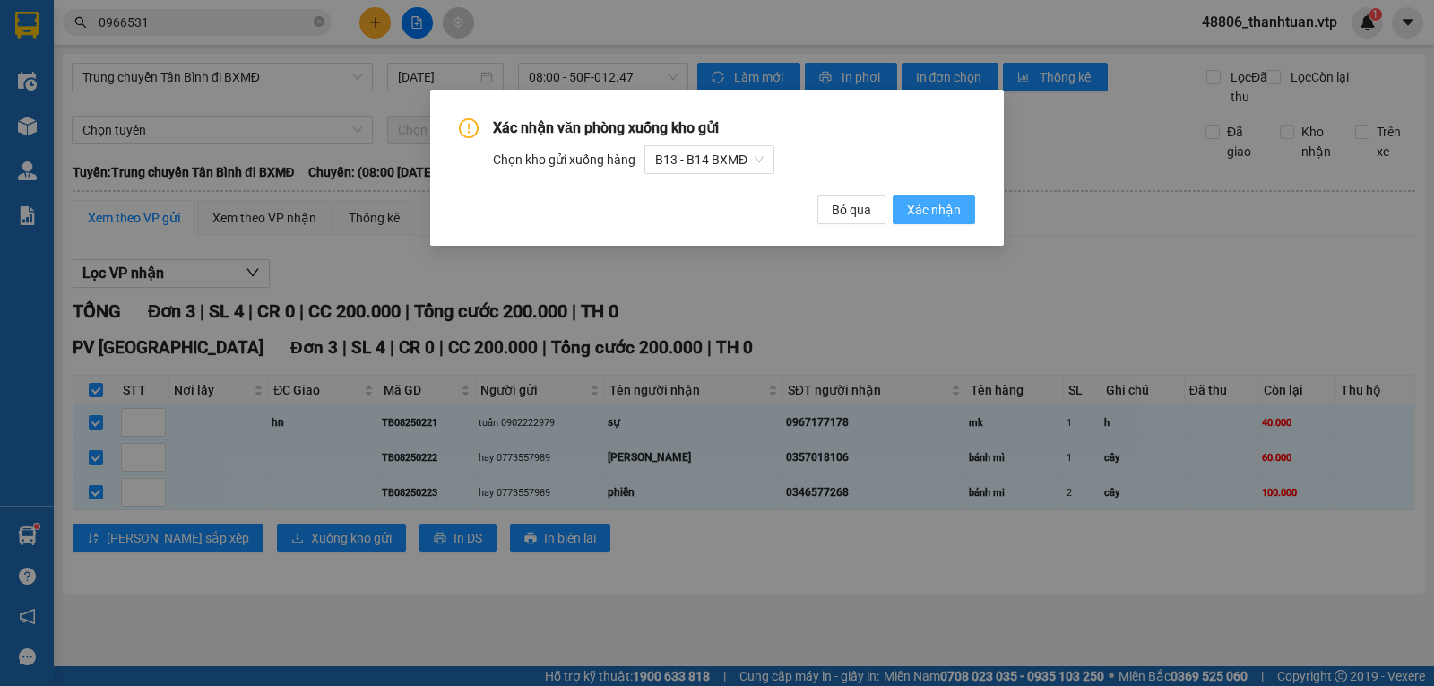
click at [920, 213] on span "Xác nhận" at bounding box center [934, 210] width 54 height 20
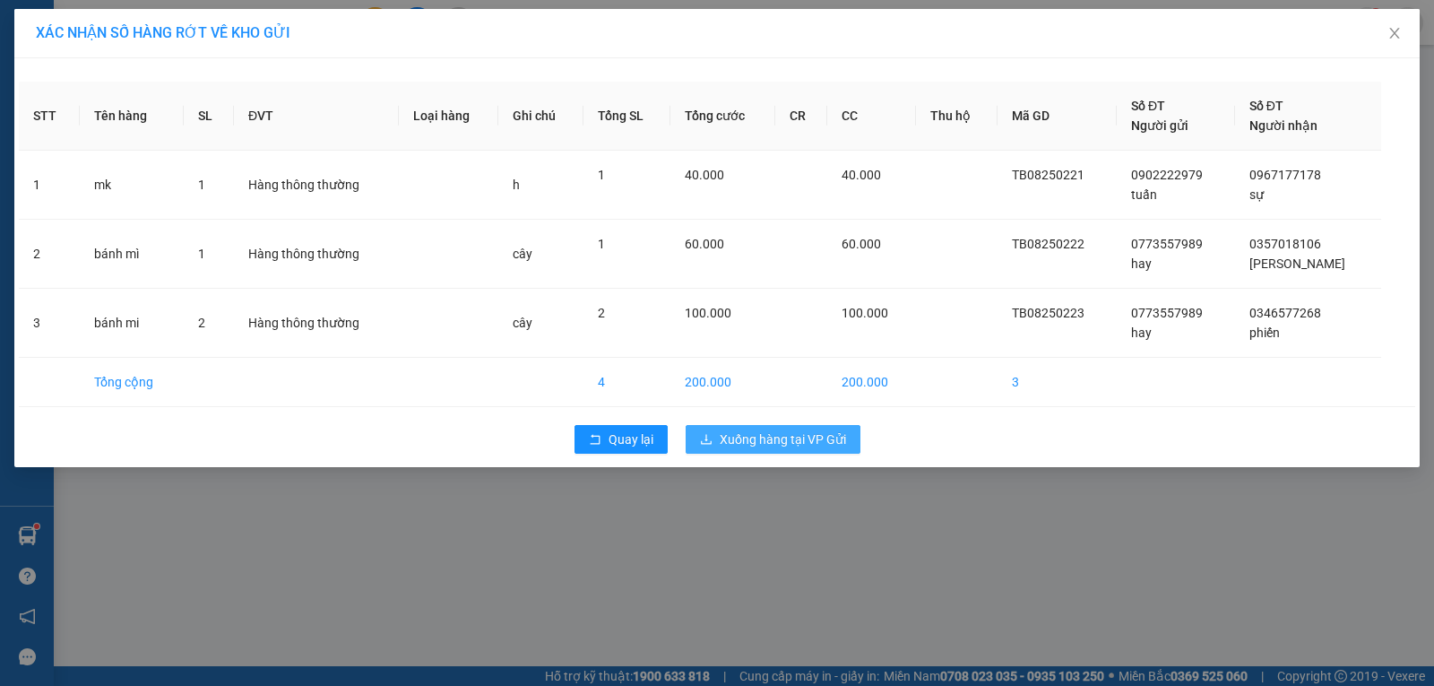
click at [772, 436] on span "Xuống hàng tại VP Gửi" at bounding box center [783, 439] width 126 height 20
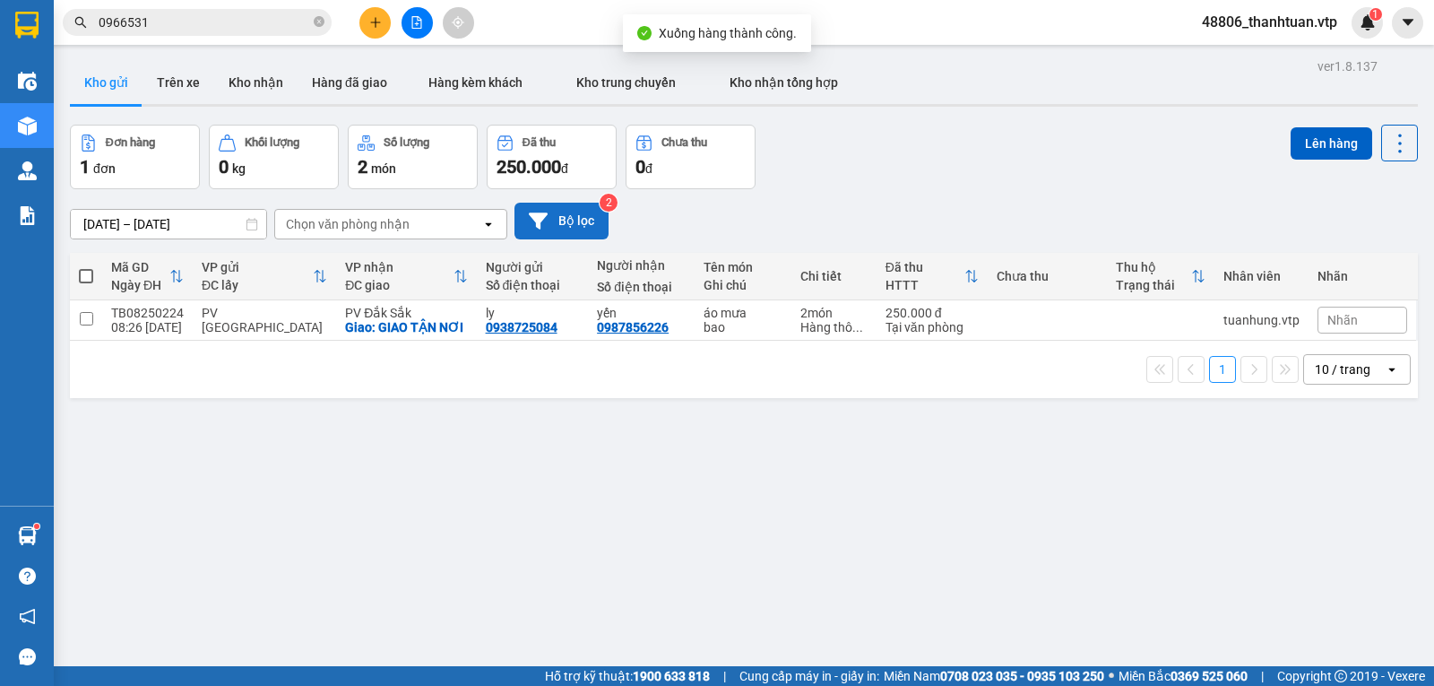
click at [545, 229] on icon at bounding box center [538, 220] width 19 height 19
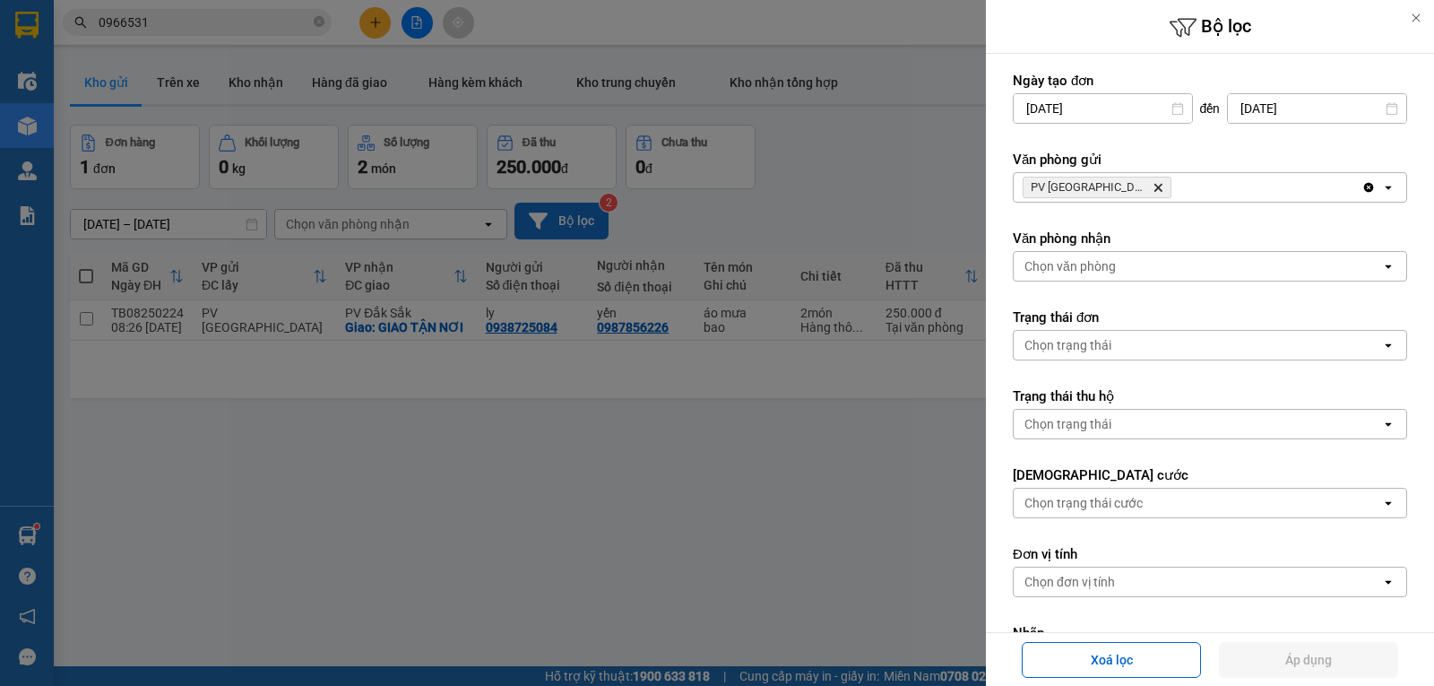
click at [1152, 187] on icon "Delete" at bounding box center [1157, 187] width 11 height 11
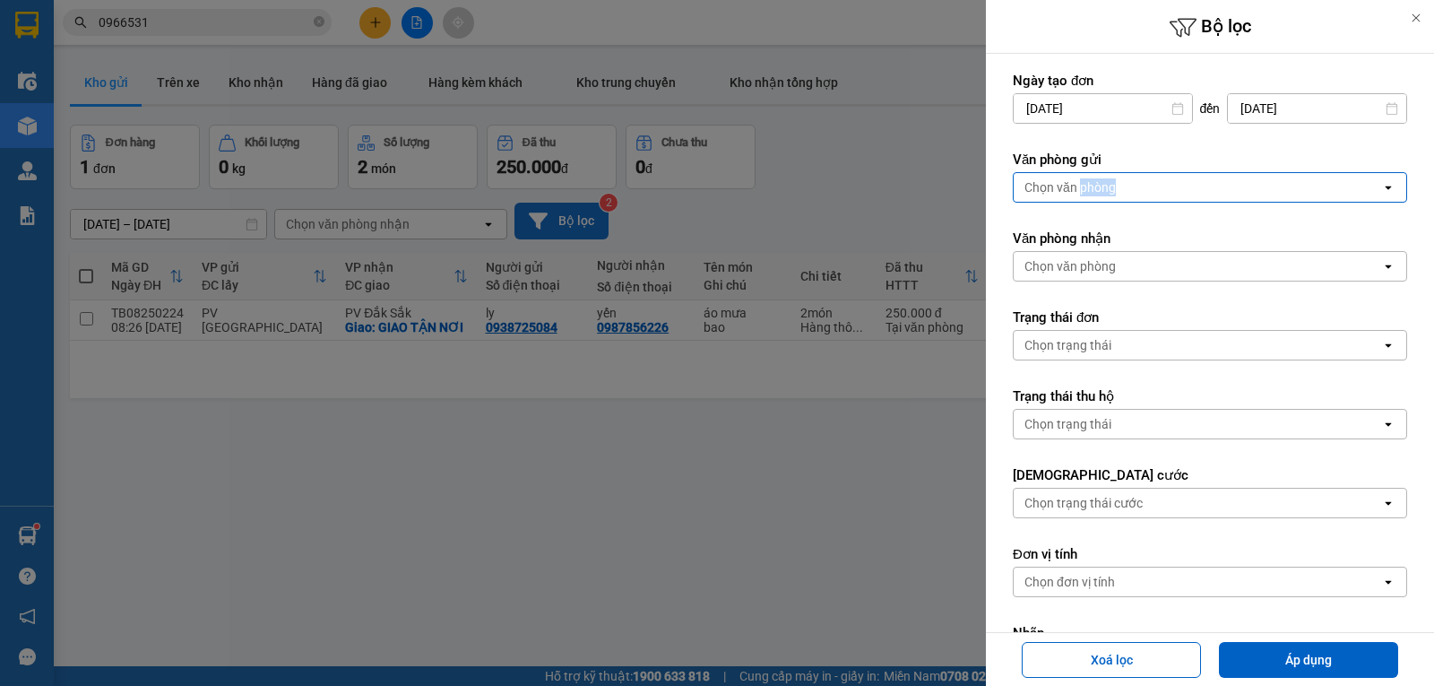
click at [1108, 187] on div "Chọn văn phòng" at bounding box center [1069, 187] width 91 height 18
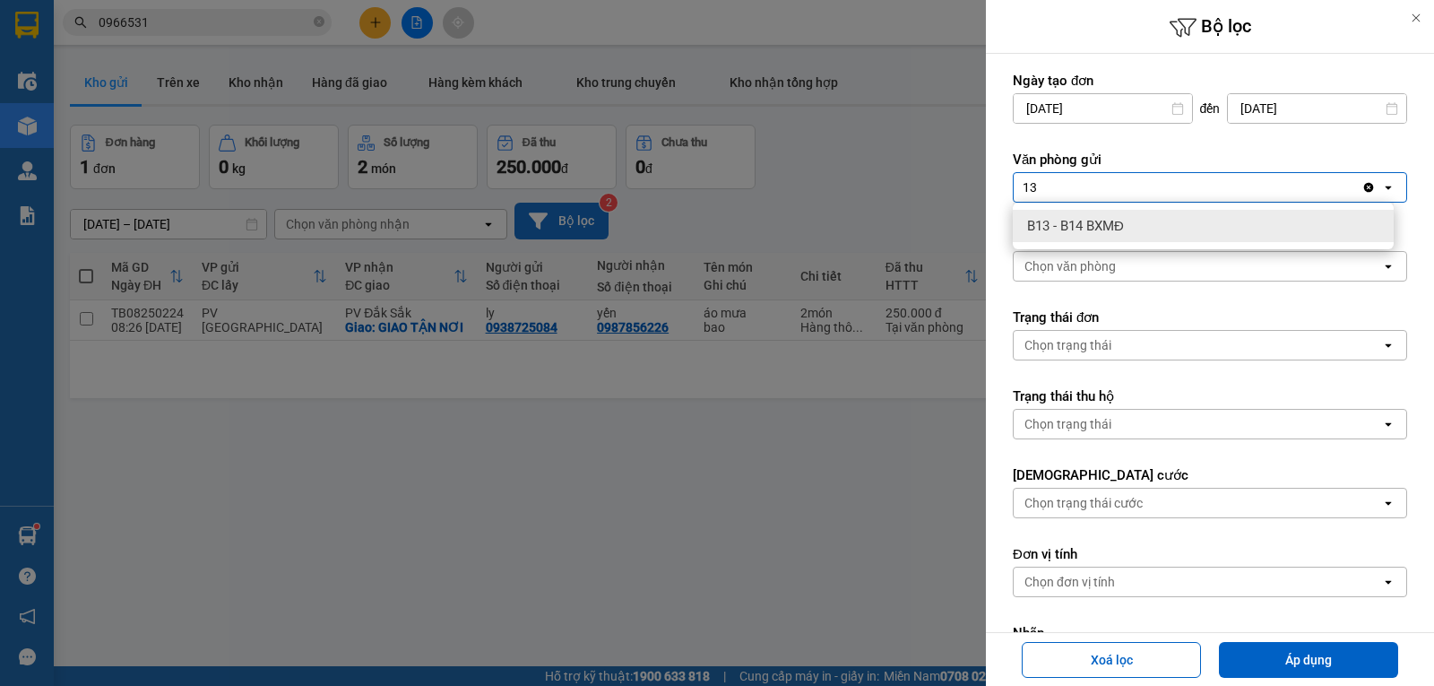
type input "13"
click at [1077, 225] on span "B13 - B14 BXMĐ" at bounding box center [1075, 226] width 97 height 18
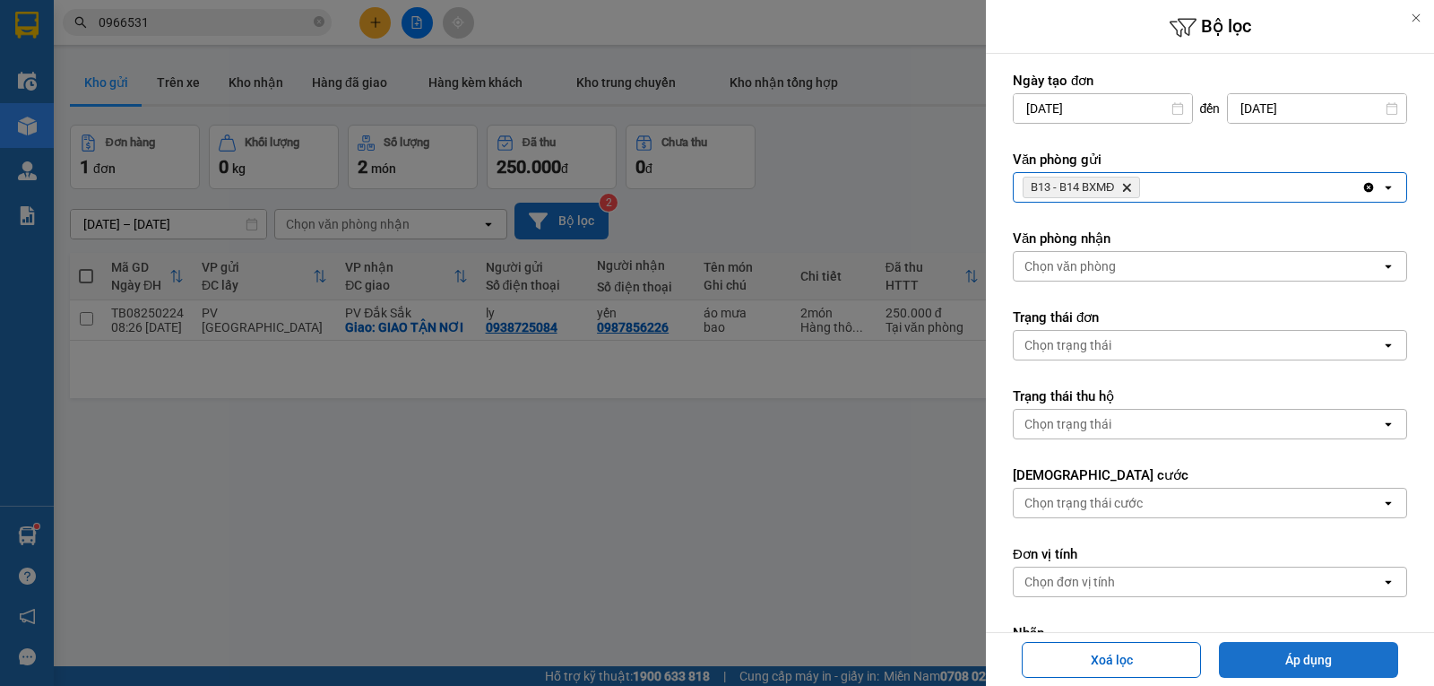
click at [1301, 653] on button "Áp dụng" at bounding box center [1308, 660] width 179 height 36
